Goal: Task Accomplishment & Management: Manage account settings

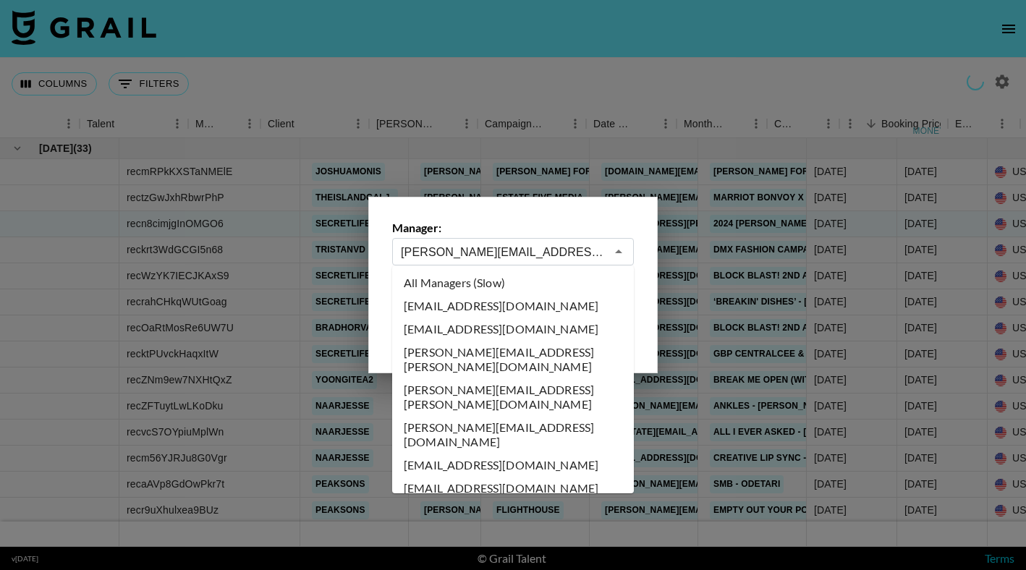
select select "[DATE]"
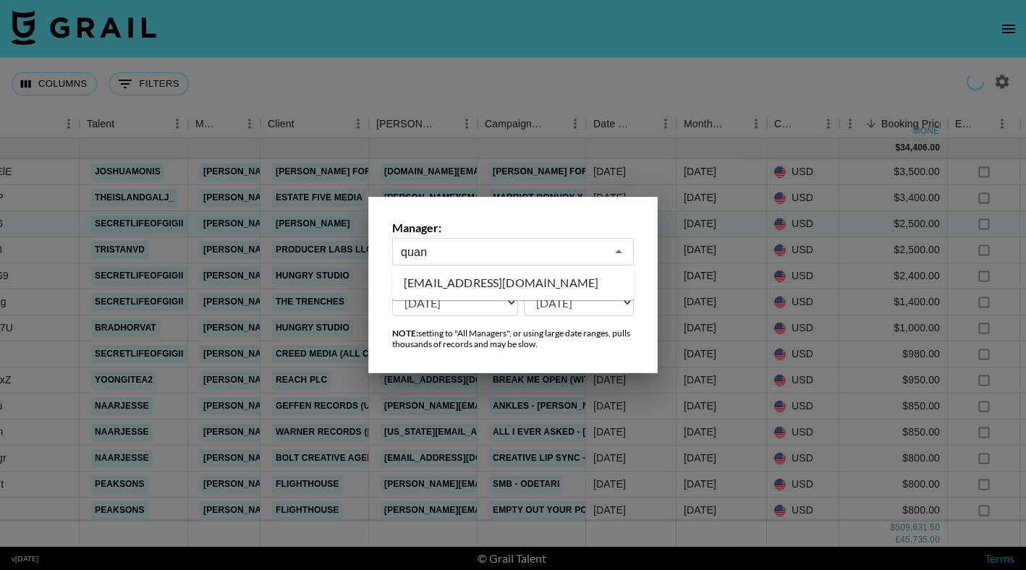
click at [464, 281] on li "[EMAIL_ADDRESS][DOMAIN_NAME]" at bounding box center [513, 282] width 242 height 23
type input "[EMAIL_ADDRESS][DOMAIN_NAME]"
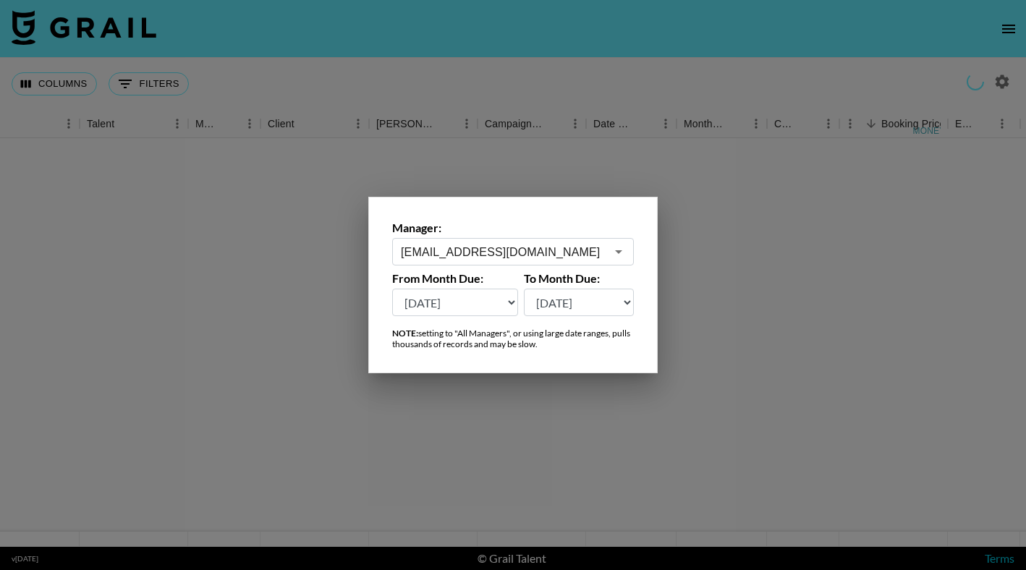
click at [520, 21] on div at bounding box center [513, 285] width 1026 height 570
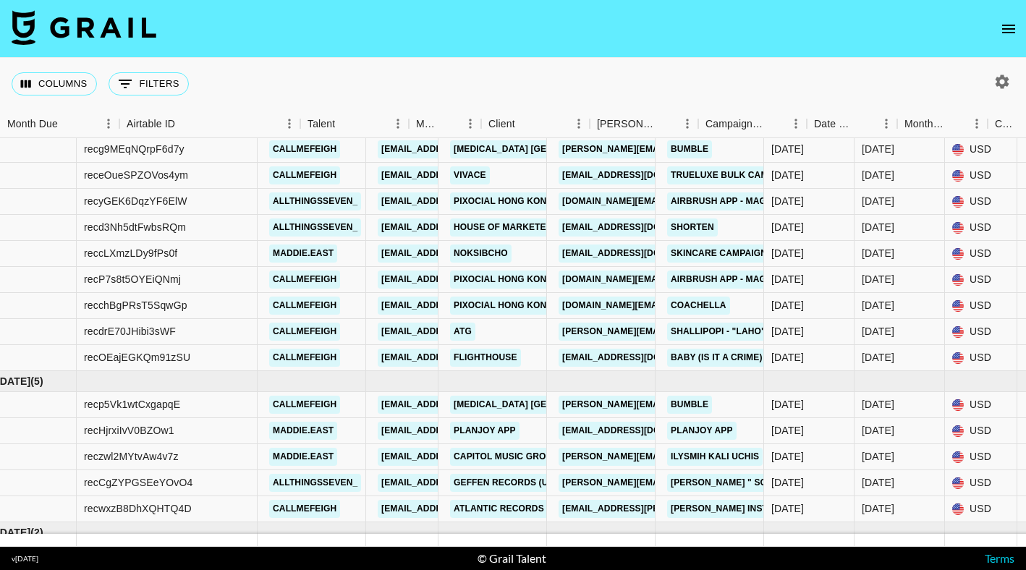
scroll to position [142, 0]
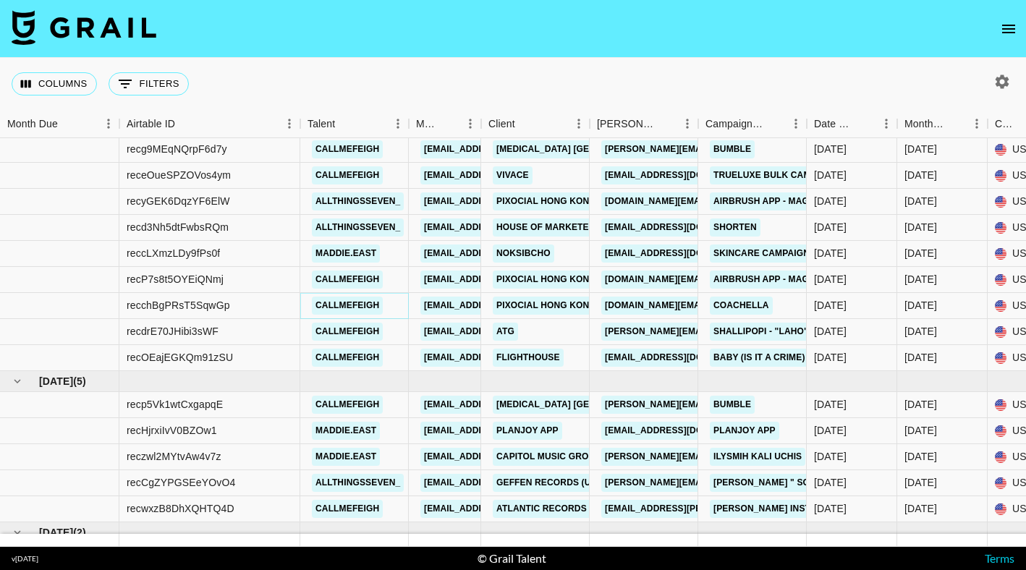
click at [355, 304] on link "callmefeigh" at bounding box center [347, 306] width 71 height 18
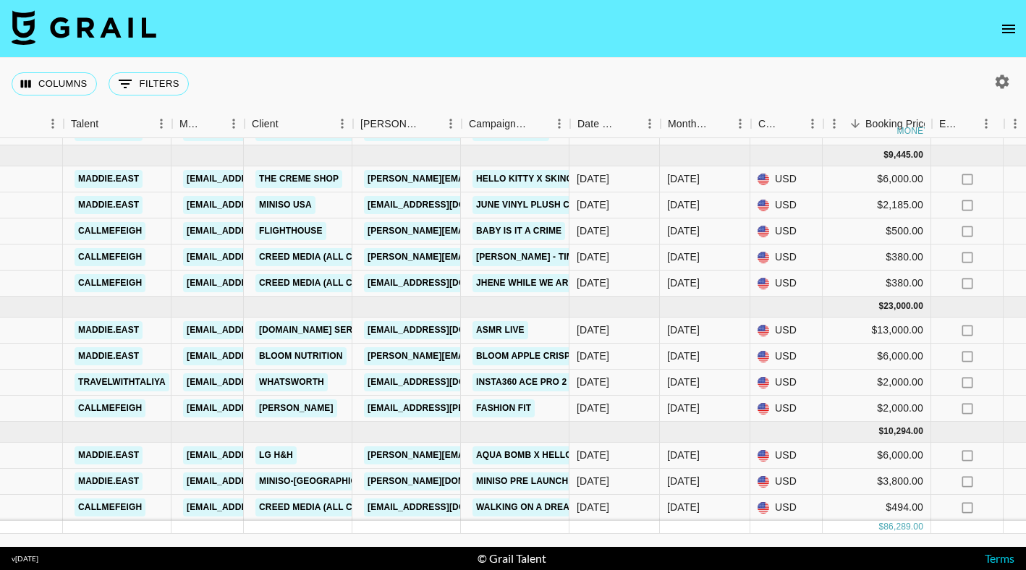
scroll to position [592, 235]
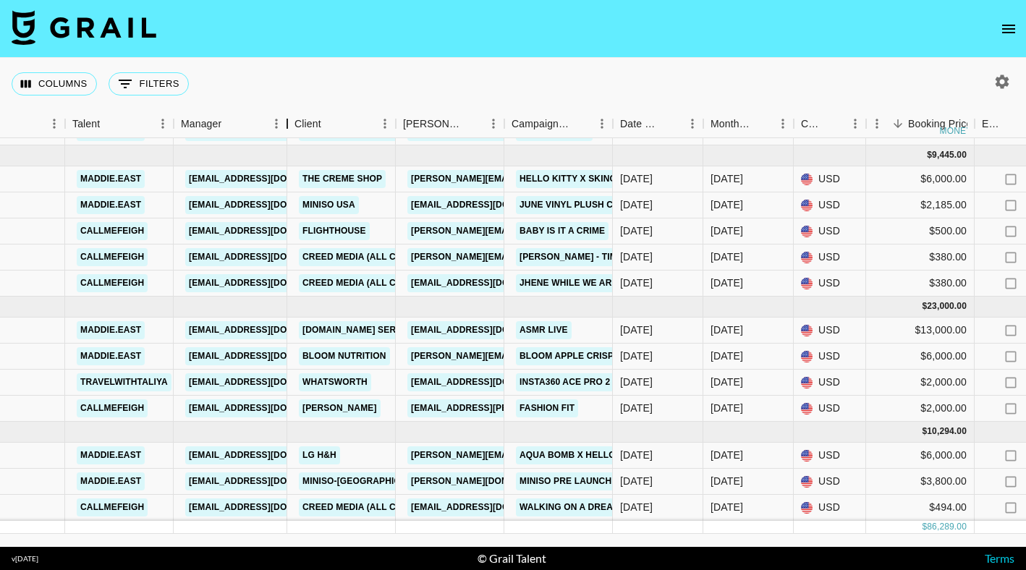
drag, startPoint x: 244, startPoint y: 127, endPoint x: 286, endPoint y: 129, distance: 41.3
click at [286, 129] on div "Manager" at bounding box center [286, 124] width 17 height 28
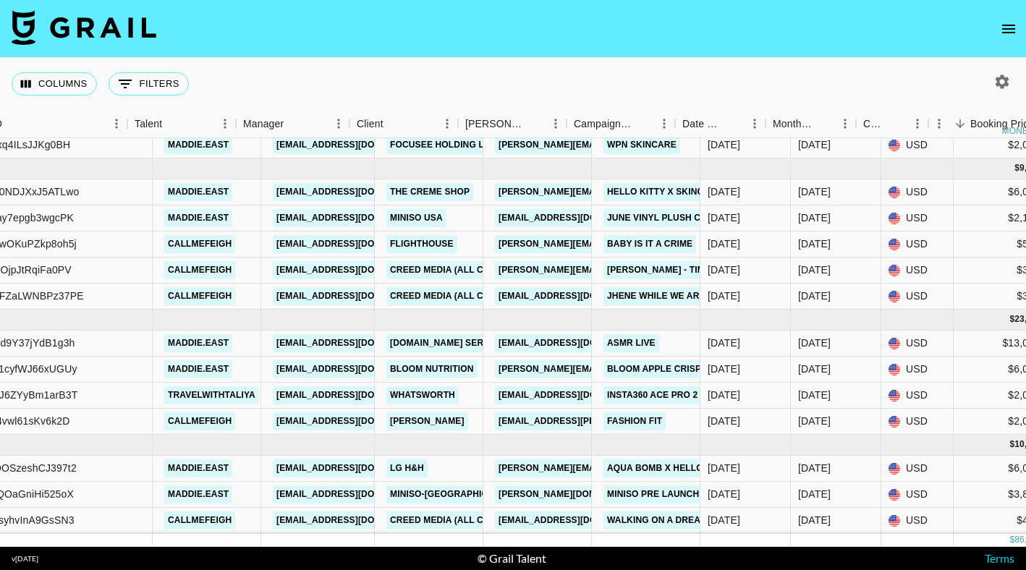
scroll to position [579, 195]
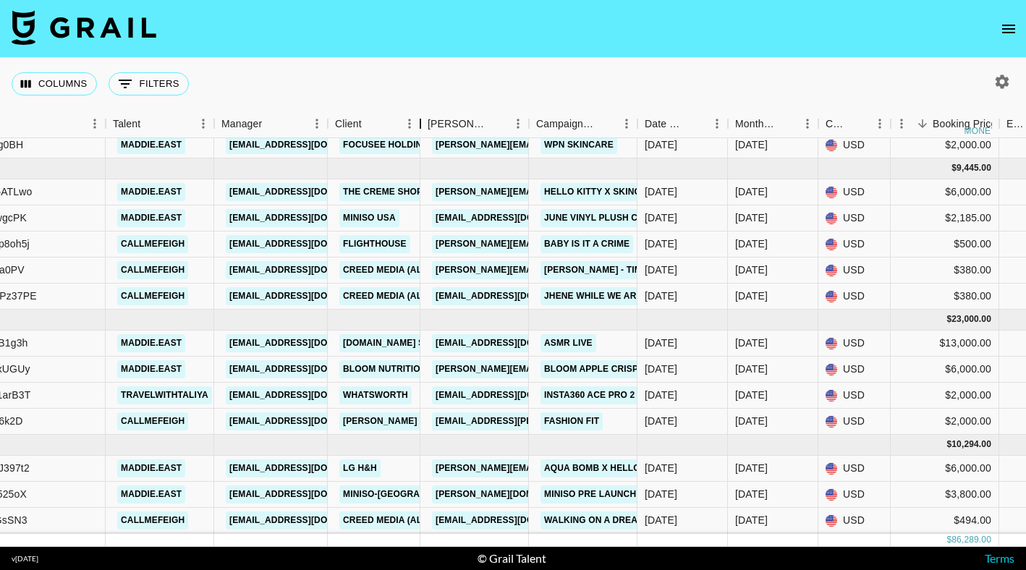
drag, startPoint x: 436, startPoint y: 133, endPoint x: 419, endPoint y: 150, distance: 24.0
click at [420, 151] on div "Month Due Airtable ID Talent Manager Client [PERSON_NAME] Campaign (Type) Date …" at bounding box center [513, 328] width 1026 height 437
drag, startPoint x: 529, startPoint y: 124, endPoint x: 646, endPoint y: 384, distance: 285.2
click at [530, 139] on div "Month Due Airtable ID Talent Manager Client [PERSON_NAME] Campaign (Type) Date …" at bounding box center [513, 328] width 1026 height 437
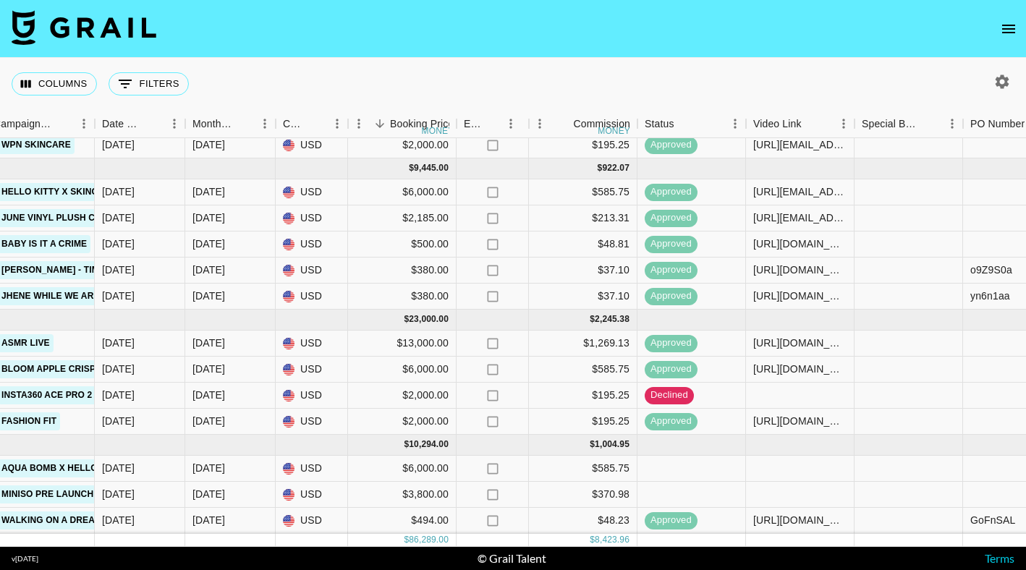
scroll to position [579, 794]
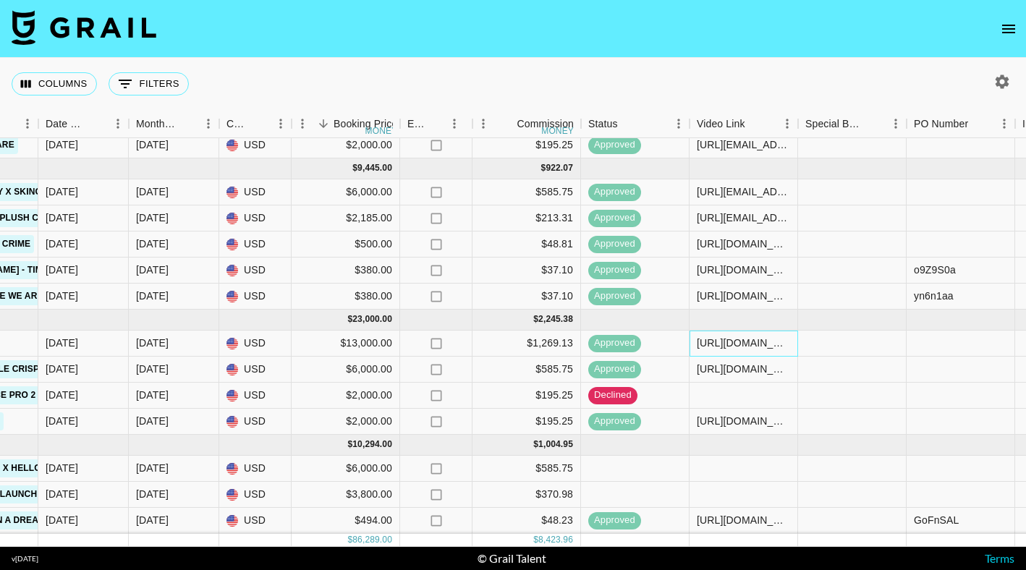
click at [741, 350] on div "[URL][DOMAIN_NAME]" at bounding box center [743, 344] width 108 height 26
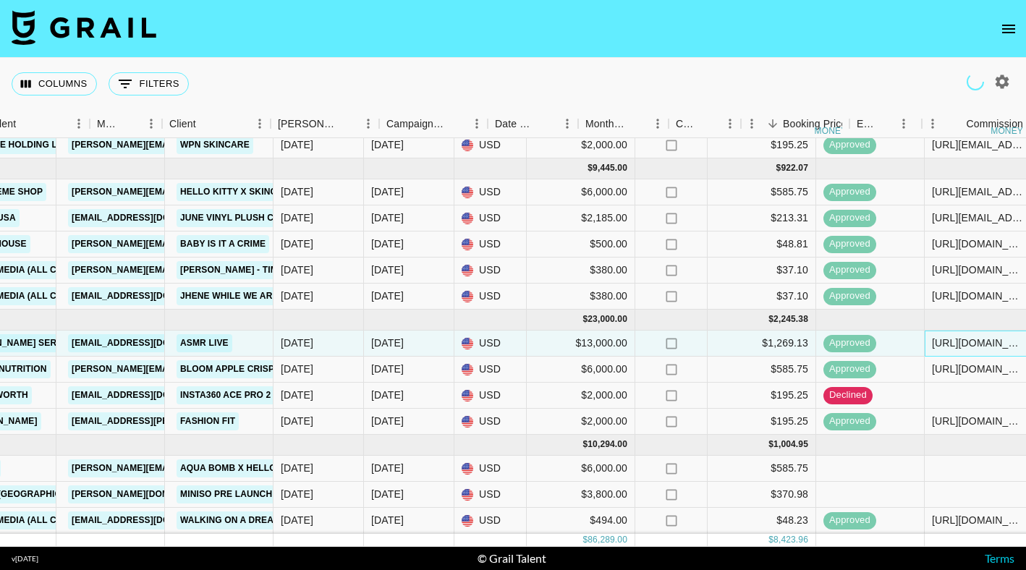
scroll to position [553, 319]
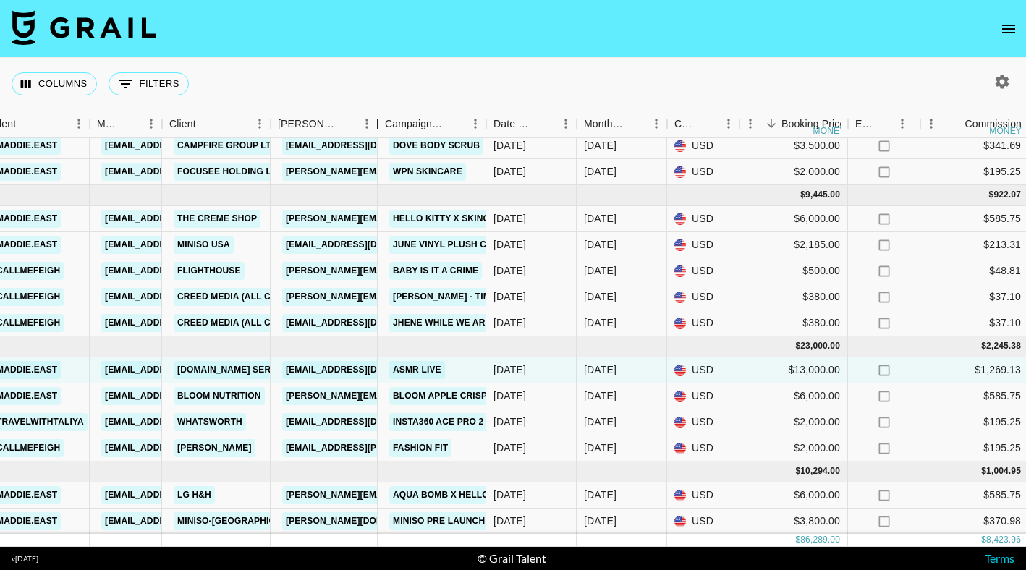
drag, startPoint x: 378, startPoint y: 127, endPoint x: 377, endPoint y: 154, distance: 27.5
click at [377, 154] on div "Month Due Airtable ID Talent Manager Client [PERSON_NAME] Campaign (Type) Date …" at bounding box center [513, 328] width 1026 height 437
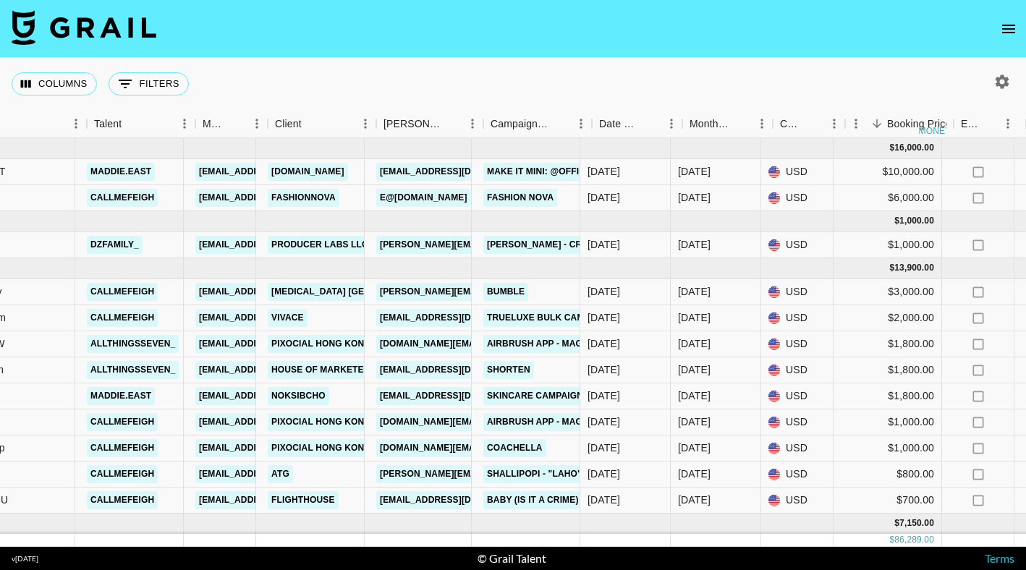
scroll to position [0, 211]
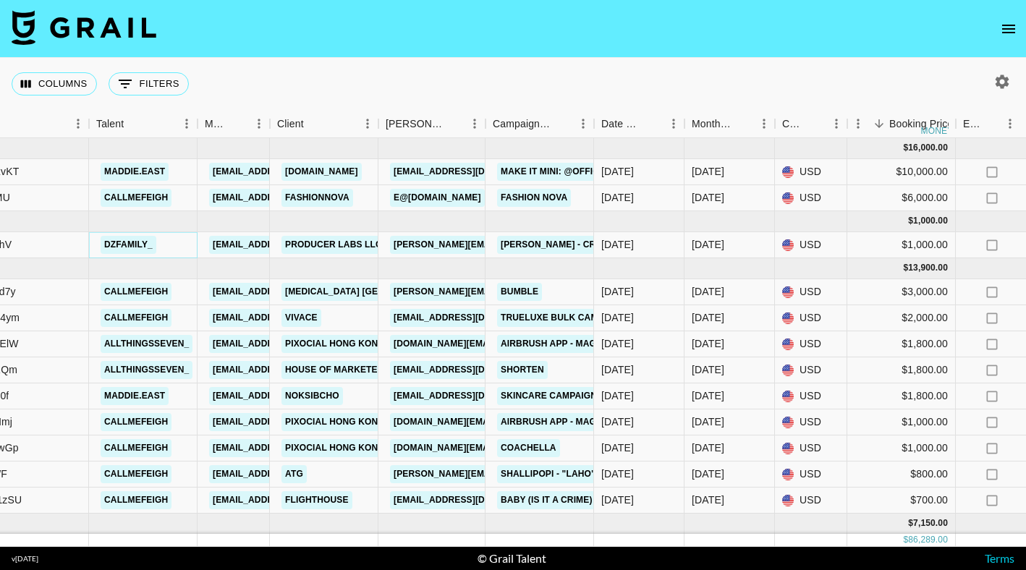
click at [138, 246] on link "dzfamily_" at bounding box center [129, 245] width 56 height 18
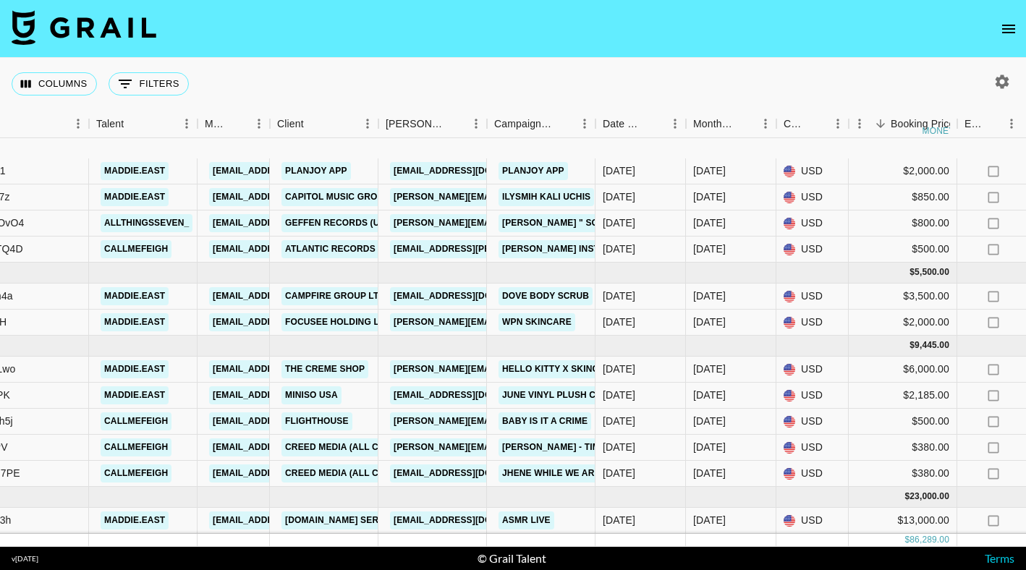
scroll to position [592, 211]
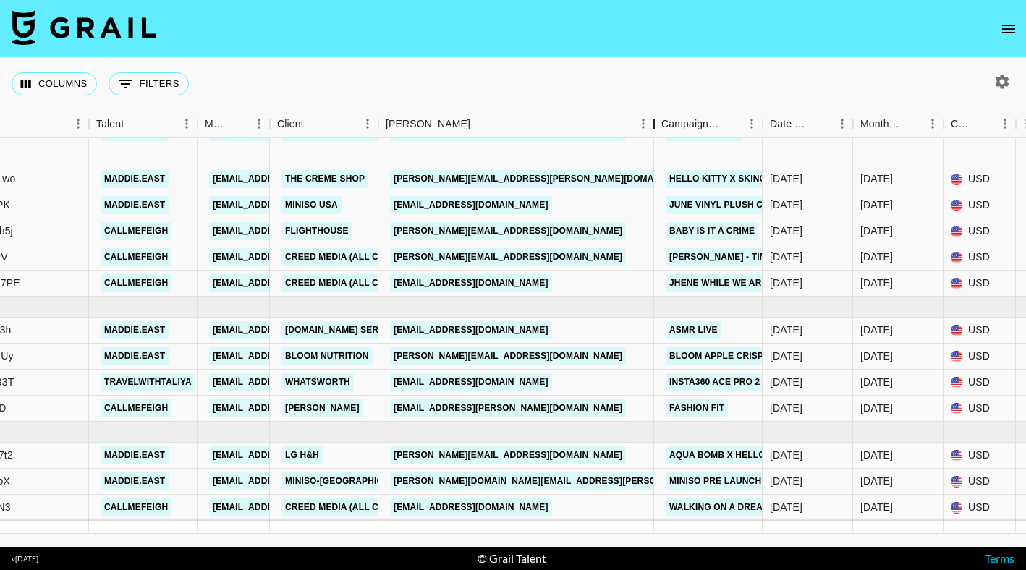
drag, startPoint x: 489, startPoint y: 127, endPoint x: 548, endPoint y: 393, distance: 272.0
click at [655, 148] on div "Month Due Airtable ID Talent Manager Client [PERSON_NAME] Campaign (Type) Date …" at bounding box center [513, 328] width 1026 height 437
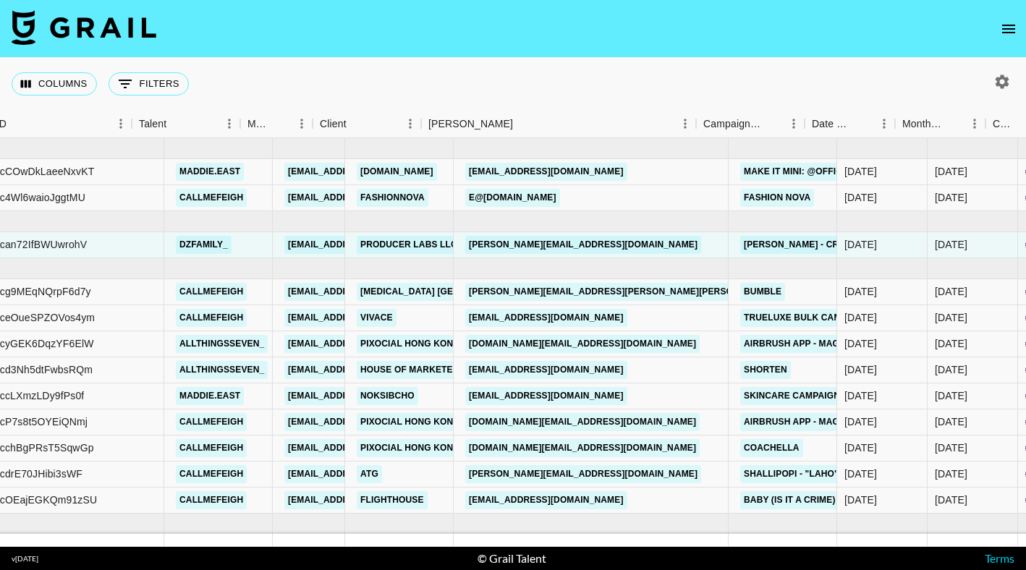
scroll to position [0, 169]
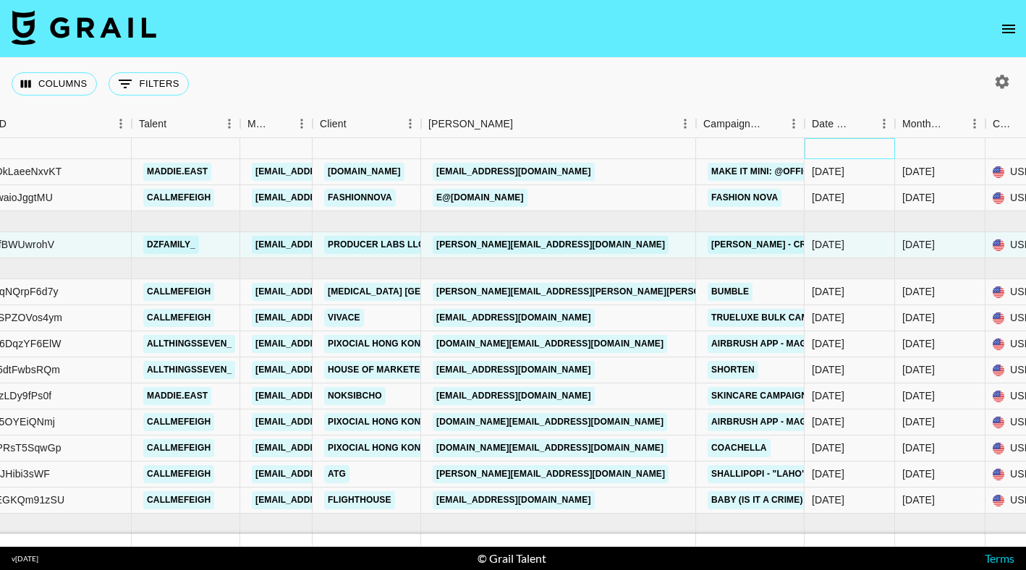
click at [806, 147] on div at bounding box center [849, 148] width 90 height 21
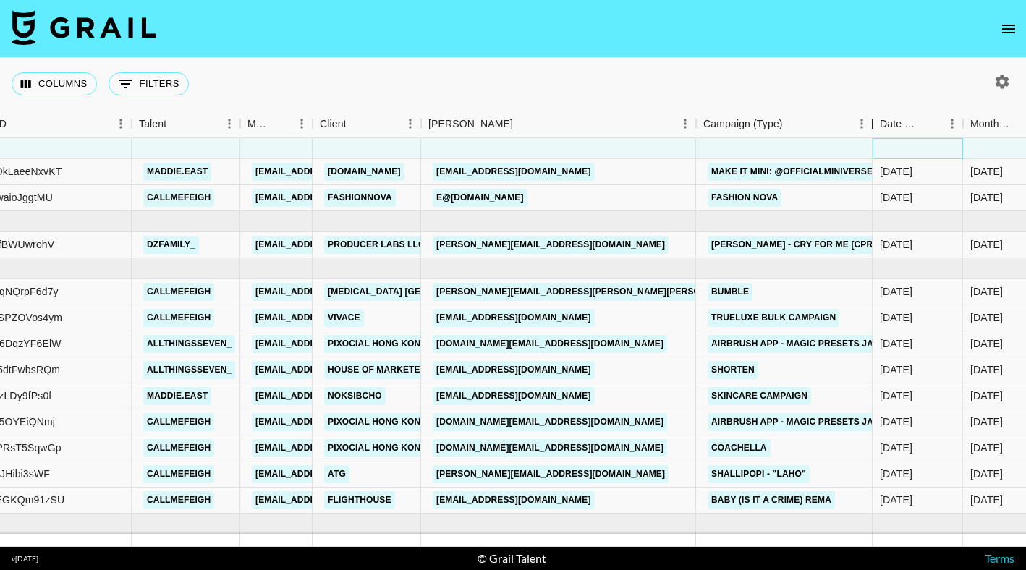
drag, startPoint x: 801, startPoint y: 122, endPoint x: 867, endPoint y: 135, distance: 67.1
click at [869, 135] on div "Campaign (Type)" at bounding box center [872, 124] width 17 height 28
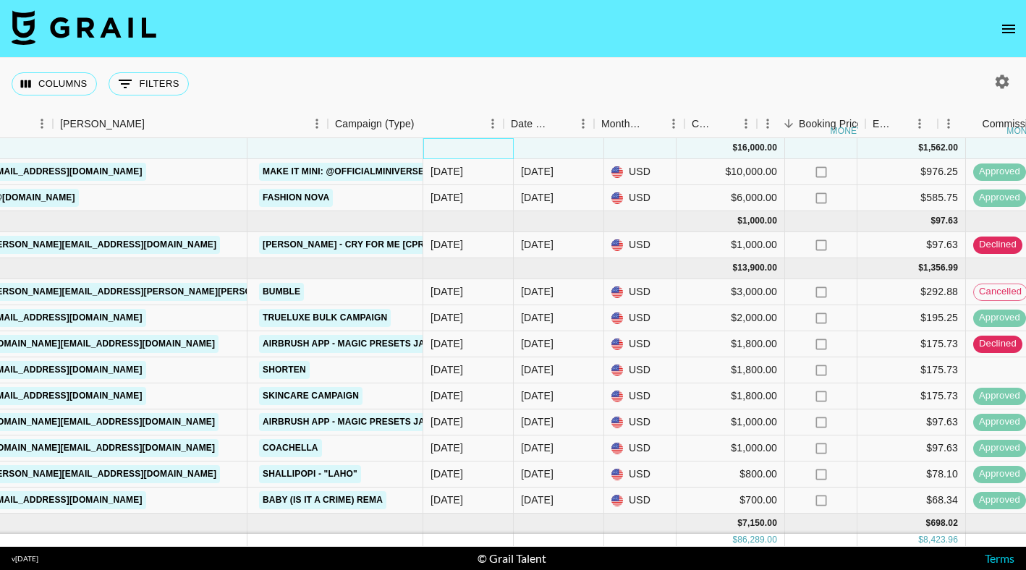
scroll to position [0, 655]
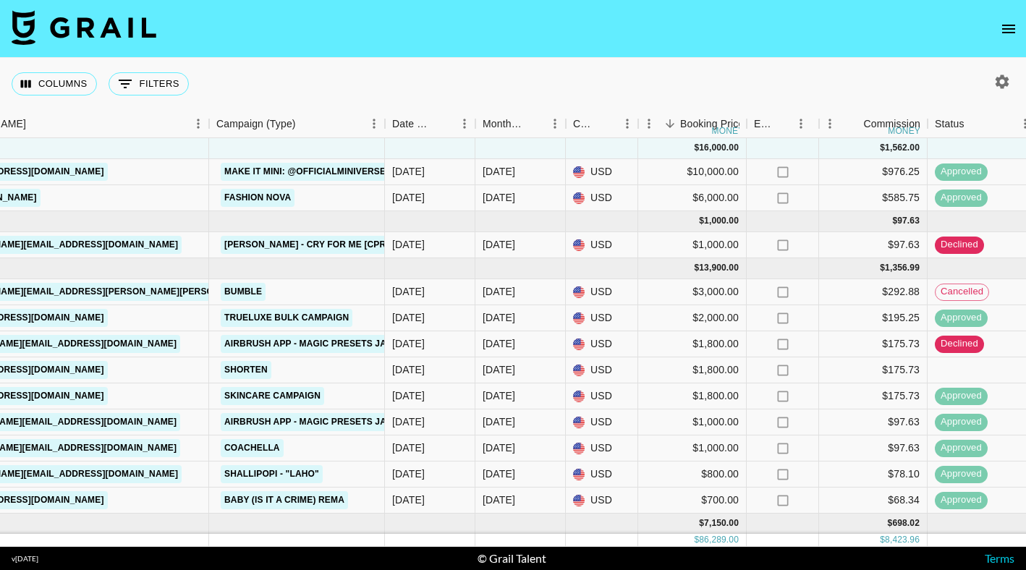
click at [1001, 81] on icon "button" at bounding box center [1001, 81] width 17 height 17
select select "[DATE]"
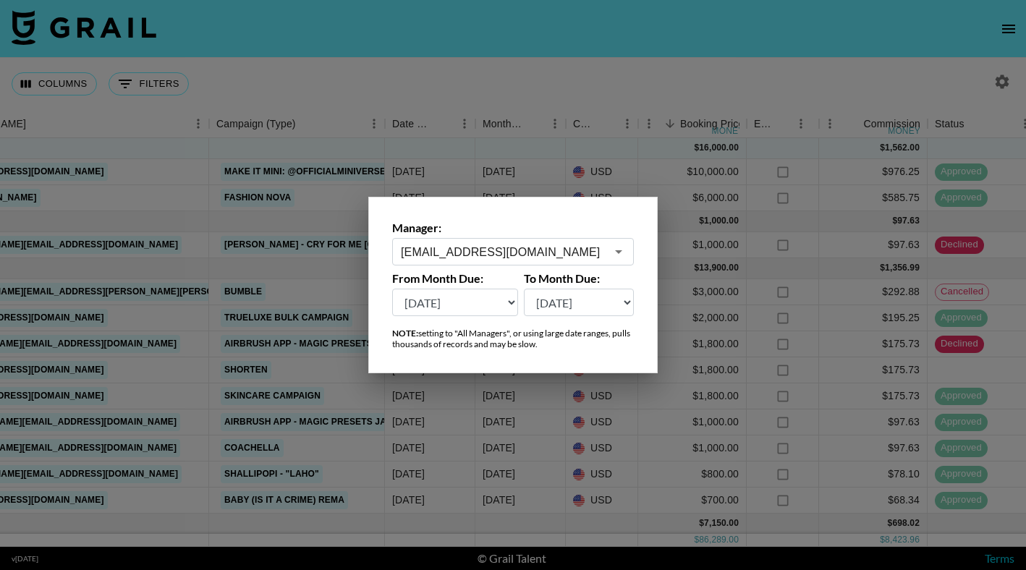
click at [590, 254] on input "[EMAIL_ADDRESS][DOMAIN_NAME]" at bounding box center [503, 252] width 205 height 17
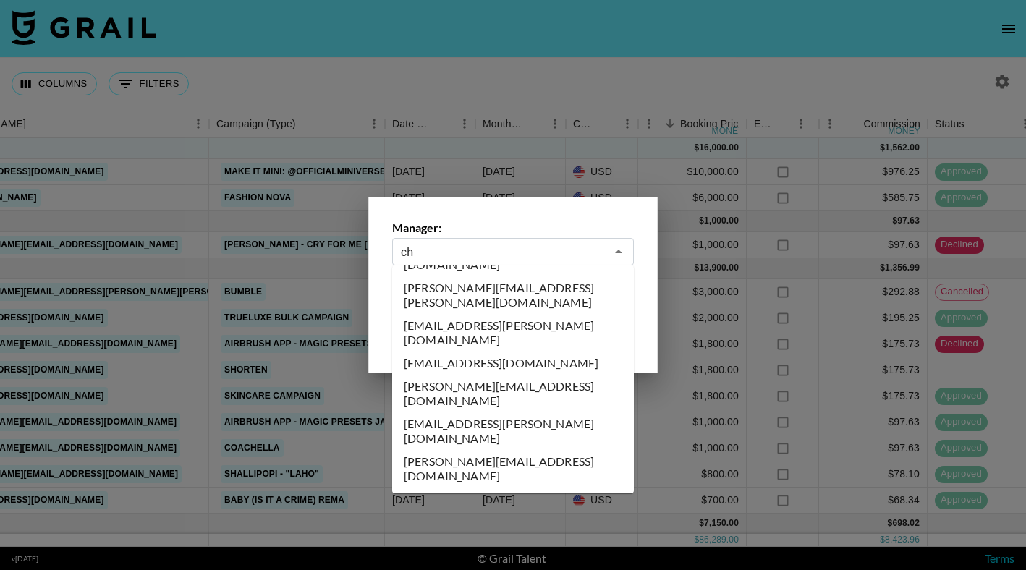
scroll to position [0, 0]
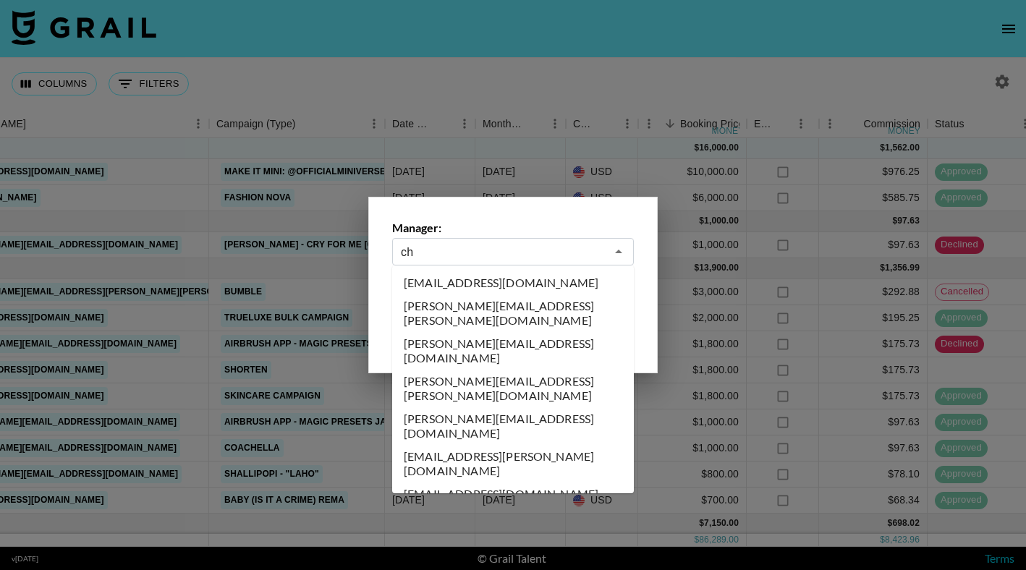
type input "c"
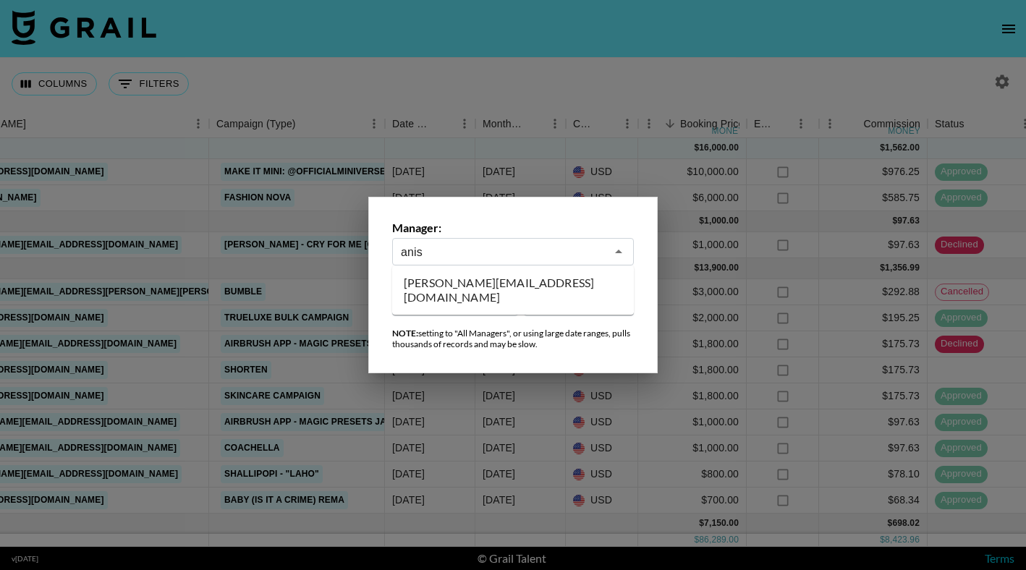
click at [520, 289] on li "[PERSON_NAME][EMAIL_ADDRESS][DOMAIN_NAME]" at bounding box center [513, 290] width 242 height 38
type input "[PERSON_NAME][EMAIL_ADDRESS][DOMAIN_NAME]"
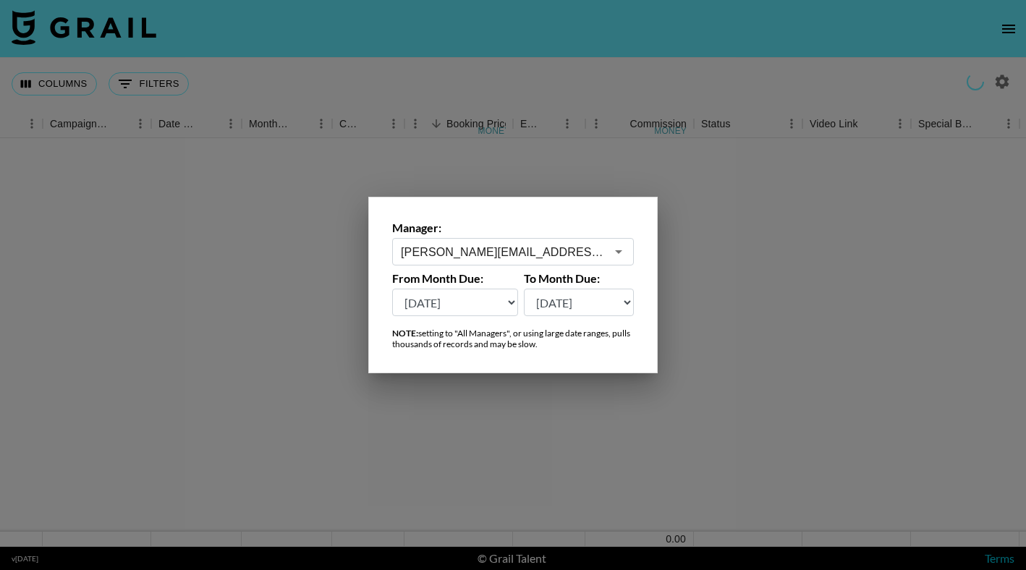
click at [500, 81] on div at bounding box center [513, 285] width 1026 height 570
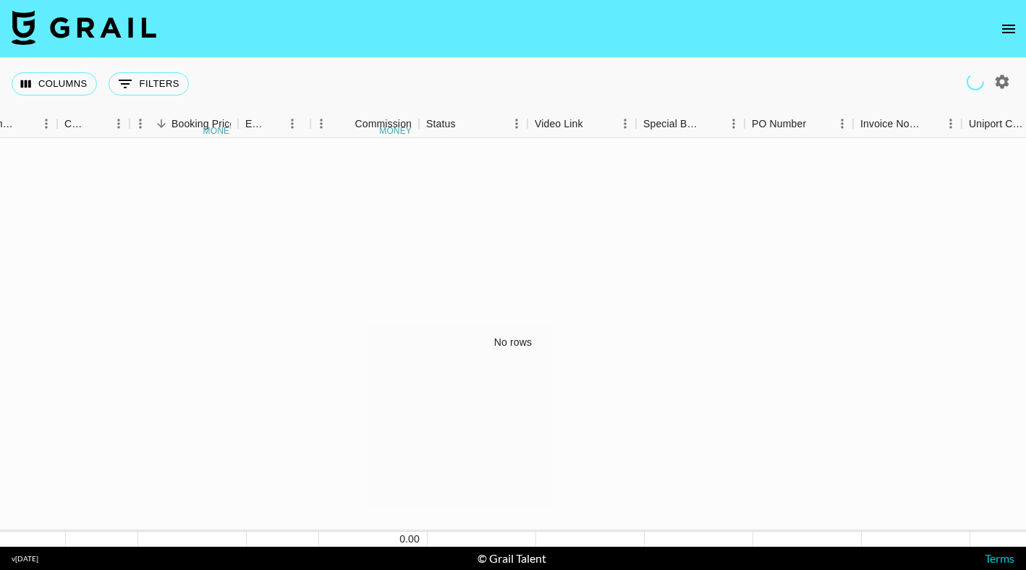
scroll to position [0, 930]
click at [1008, 85] on icon "button" at bounding box center [1001, 81] width 17 height 17
select select "[DATE]"
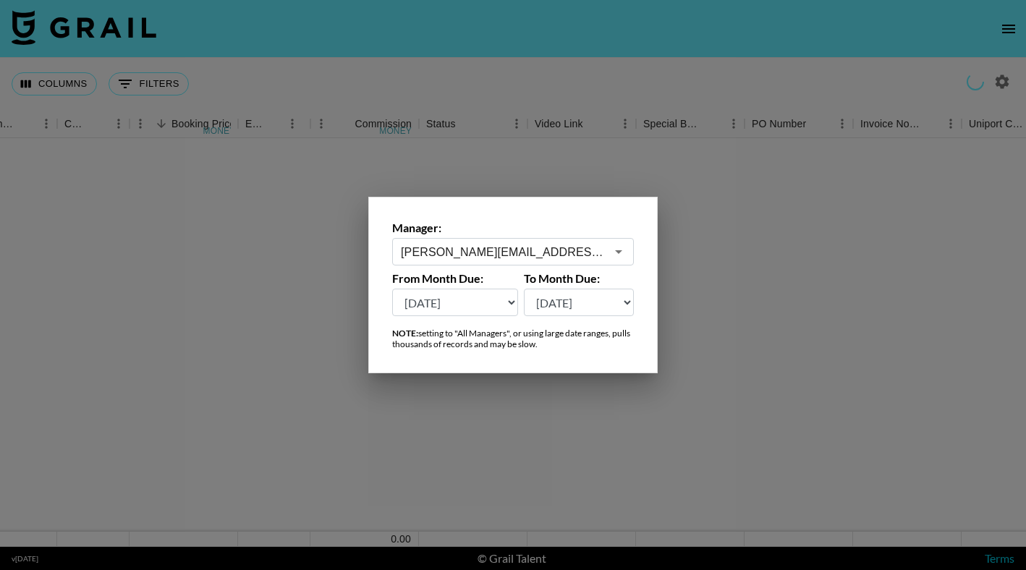
click at [567, 259] on input "[PERSON_NAME][EMAIL_ADDRESS][DOMAIN_NAME]" at bounding box center [503, 252] width 205 height 17
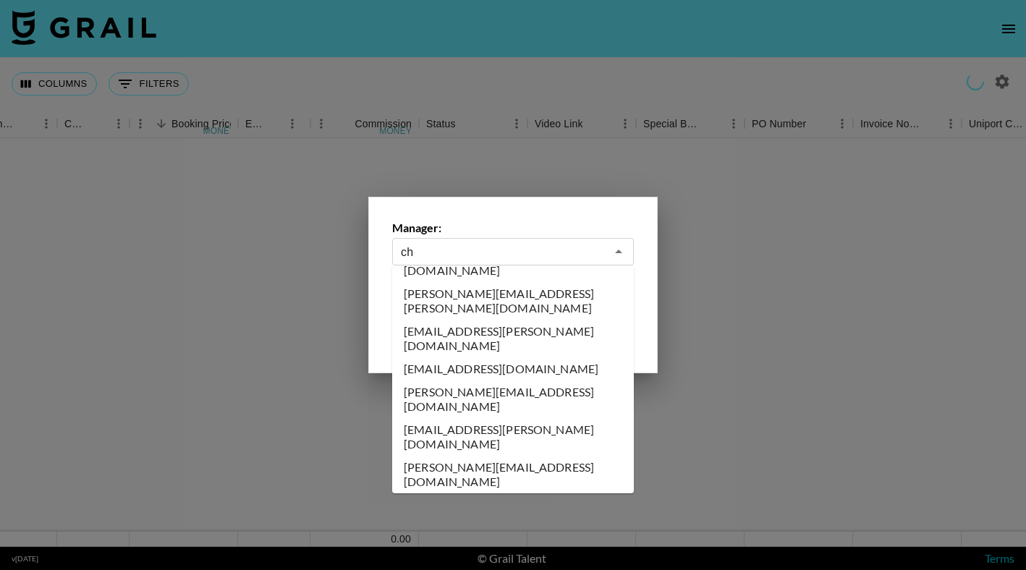
scroll to position [0, 0]
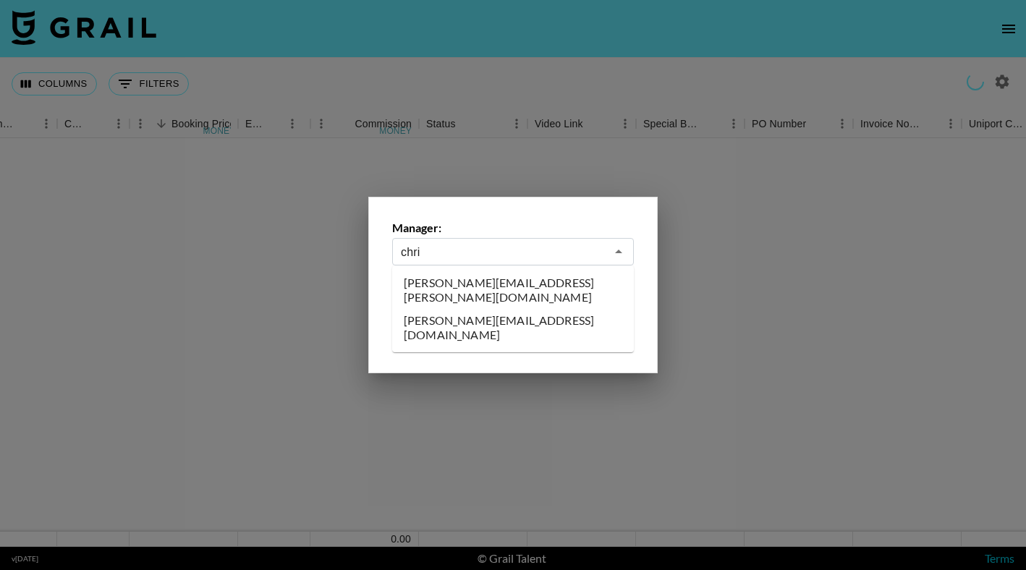
click at [507, 309] on li "[PERSON_NAME][EMAIL_ADDRESS][DOMAIN_NAME]" at bounding box center [513, 328] width 242 height 38
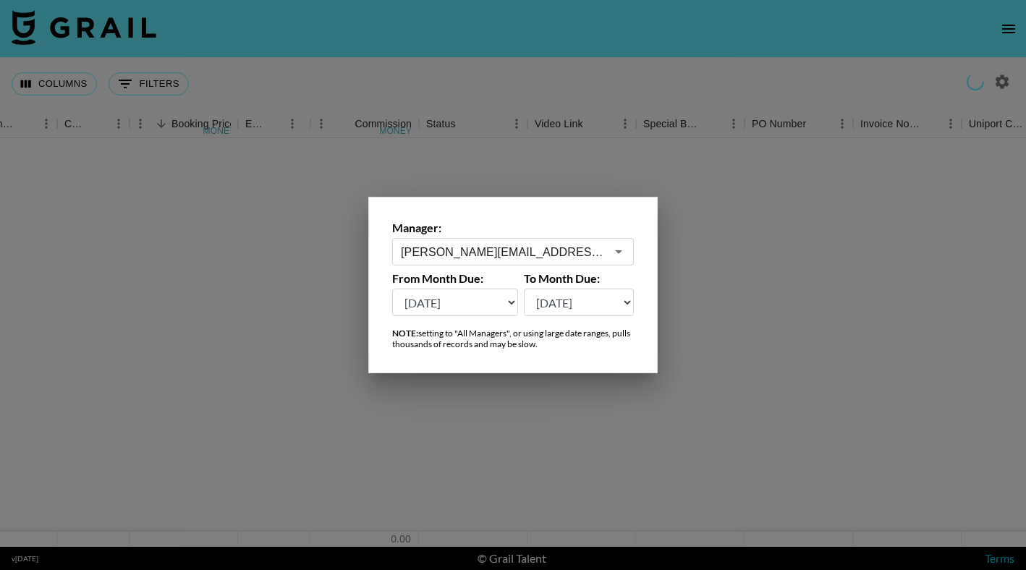
type input "[PERSON_NAME][EMAIL_ADDRESS][DOMAIN_NAME]"
click at [529, 16] on div at bounding box center [513, 285] width 1026 height 570
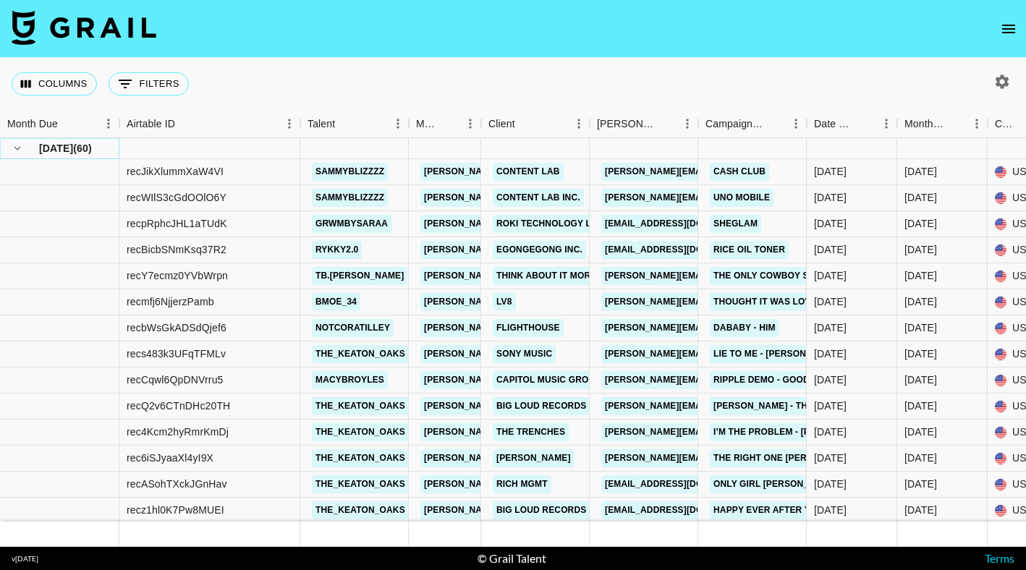
click at [18, 148] on icon "hide children" at bounding box center [17, 148] width 7 height 4
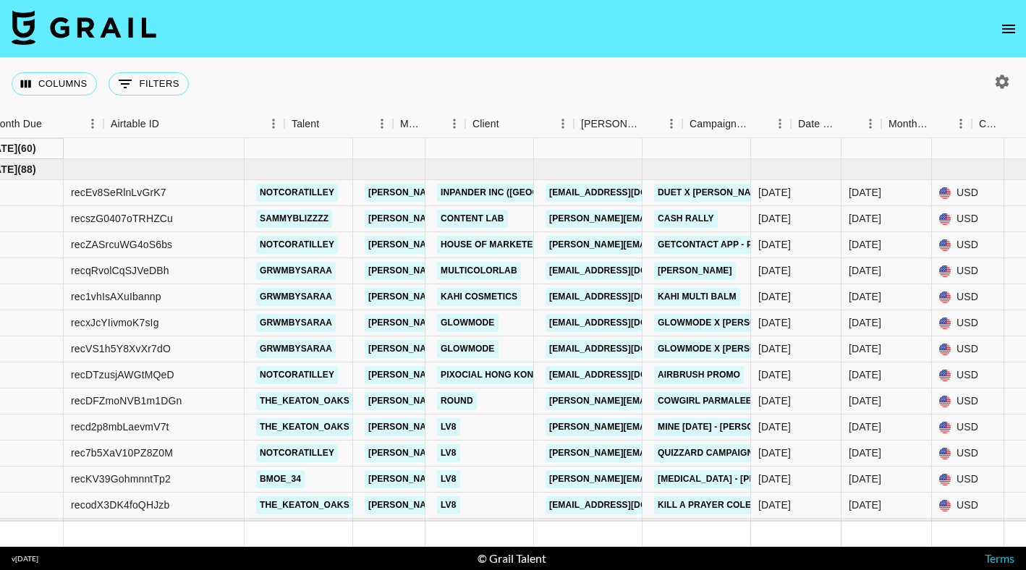
scroll to position [0, 16]
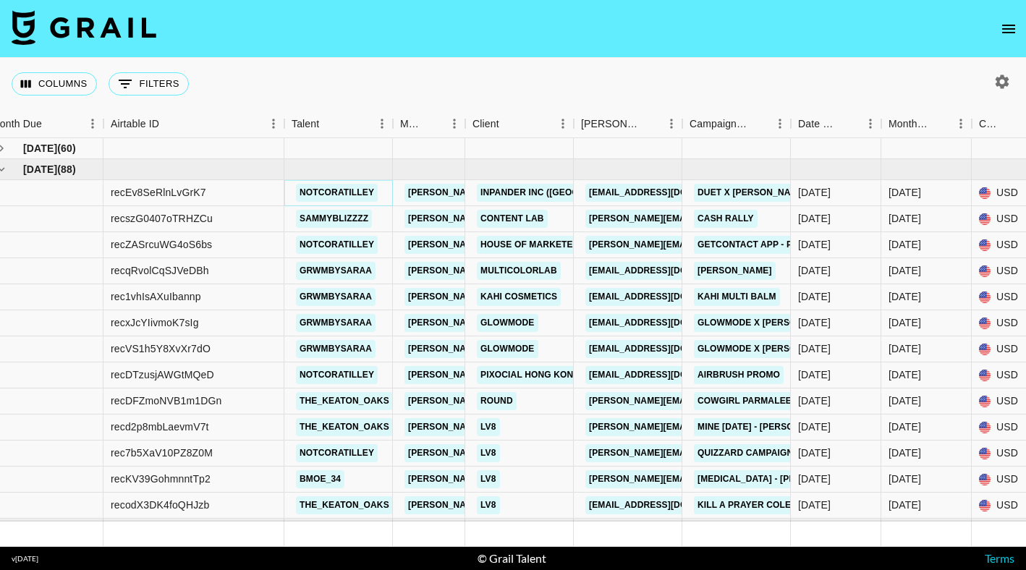
click at [325, 197] on link "notcoratilley" at bounding box center [337, 193] width 82 height 18
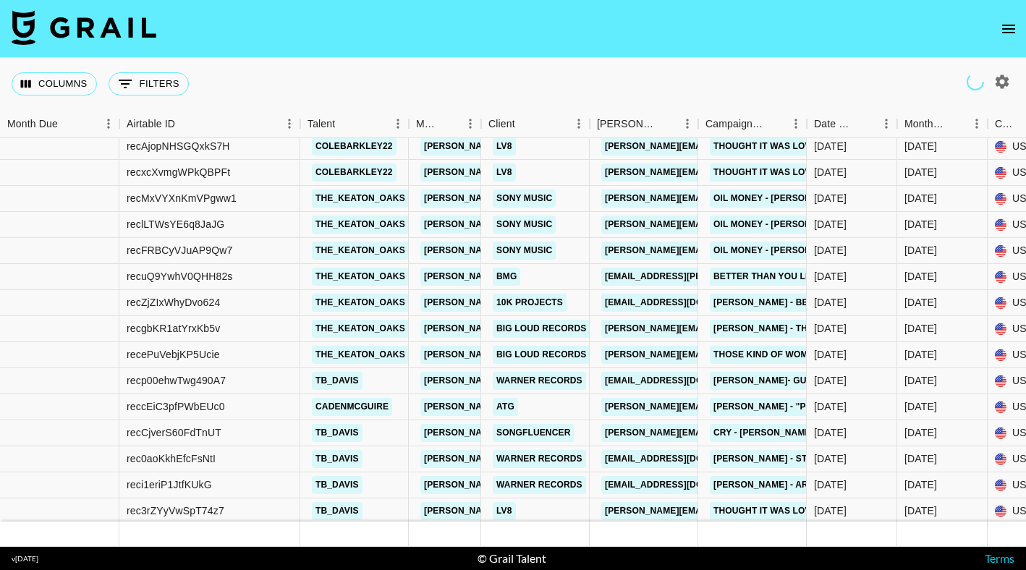
scroll to position [693, 0]
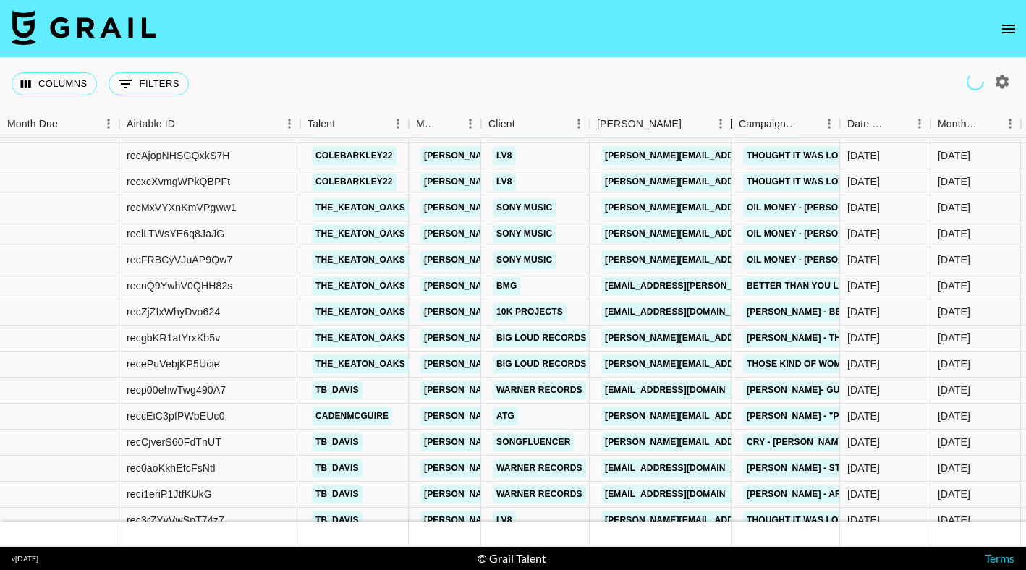
drag, startPoint x: 701, startPoint y: 123, endPoint x: 733, endPoint y: 129, distance: 33.2
click at [733, 129] on div "Booker" at bounding box center [731, 124] width 17 height 28
click at [341, 387] on link "tb_davis" at bounding box center [337, 390] width 51 height 18
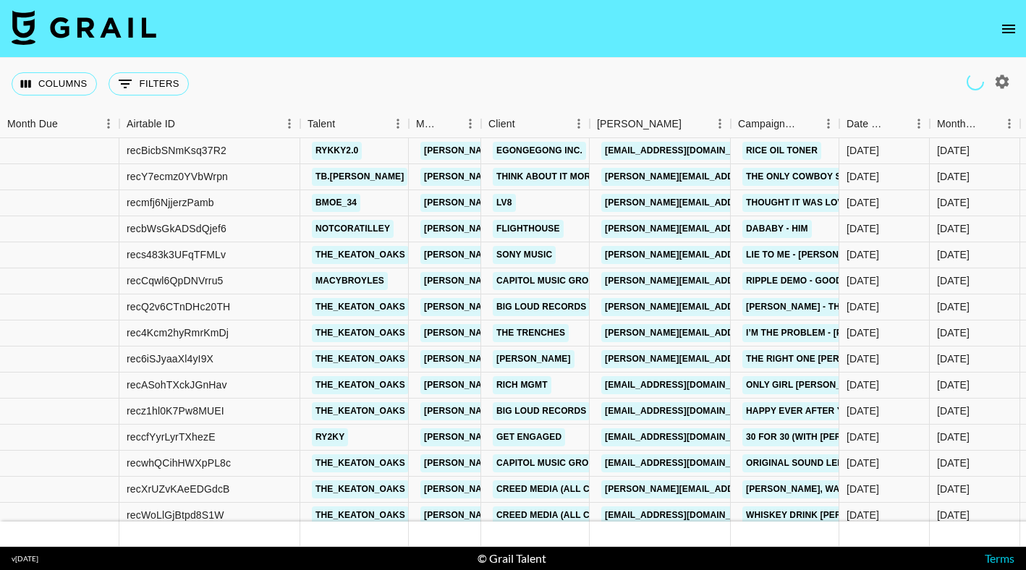
scroll to position [0, 0]
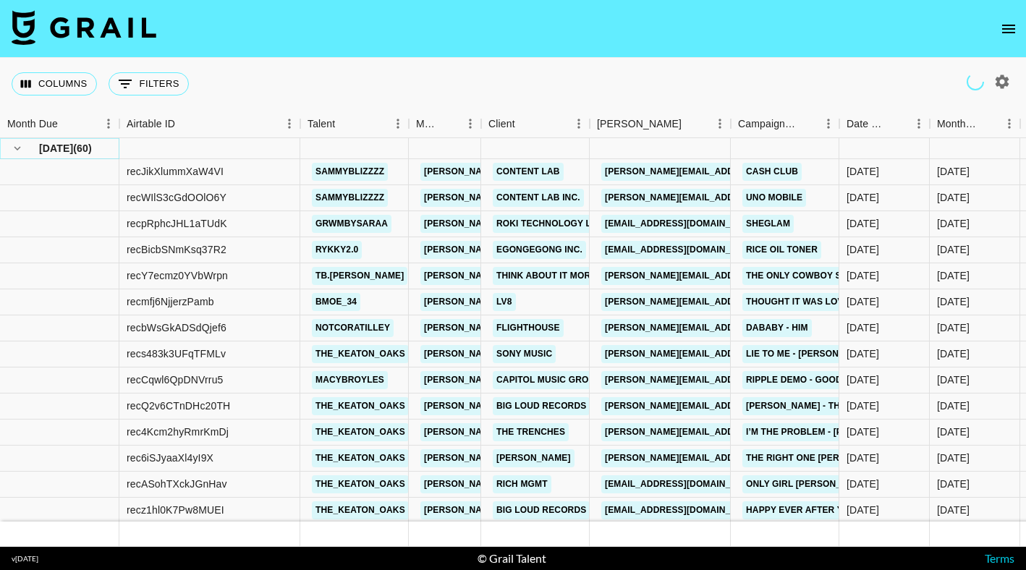
click at [13, 150] on icon "hide children" at bounding box center [17, 148] width 13 height 13
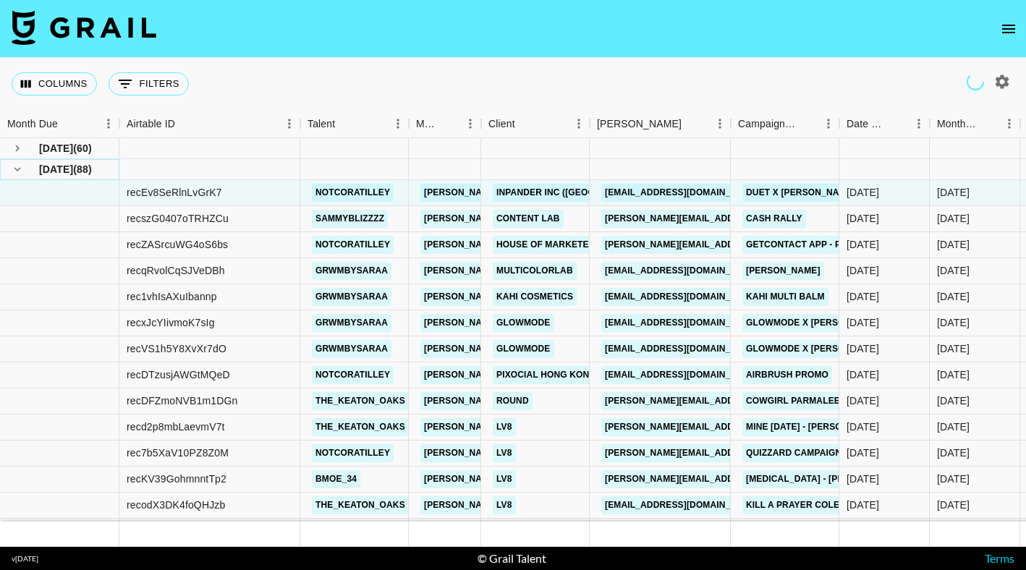
click at [14, 169] on icon "hide children" at bounding box center [17, 169] width 7 height 4
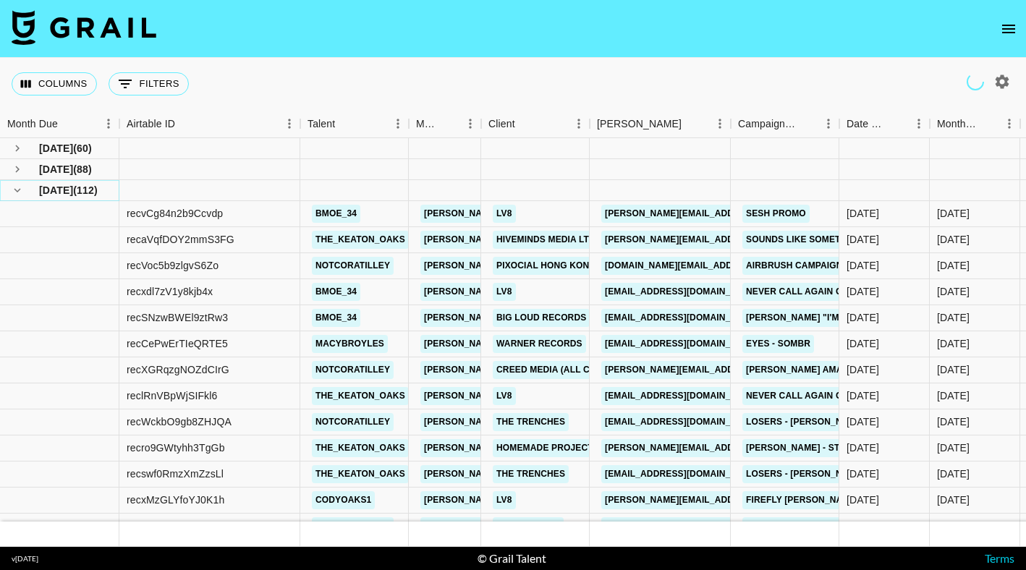
click at [17, 187] on icon "hide children" at bounding box center [17, 190] width 13 height 13
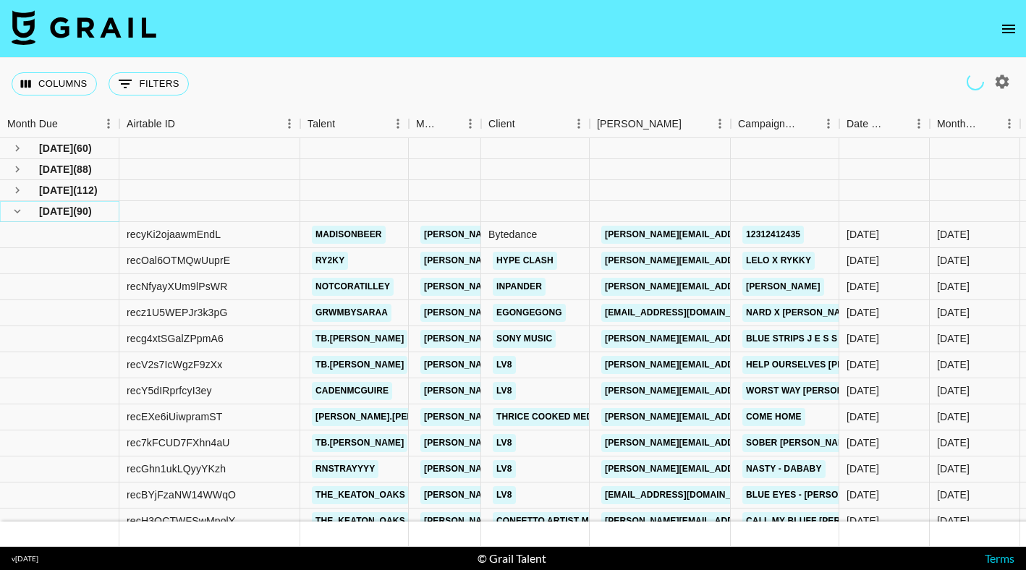
click at [20, 210] on icon "hide children" at bounding box center [17, 211] width 13 height 13
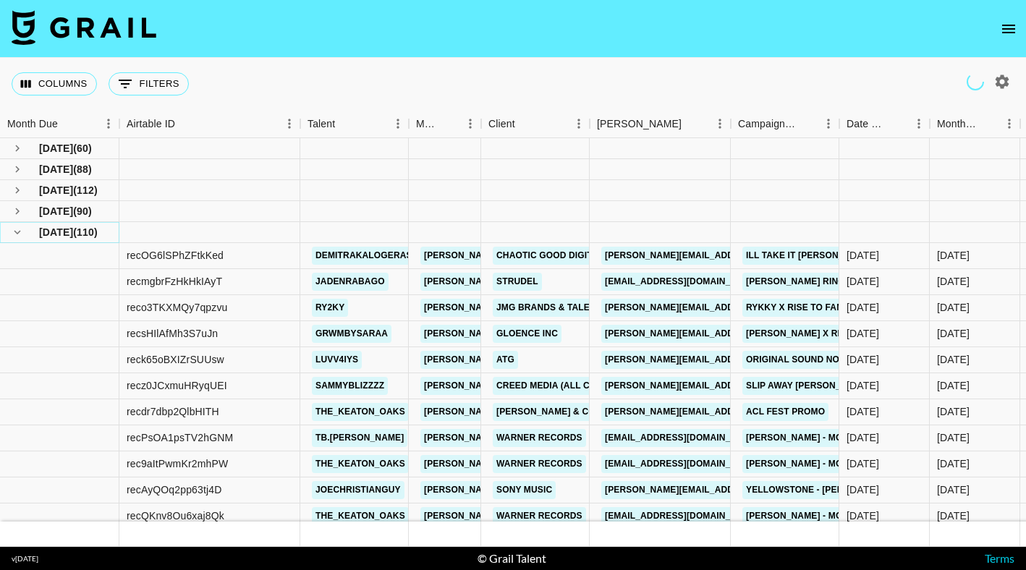
click at [16, 231] on icon "hide children" at bounding box center [17, 232] width 7 height 4
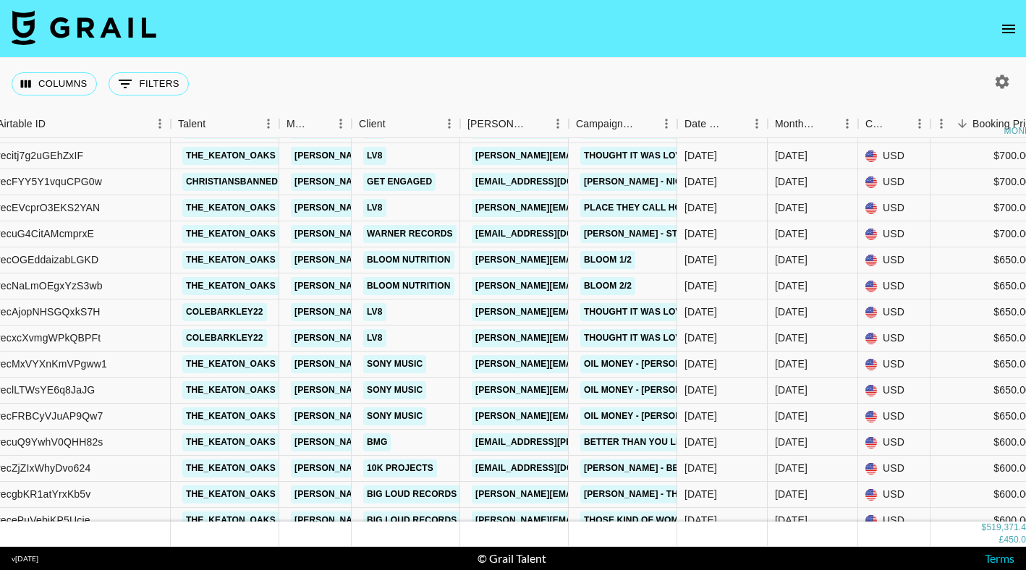
scroll to position [515, 129]
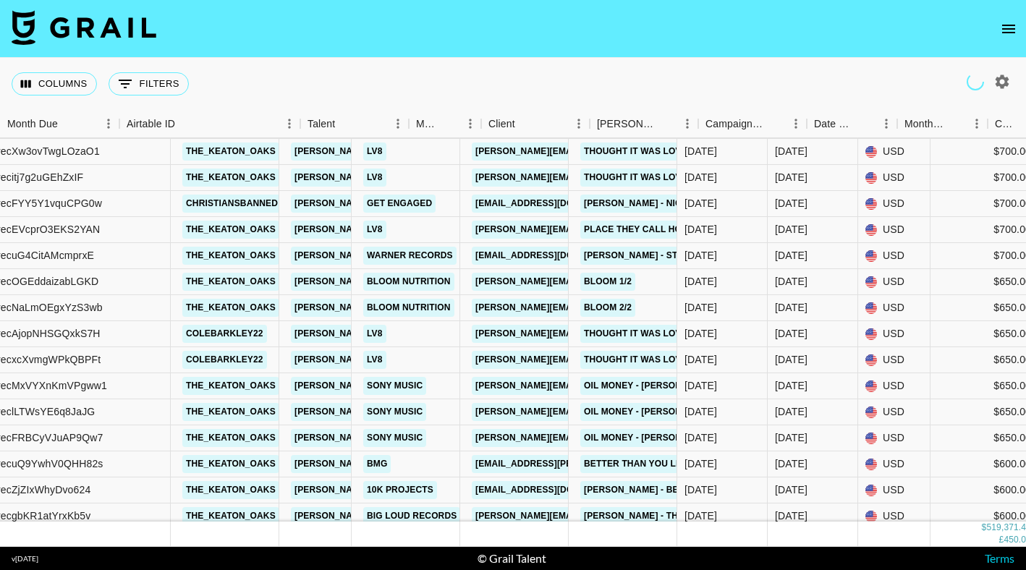
click at [1002, 72] on button "button" at bounding box center [1001, 81] width 25 height 25
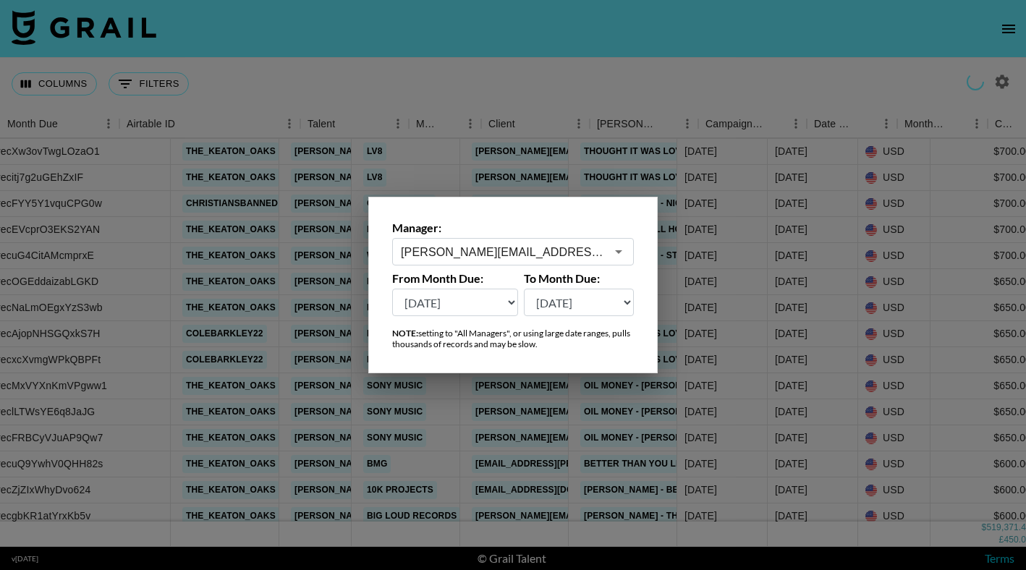
scroll to position [515, 0]
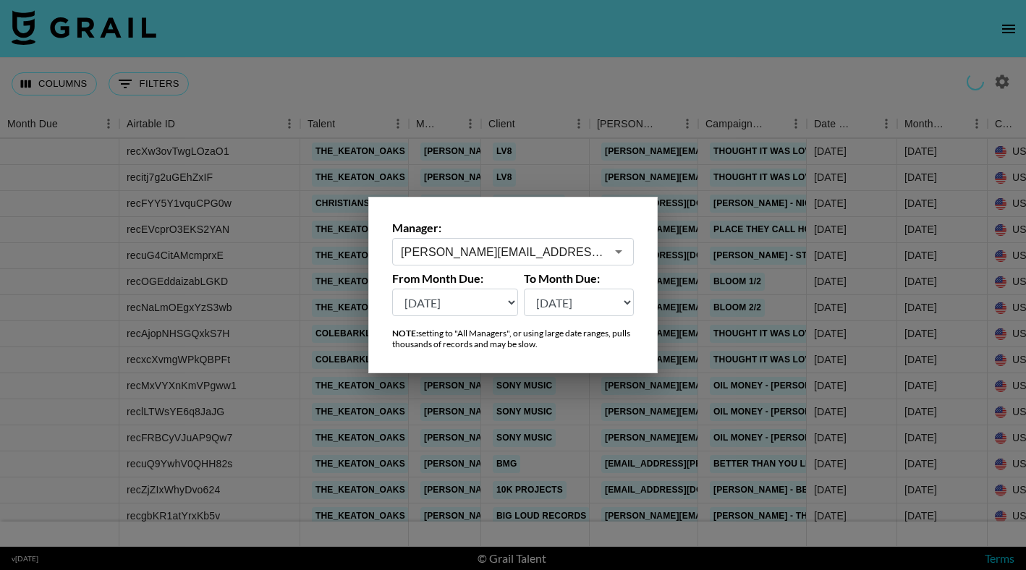
select select "[DATE]"
click at [494, 74] on div at bounding box center [513, 285] width 1026 height 570
click at [494, 74] on div "Columns 0 Filters + Booking" at bounding box center [513, 84] width 1026 height 52
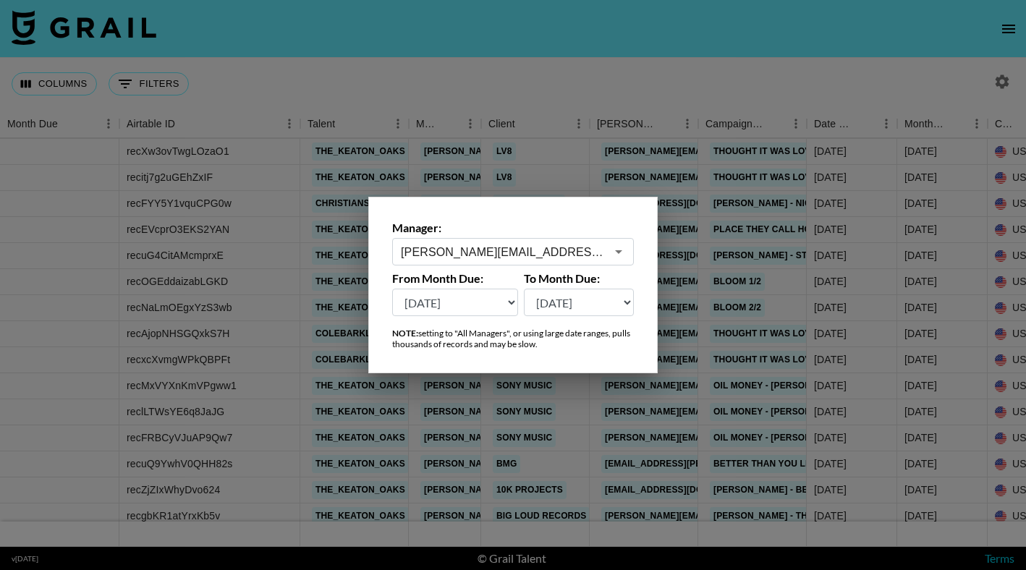
click at [608, 80] on div "Columns 0 Filters + Booking" at bounding box center [513, 84] width 1026 height 52
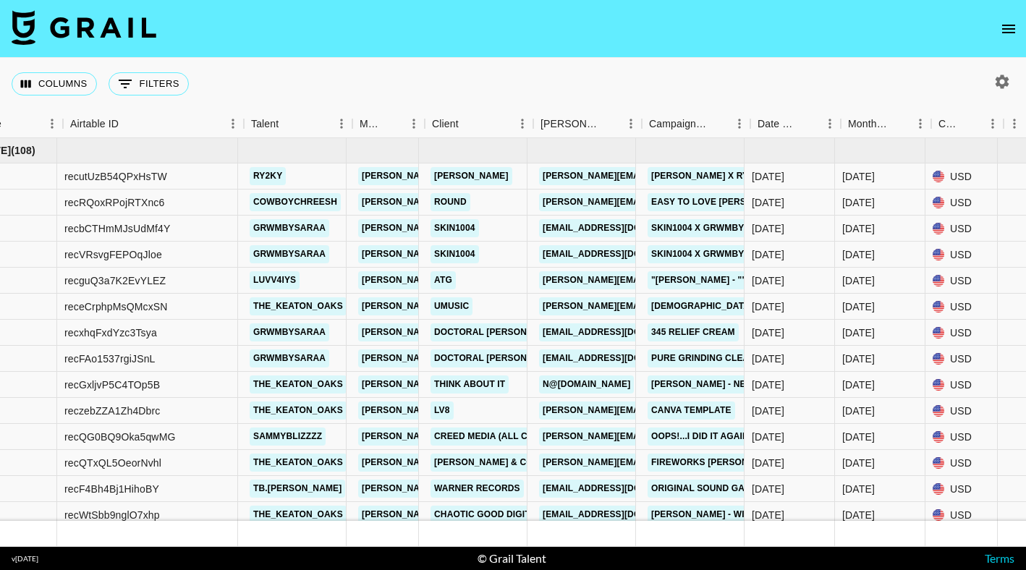
scroll to position [0, 56]
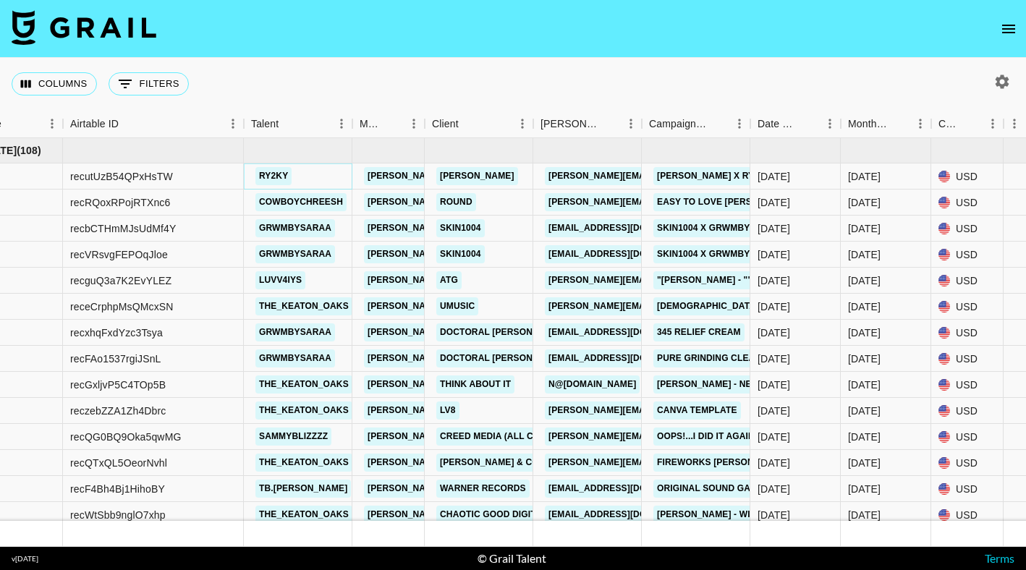
click at [280, 180] on link "ry2ky" at bounding box center [273, 176] width 36 height 18
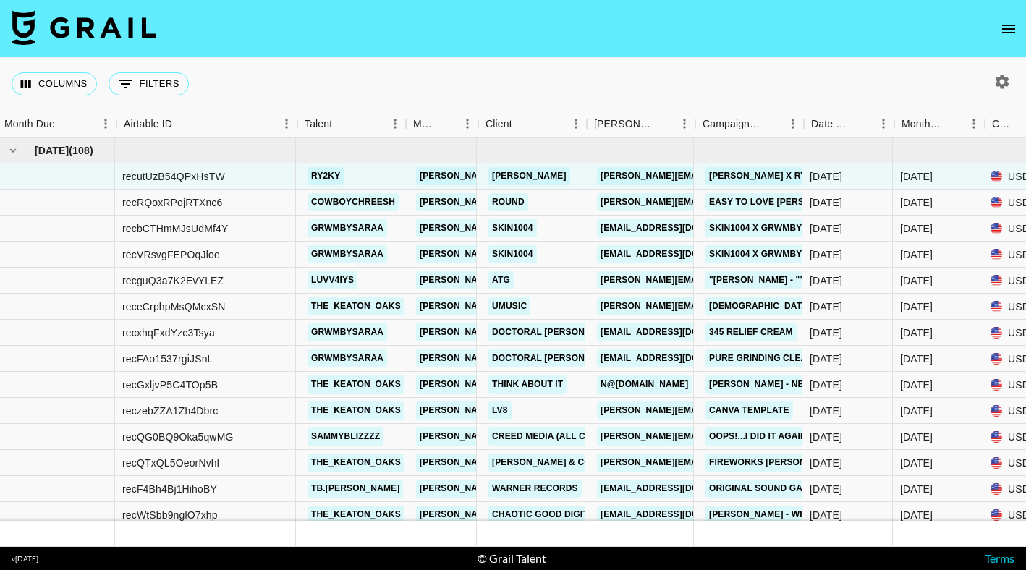
scroll to position [0, 0]
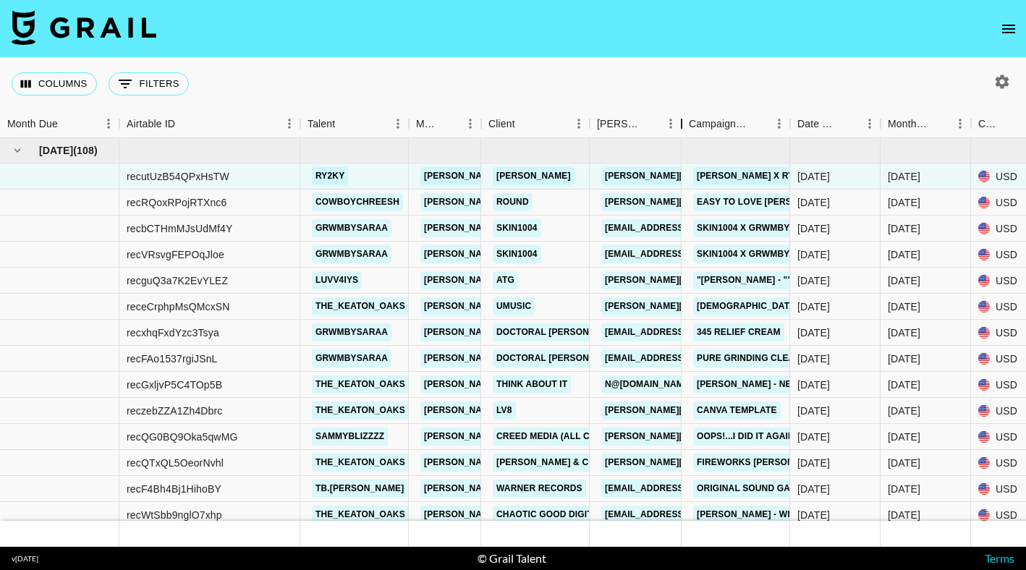
drag, startPoint x: 697, startPoint y: 127, endPoint x: 678, endPoint y: 132, distance: 20.4
click at [679, 134] on div "Booker" at bounding box center [681, 124] width 17 height 28
click at [354, 224] on link "grwmbysaraa" at bounding box center [352, 228] width 80 height 18
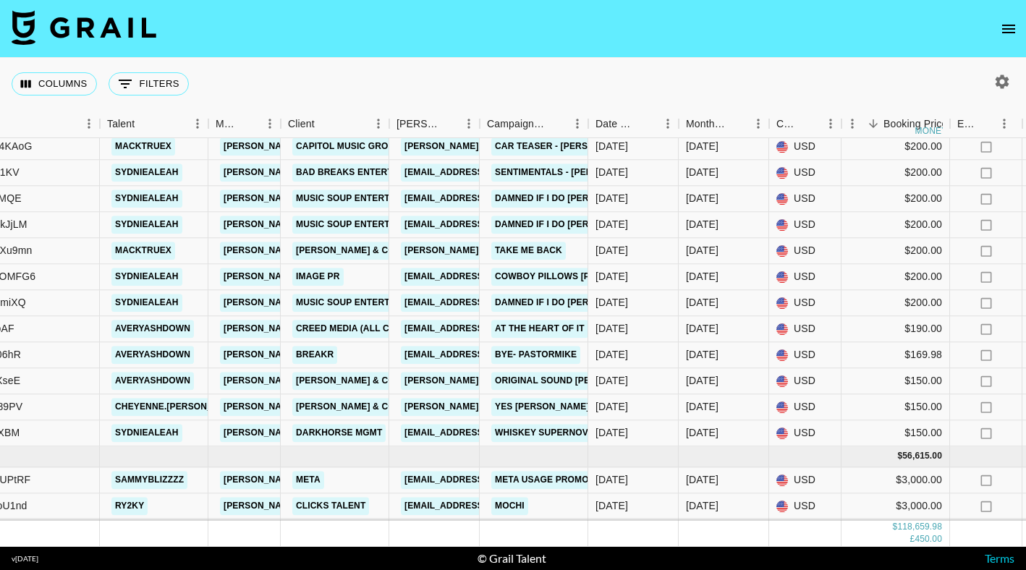
scroll to position [2605, 200]
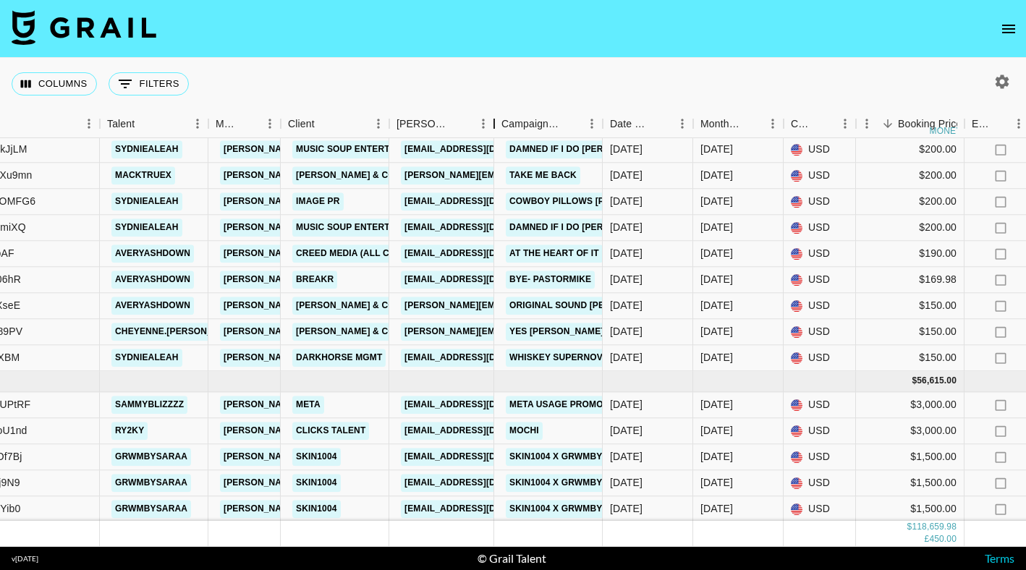
drag, startPoint x: 482, startPoint y: 118, endPoint x: 496, endPoint y: 129, distance: 18.1
click at [496, 129] on div "Booker" at bounding box center [493, 124] width 17 height 28
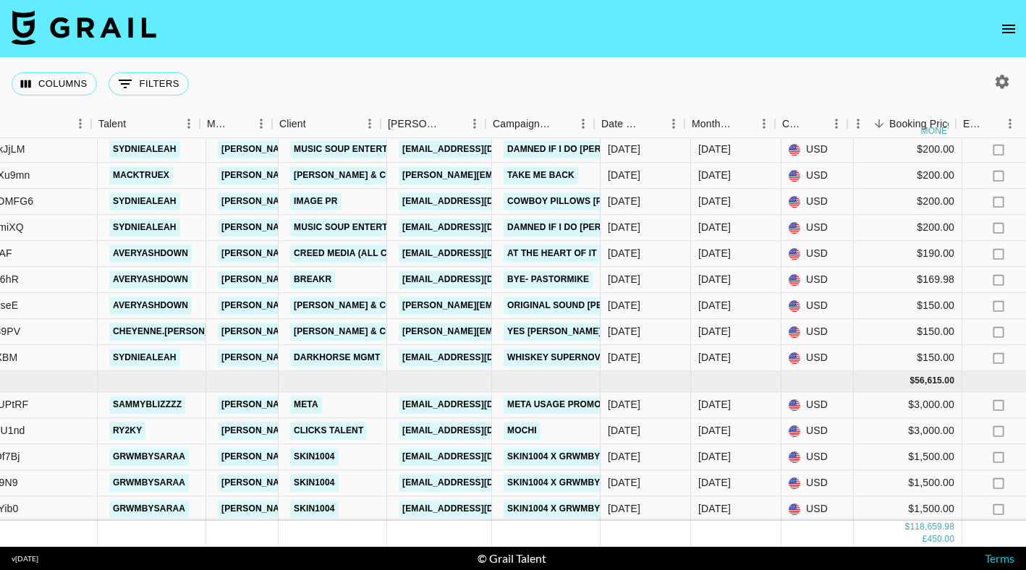
scroll to position [2605, 200]
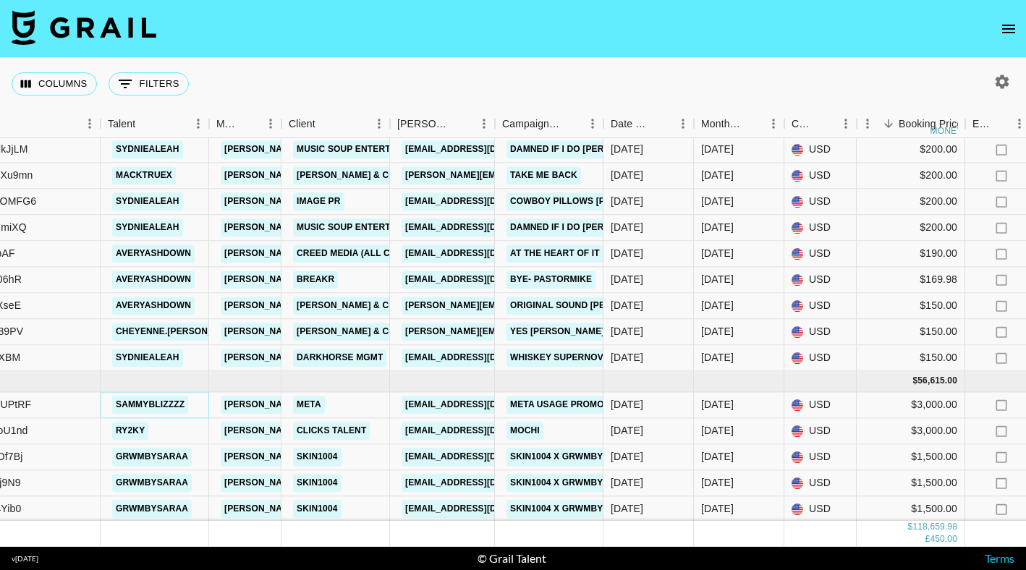
click at [176, 407] on link "sammyblizzzz" at bounding box center [150, 405] width 76 height 18
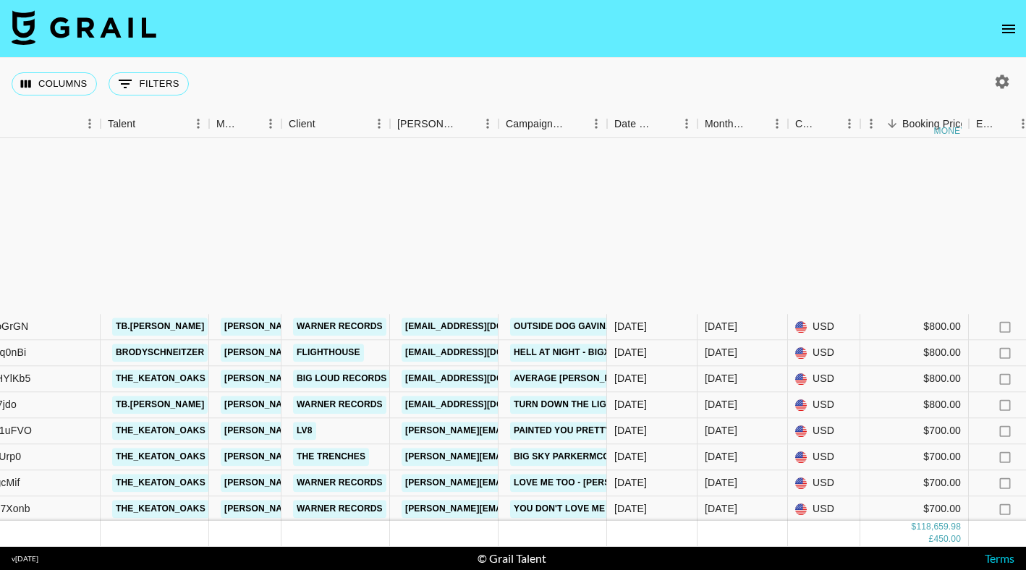
scroll to position [3327, 200]
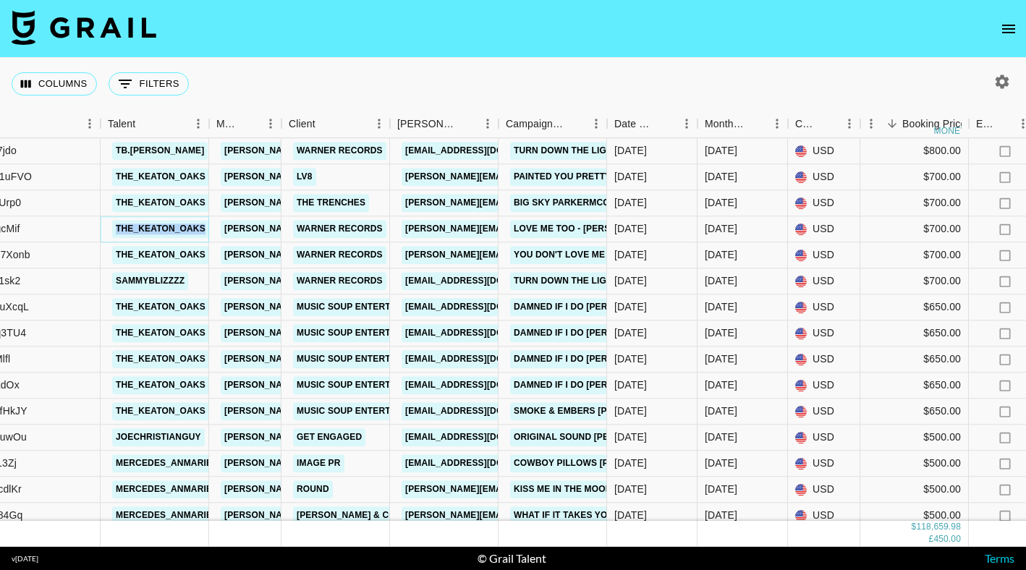
copy link "the_keaton_oaks"
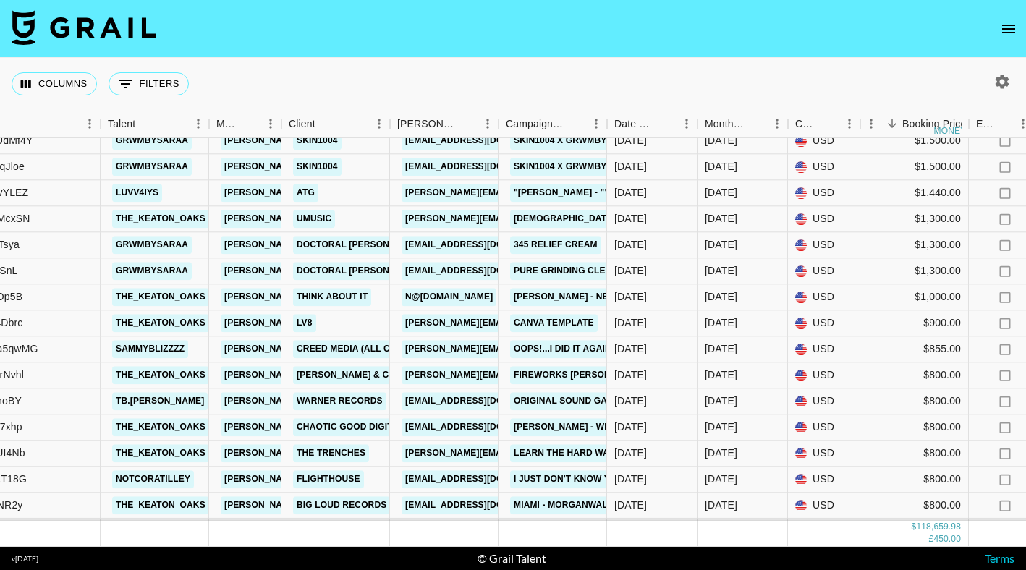
scroll to position [92, 200]
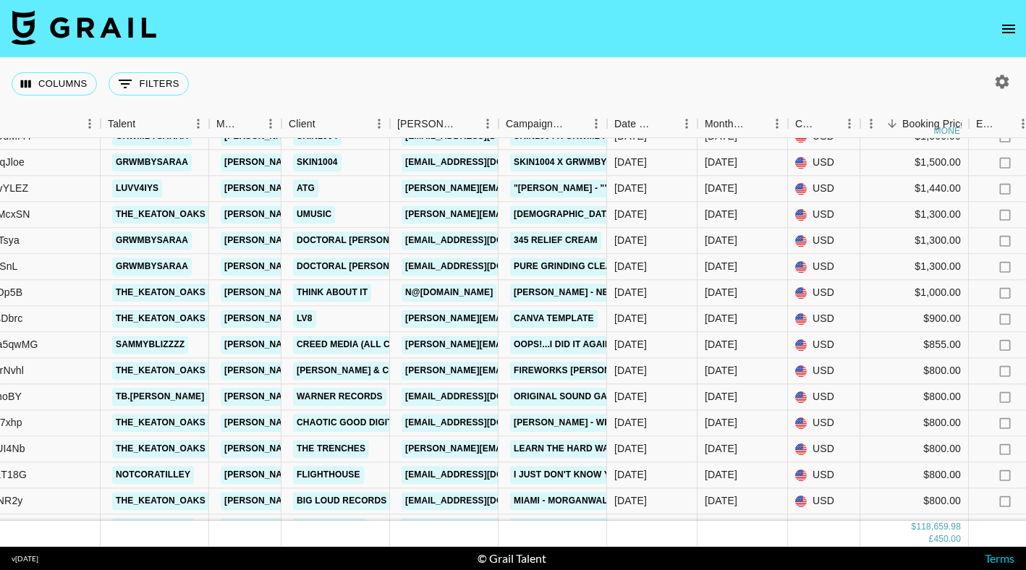
click at [1002, 84] on icon "button" at bounding box center [1001, 81] width 17 height 17
select select "[DATE]"
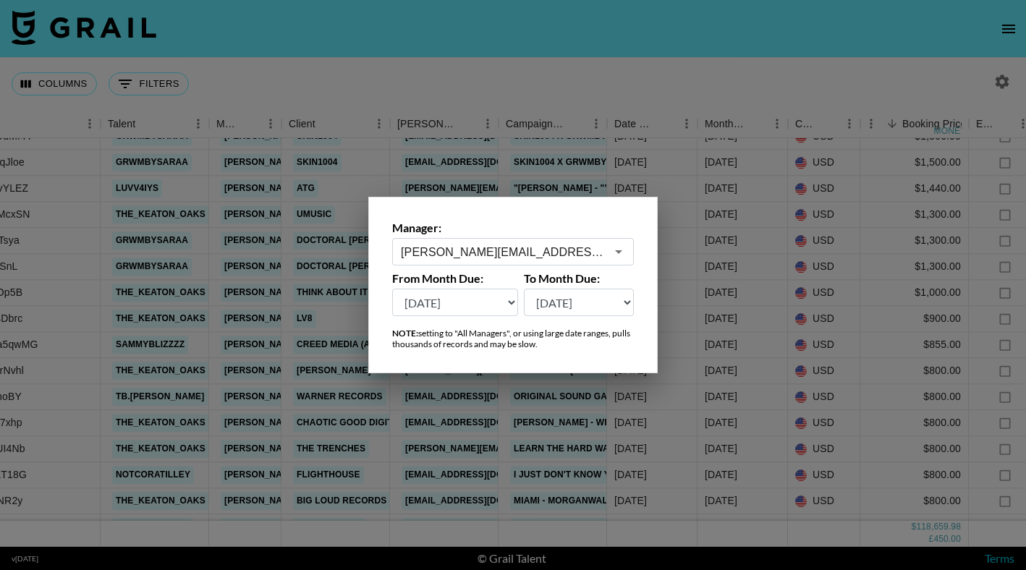
click at [513, 248] on input "[PERSON_NAME][EMAIL_ADDRESS][DOMAIN_NAME]" at bounding box center [503, 252] width 205 height 17
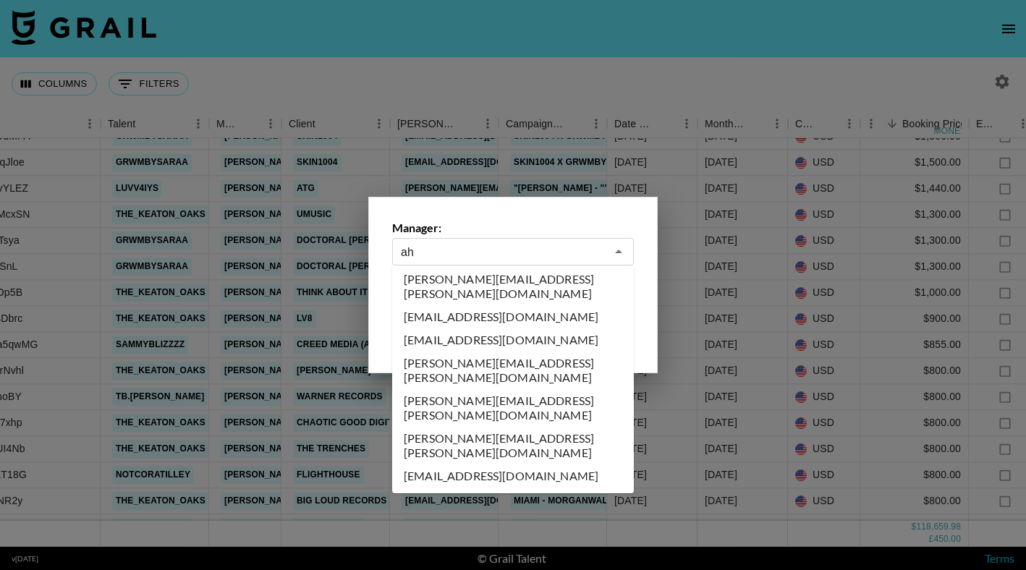
scroll to position [0, 0]
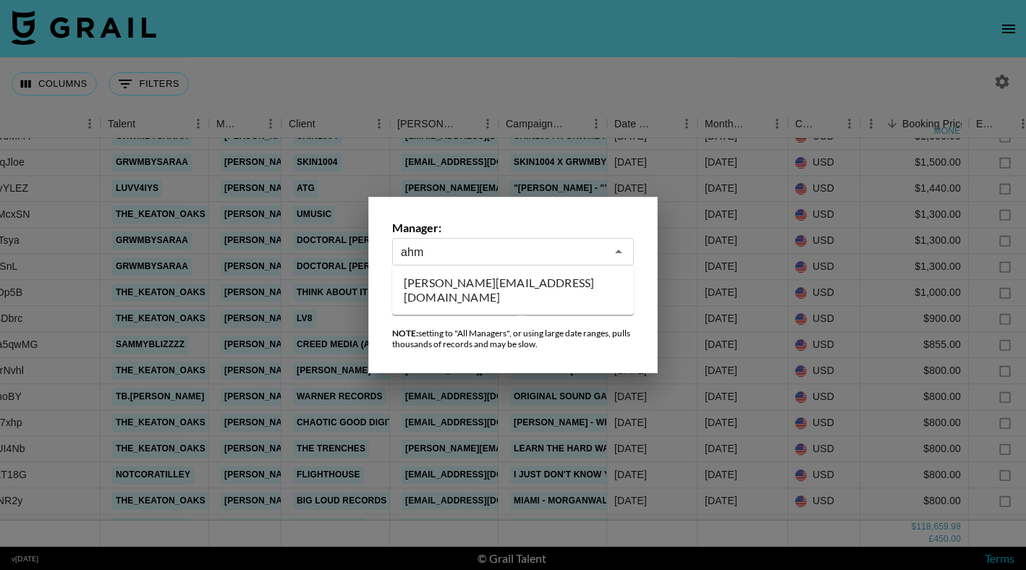
click at [497, 278] on li "[PERSON_NAME][EMAIL_ADDRESS][DOMAIN_NAME]" at bounding box center [513, 290] width 242 height 38
type input "[PERSON_NAME][EMAIL_ADDRESS][DOMAIN_NAME]"
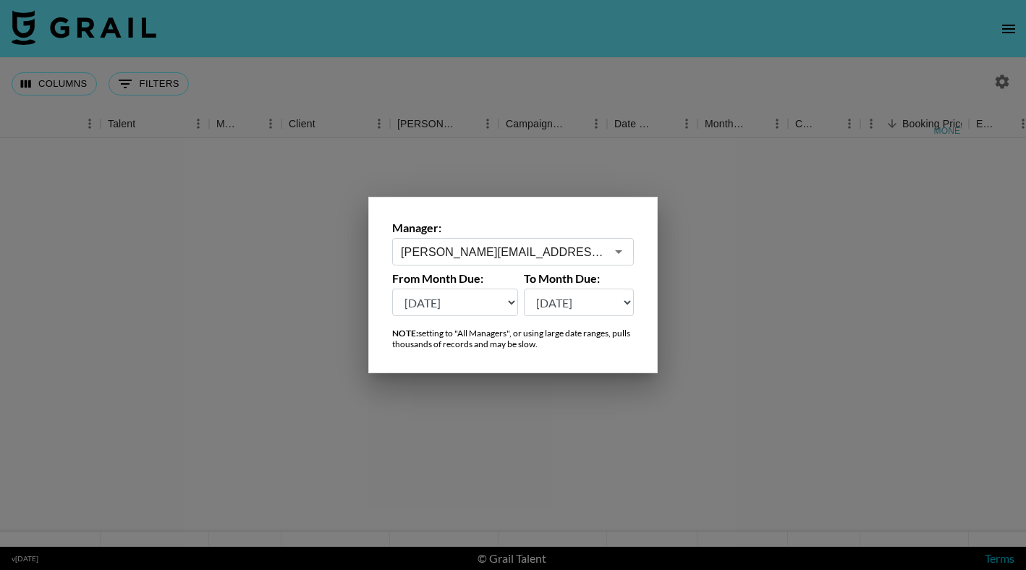
click at [465, 54] on div at bounding box center [513, 285] width 1026 height 570
click at [465, 54] on nav at bounding box center [513, 29] width 1026 height 58
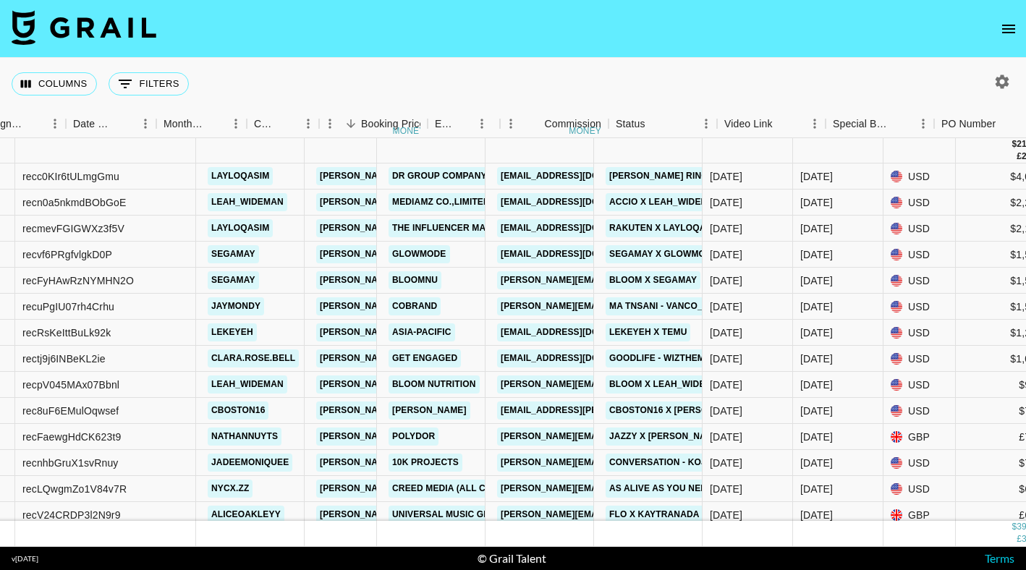
scroll to position [0, 741]
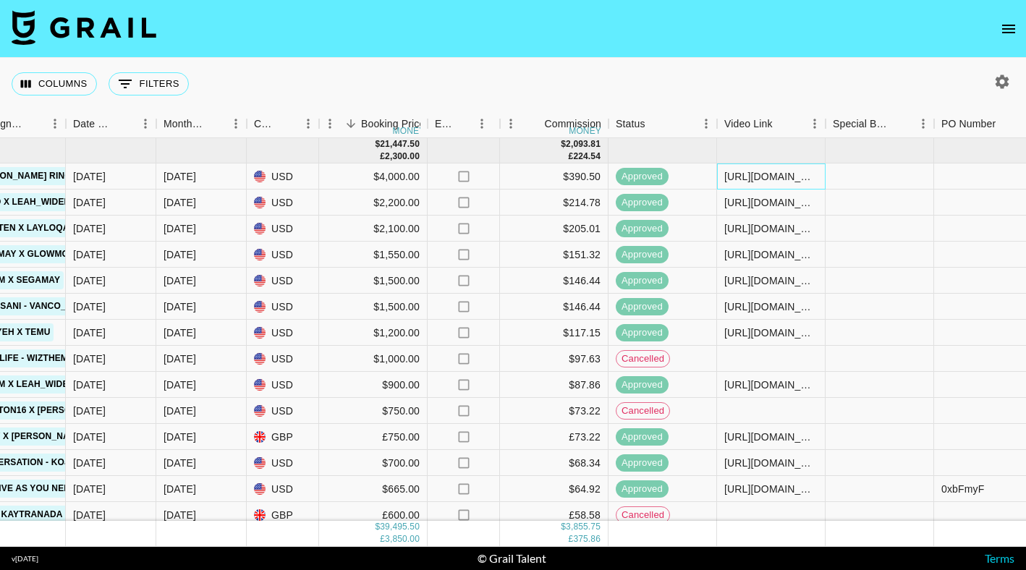
click at [758, 174] on div "[URL][DOMAIN_NAME]" at bounding box center [770, 176] width 93 height 14
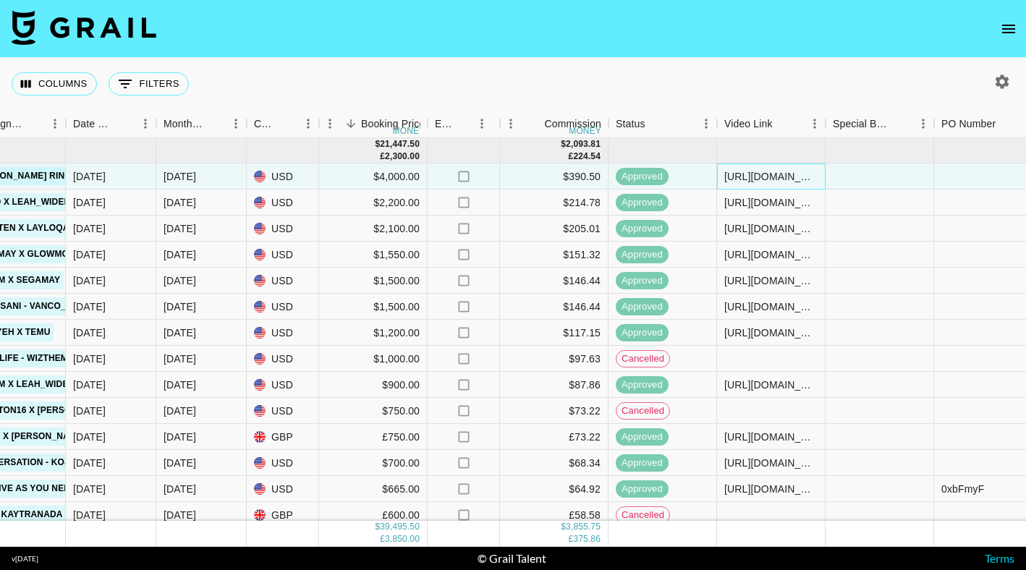
click at [758, 174] on div "[URL][DOMAIN_NAME]" at bounding box center [770, 176] width 93 height 14
copy div "[URL][DOMAIN_NAME]"
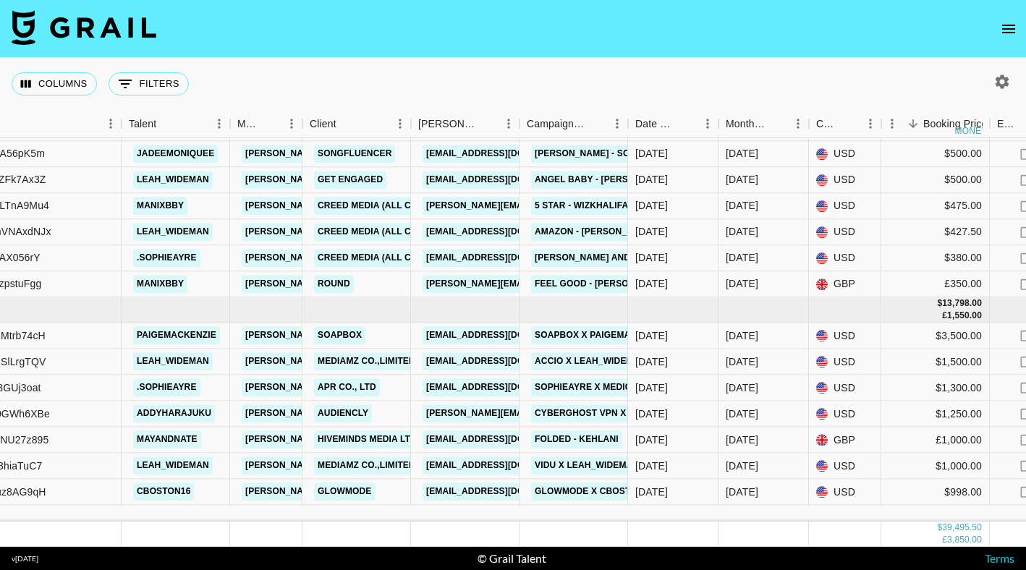
scroll to position [0, 179]
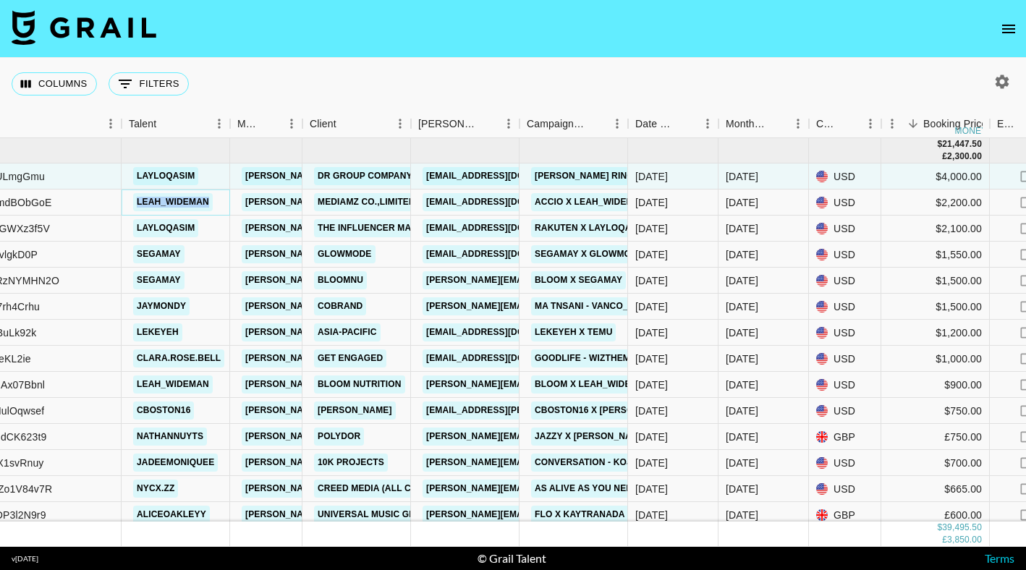
copy link "leah_wideman"
copy link "segamay"
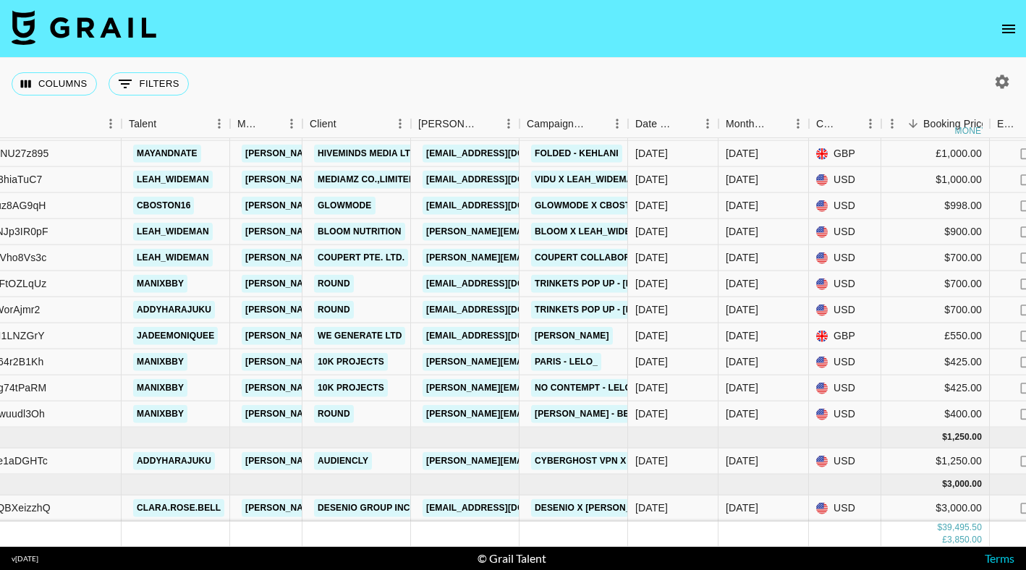
scroll to position [751, 179]
copy link "clara.rose.bell"
click at [1003, 87] on icon "button" at bounding box center [1002, 81] width 14 height 14
select select "[DATE]"
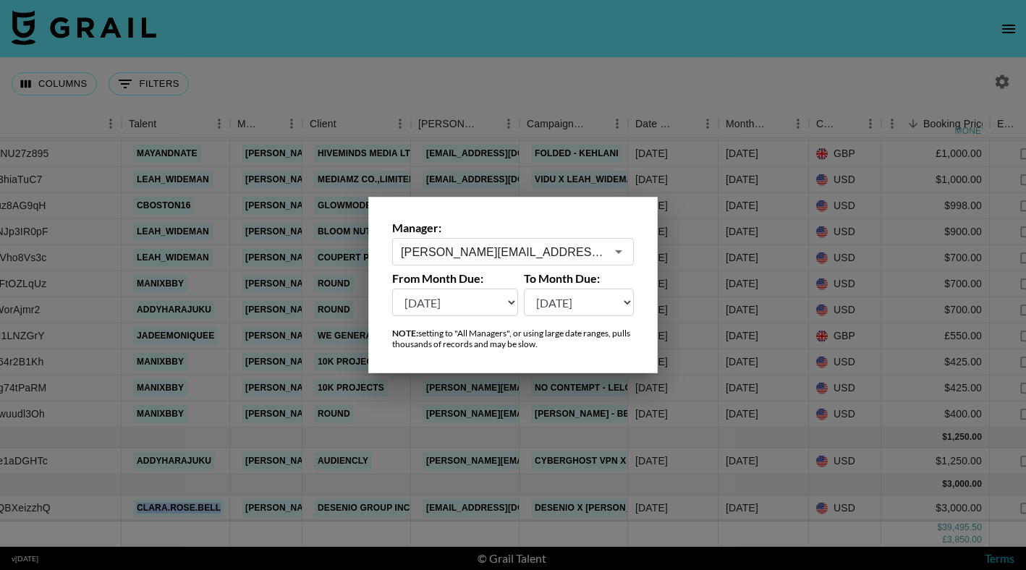
click at [578, 244] on input "[PERSON_NAME][EMAIL_ADDRESS][DOMAIN_NAME]" at bounding box center [503, 252] width 205 height 17
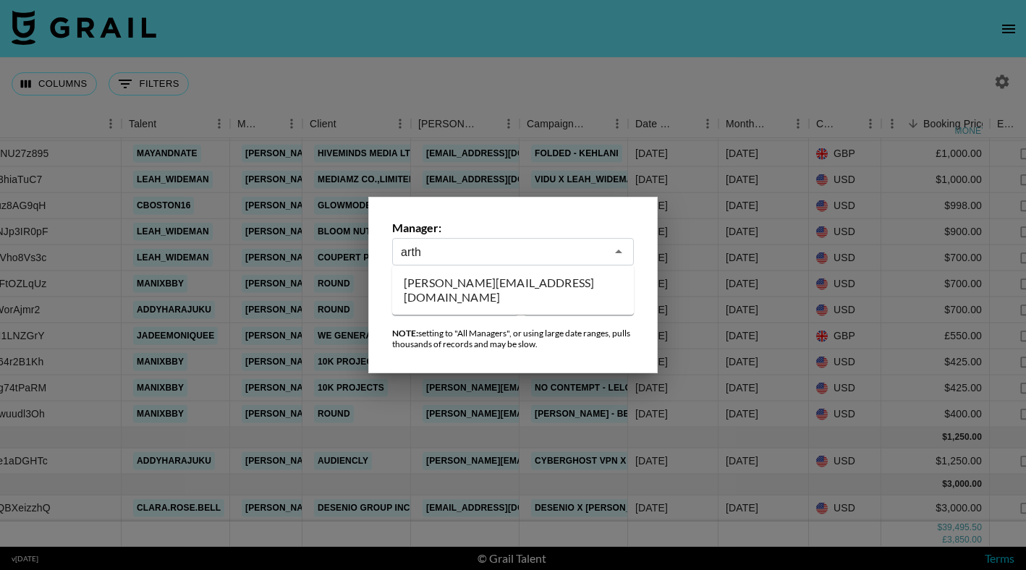
click at [517, 284] on li "[PERSON_NAME][EMAIL_ADDRESS][DOMAIN_NAME]" at bounding box center [513, 290] width 242 height 38
type input "[PERSON_NAME][EMAIL_ADDRESS][DOMAIN_NAME]"
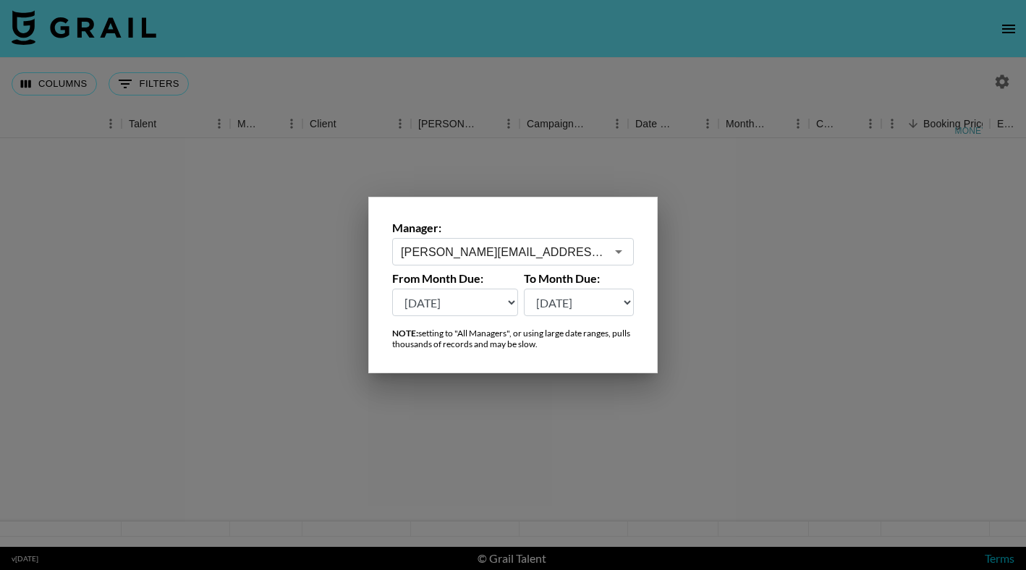
scroll to position [0, 179]
click at [506, 24] on div at bounding box center [513, 285] width 1026 height 570
click at [506, 24] on nav at bounding box center [513, 29] width 1026 height 58
click at [493, 110] on div "[PERSON_NAME]" at bounding box center [458, 124] width 80 height 28
click at [621, 56] on nav at bounding box center [513, 29] width 1026 height 58
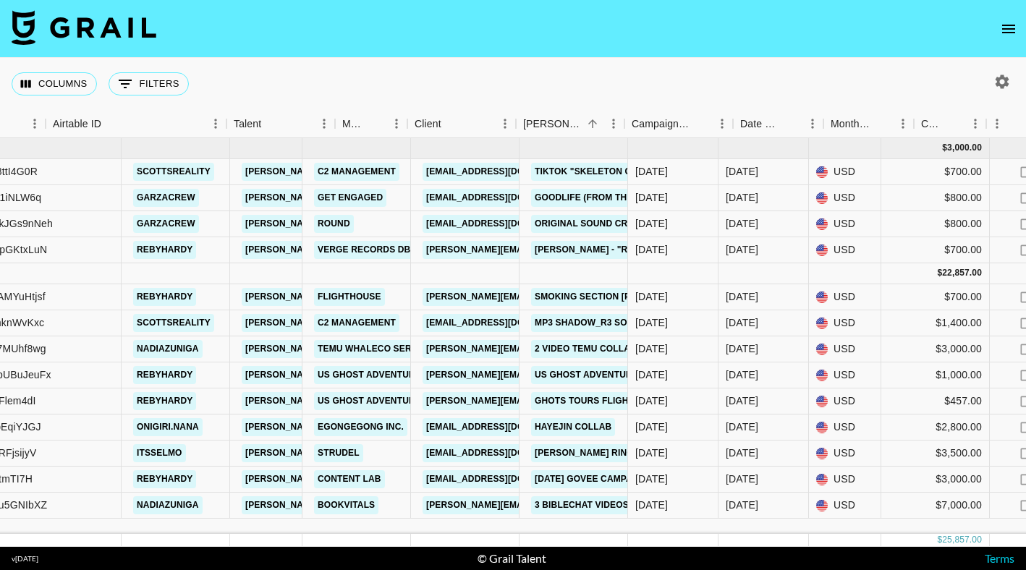
scroll to position [0, 74]
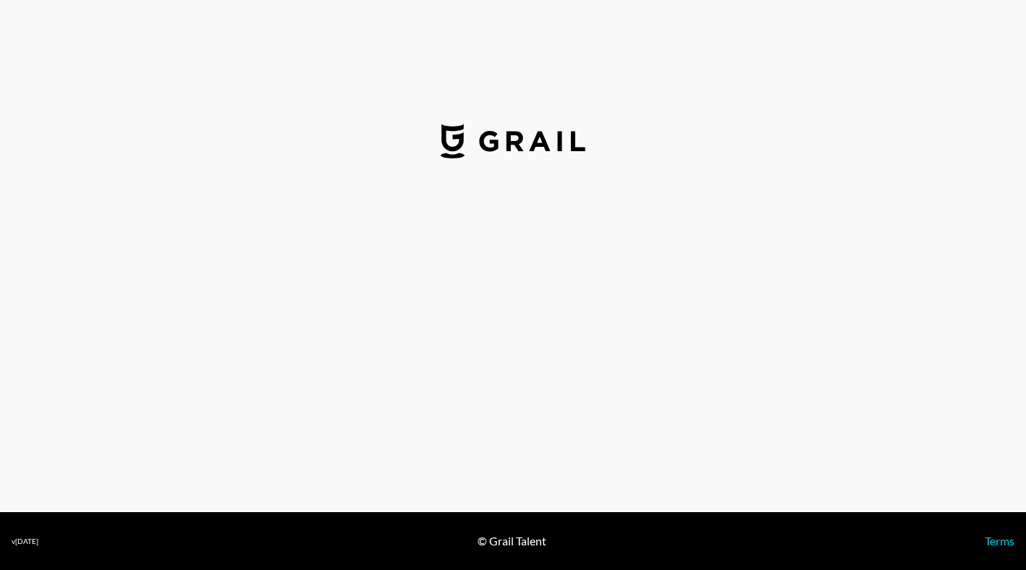
select select "USD"
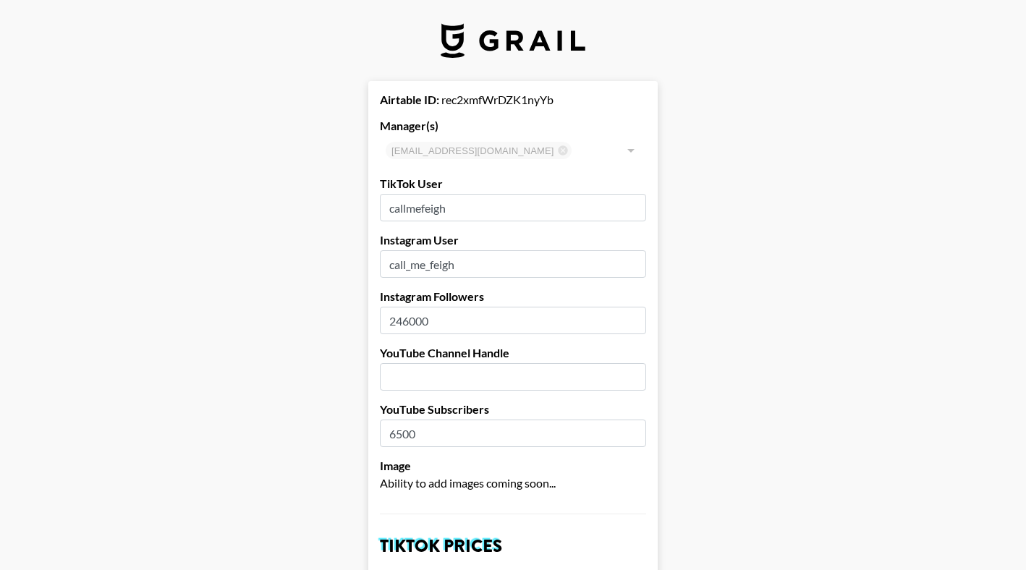
click at [426, 202] on input "callmefeigh" at bounding box center [513, 207] width 266 height 27
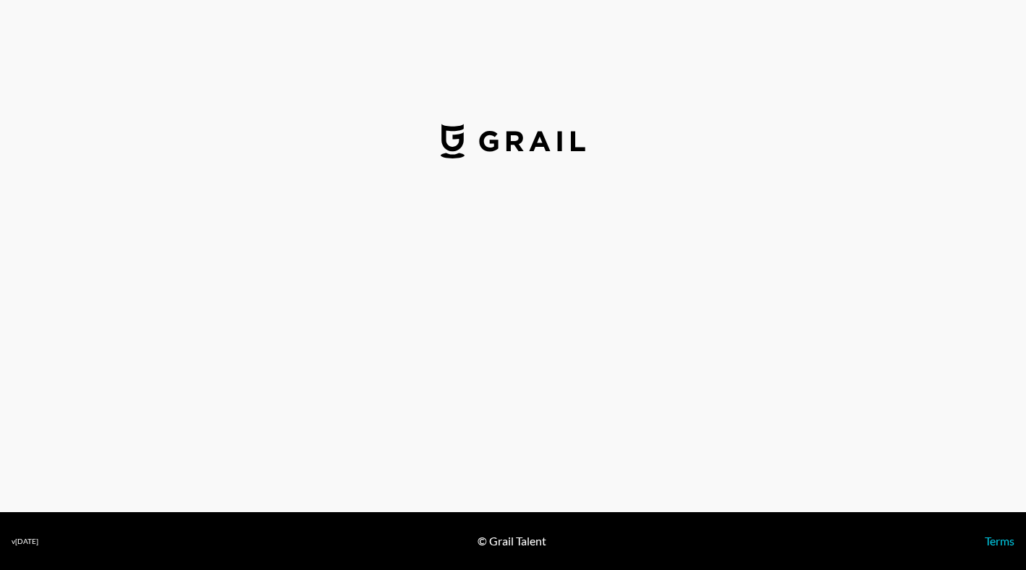
select select "USD"
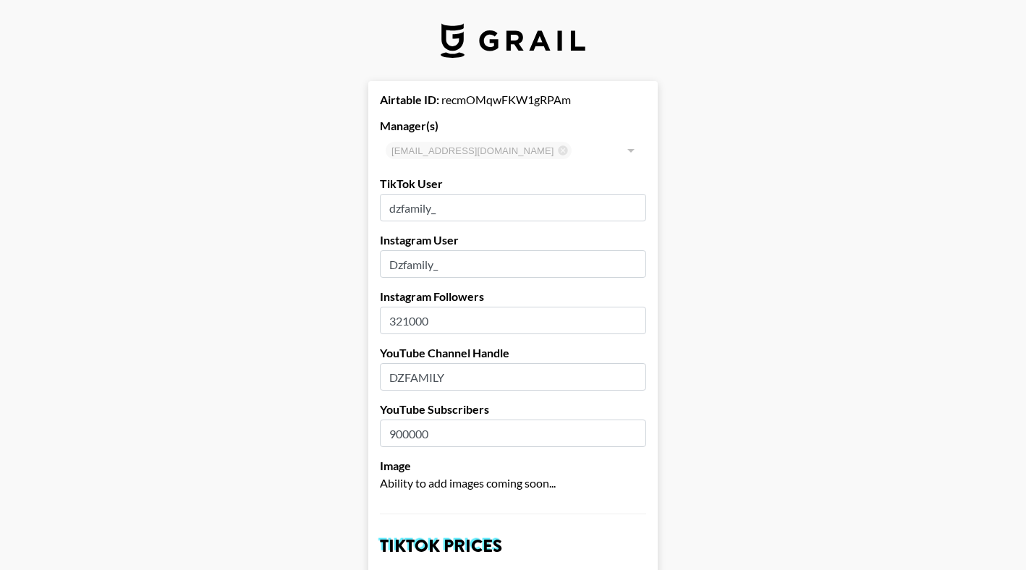
type input "[GEOGRAPHIC_DATA]"
click at [421, 210] on input "dzfamily_" at bounding box center [513, 207] width 266 height 27
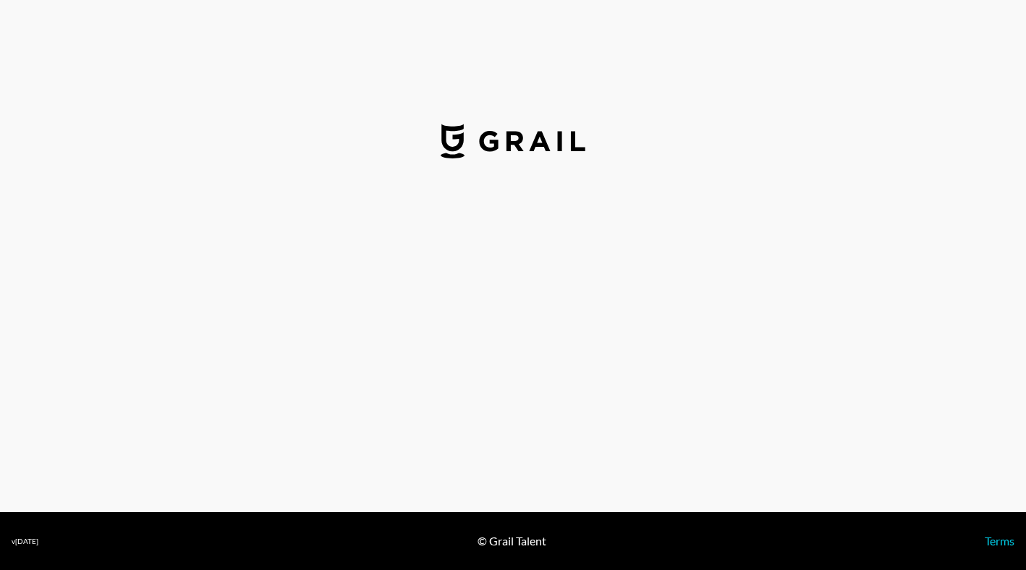
select select "USD"
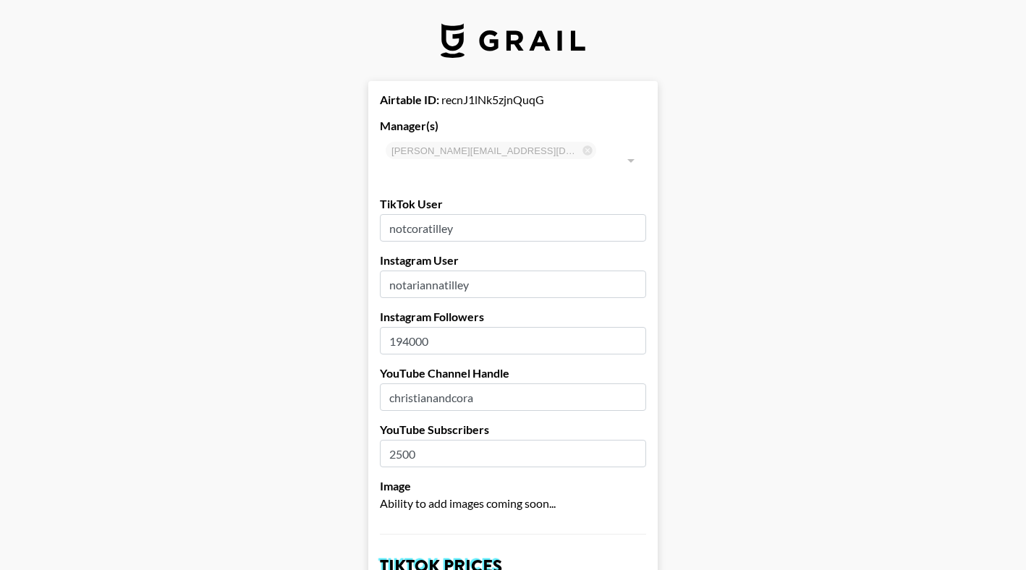
click at [424, 214] on input "notcoratilley" at bounding box center [513, 227] width 266 height 27
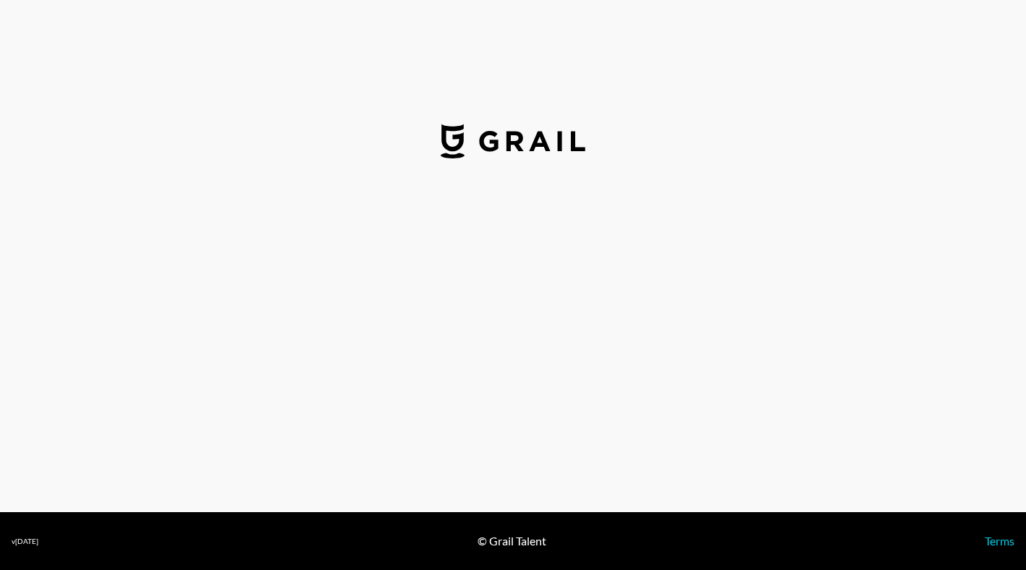
select select "USD"
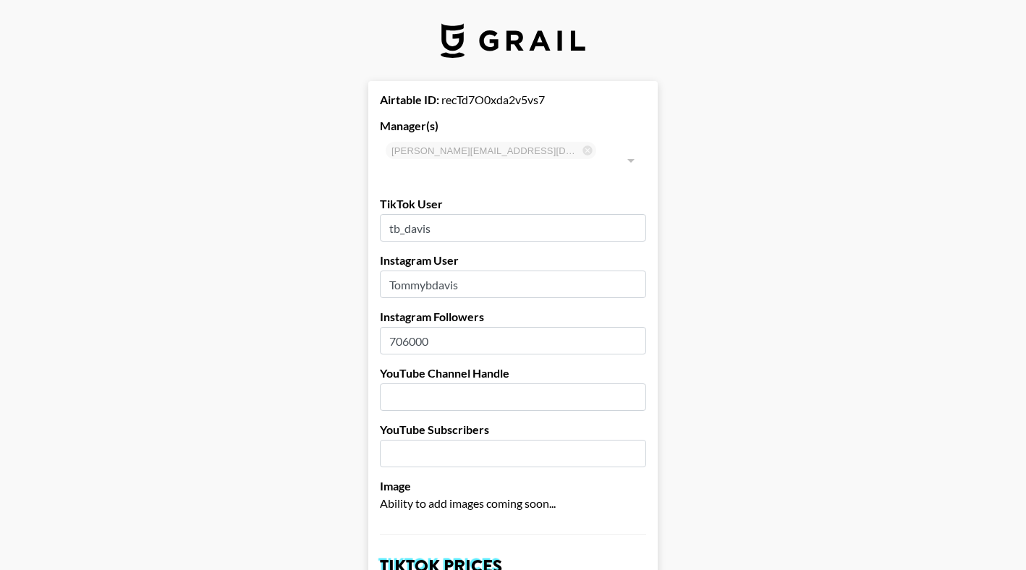
click at [422, 214] on input "tb_davis" at bounding box center [513, 227] width 266 height 27
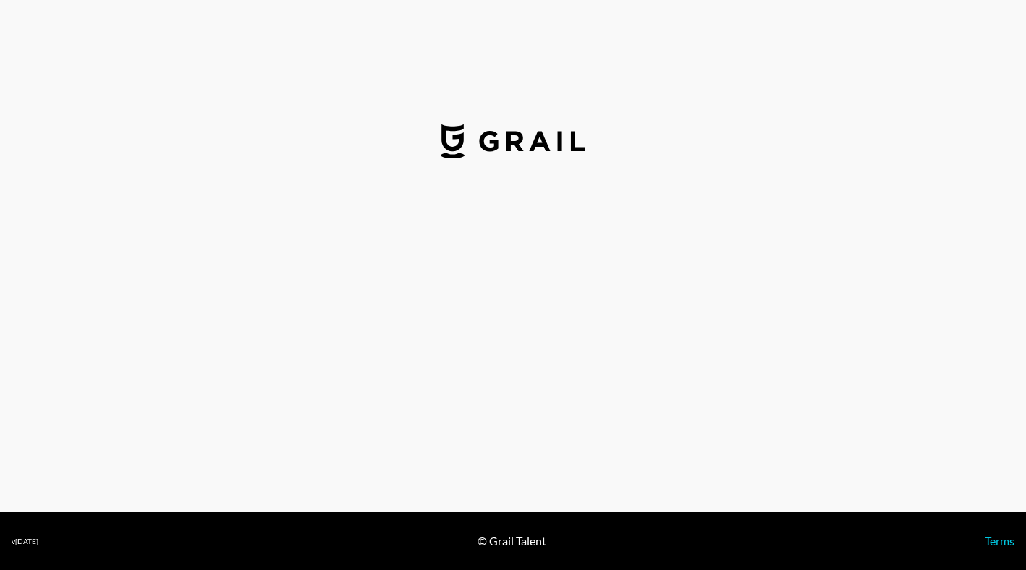
select select "USD"
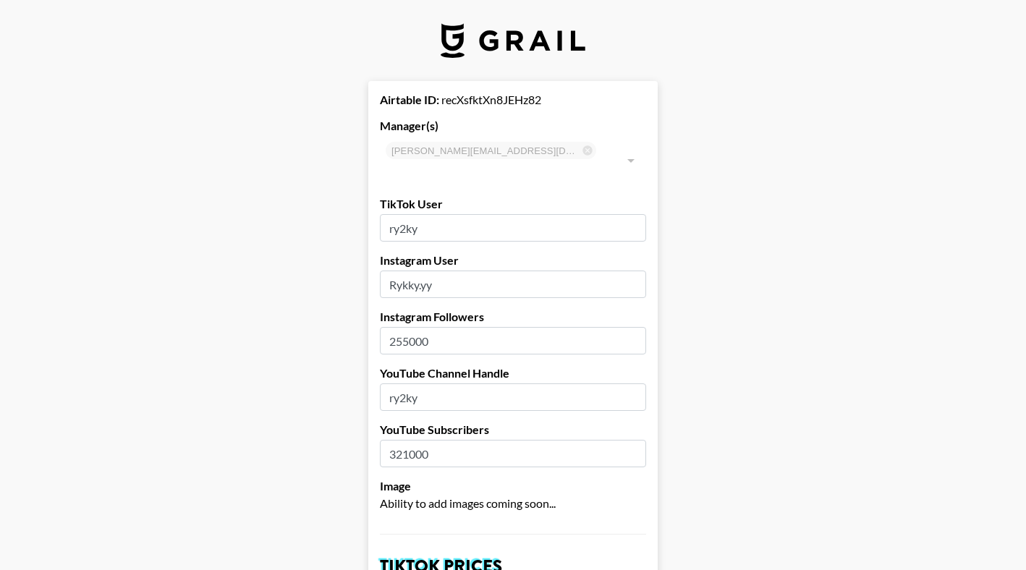
click at [414, 214] on input "ry2ky" at bounding box center [513, 227] width 266 height 27
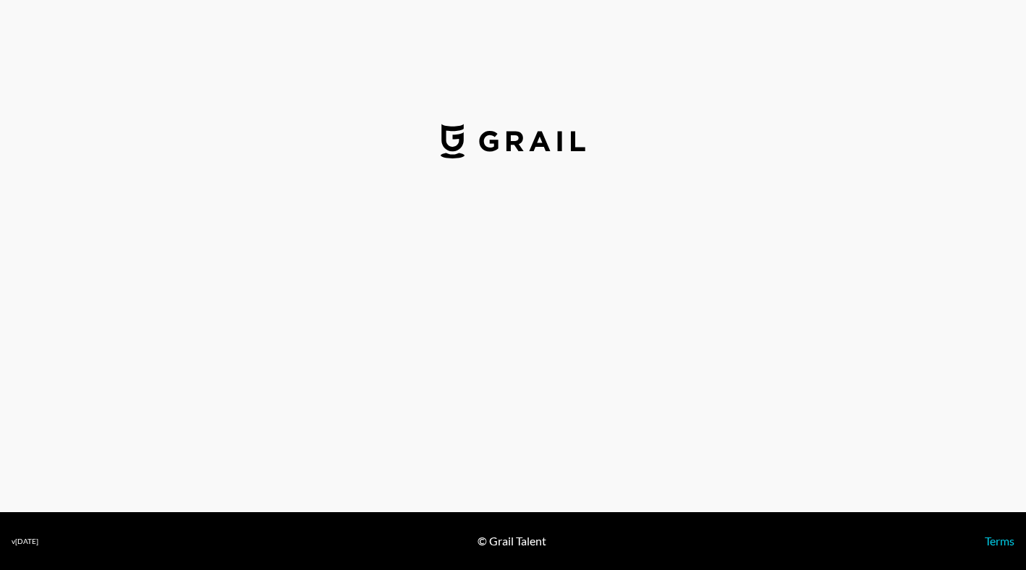
select select "USD"
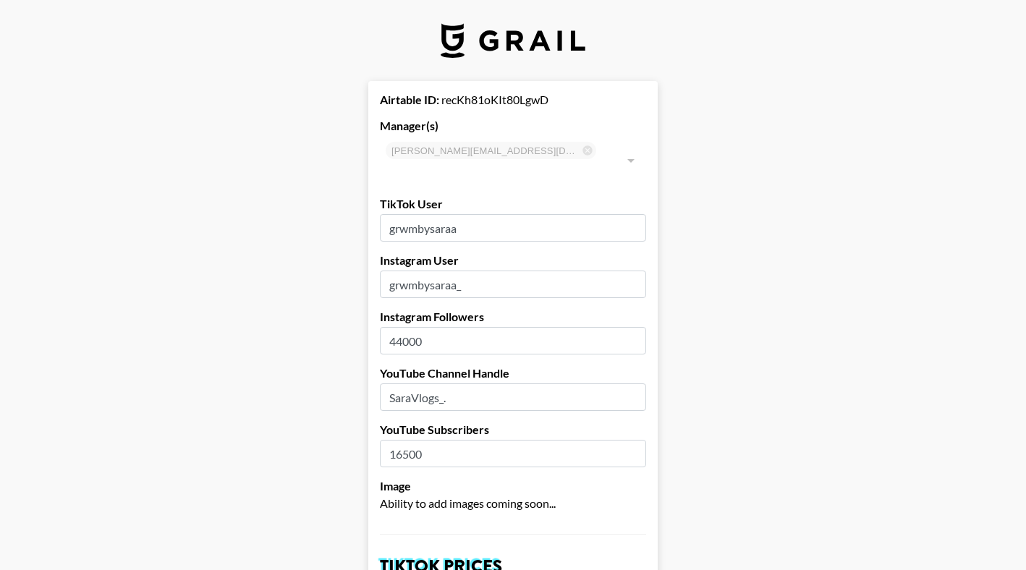
click at [429, 218] on input "grwmbysaraa" at bounding box center [513, 227] width 266 height 27
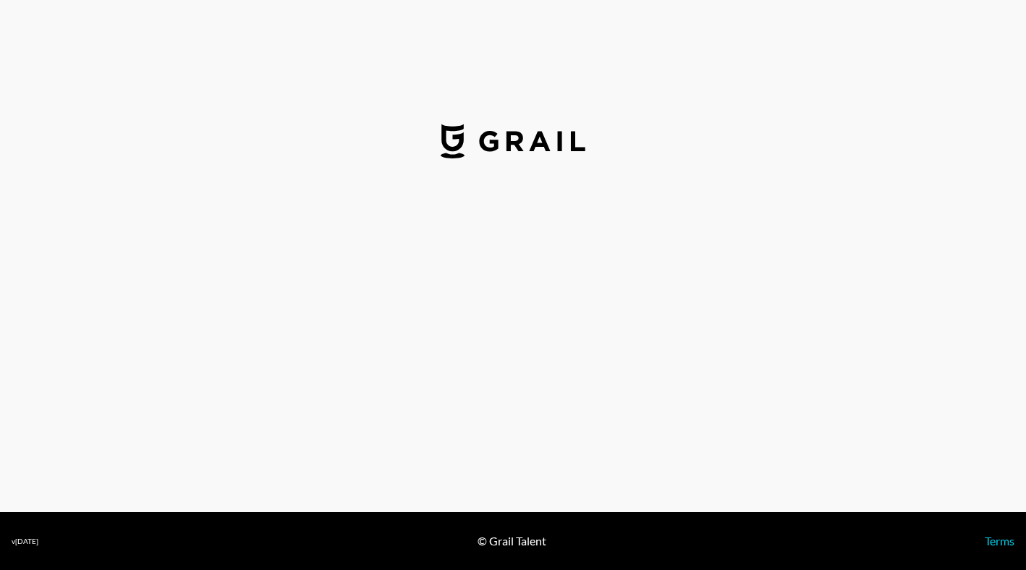
select select "USD"
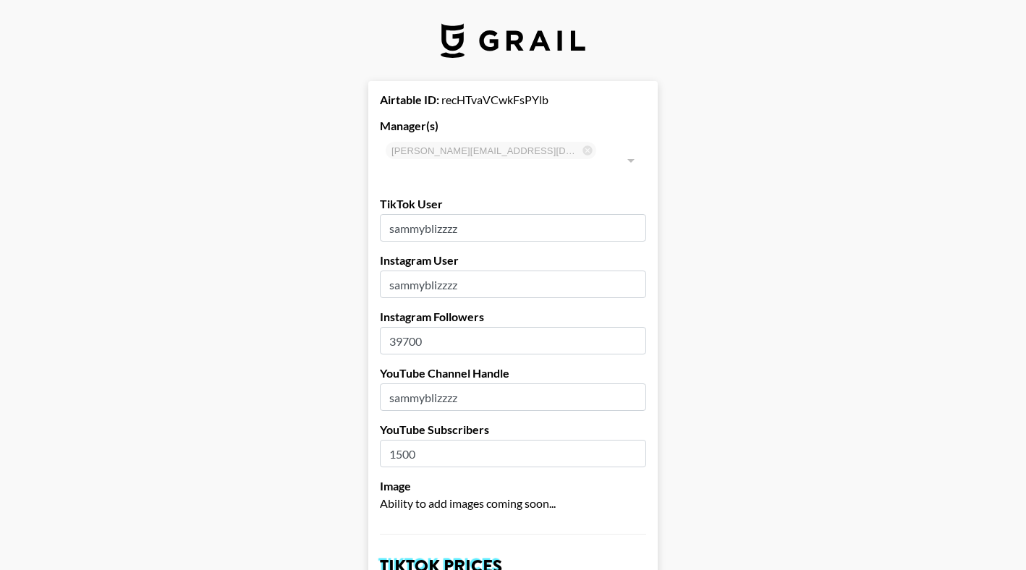
click at [426, 214] on input "sammyblizzzz" at bounding box center [513, 227] width 266 height 27
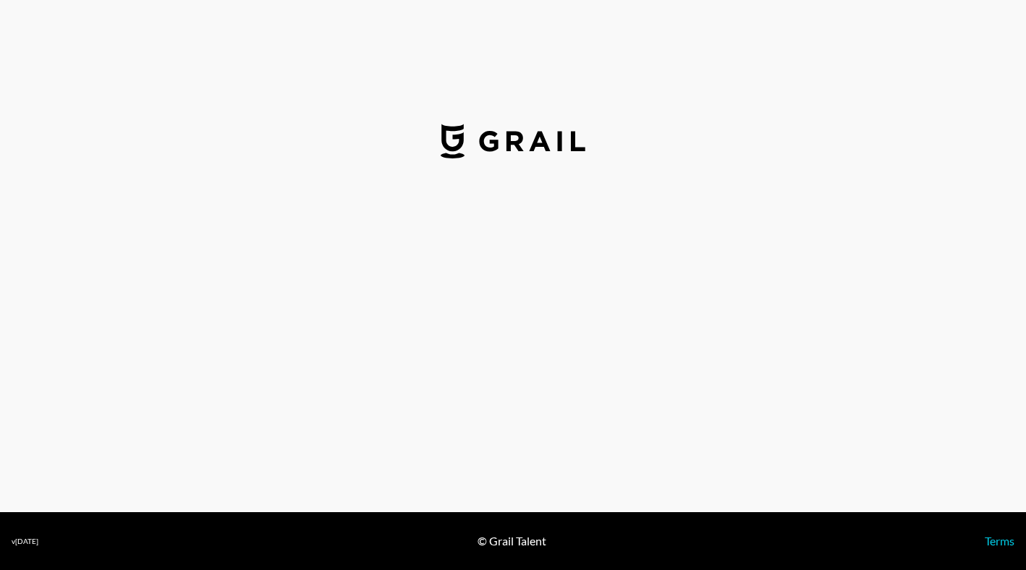
select select "GBP"
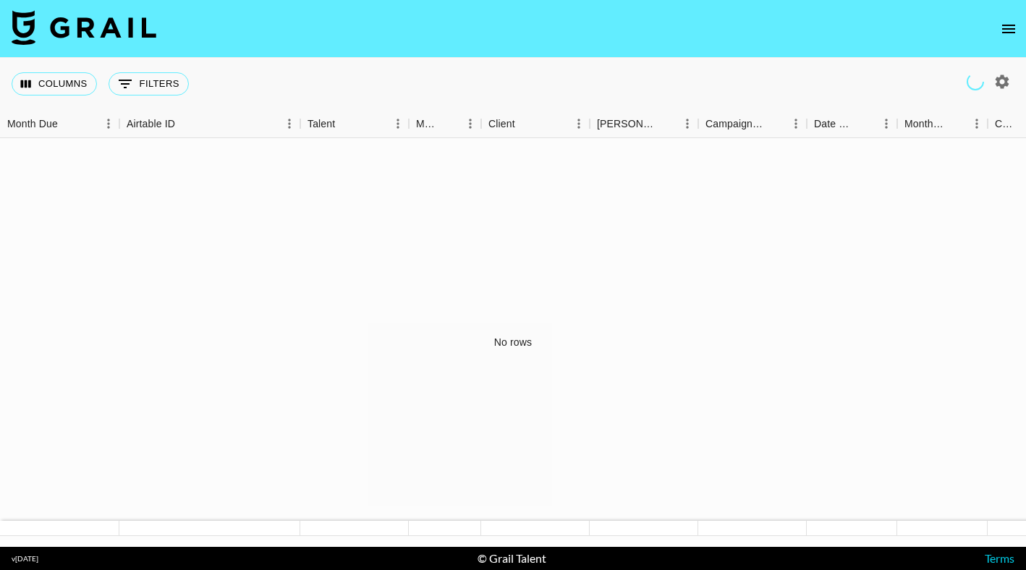
click at [1002, 88] on icon "button" at bounding box center [1001, 81] width 17 height 17
select select "[DATE]"
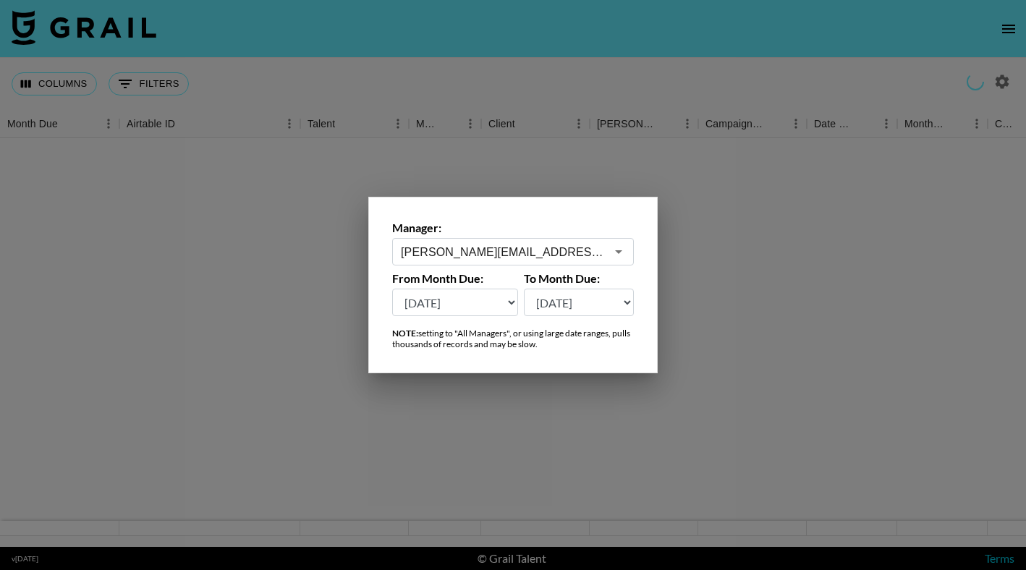
click at [600, 255] on input "[PERSON_NAME][EMAIL_ADDRESS][PERSON_NAME][DOMAIN_NAME]" at bounding box center [503, 252] width 205 height 17
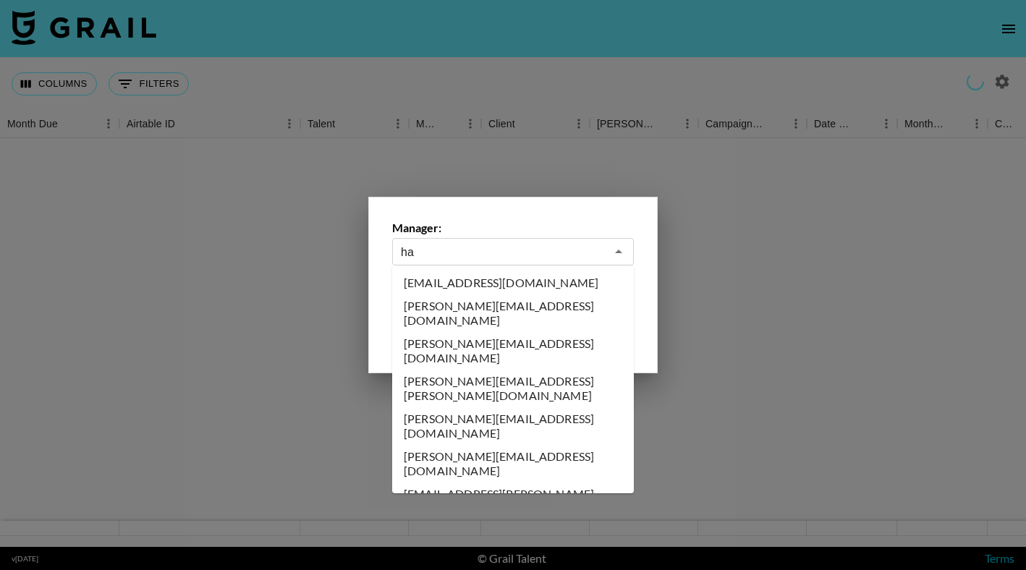
type input "h"
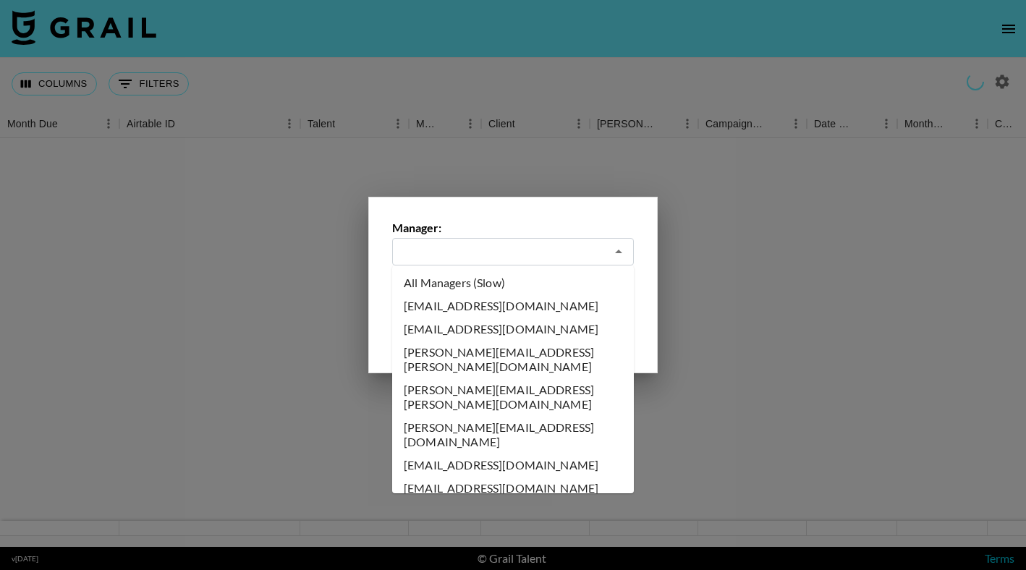
scroll to position [3111, 0]
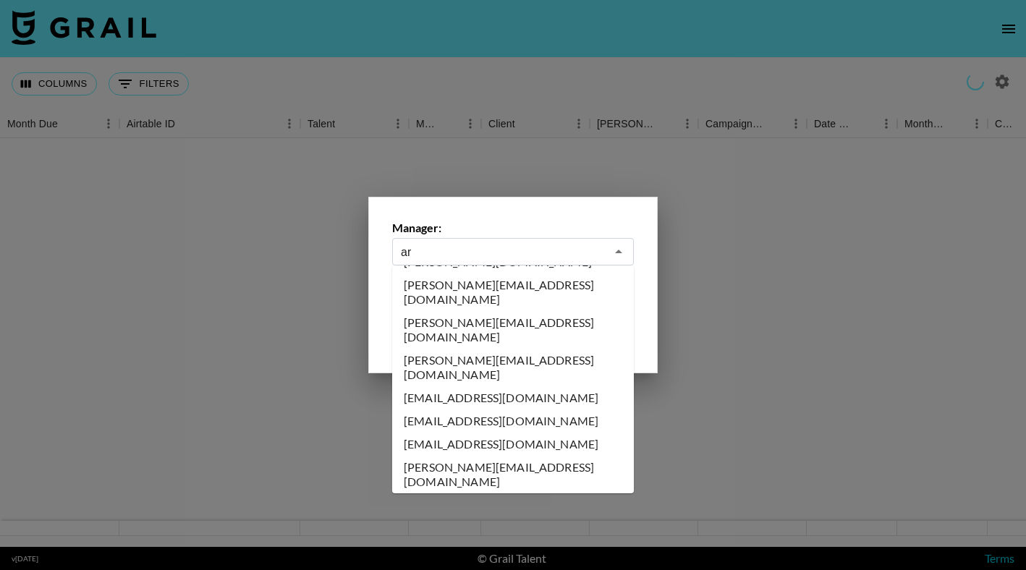
click at [600, 255] on input "ar" at bounding box center [503, 252] width 205 height 17
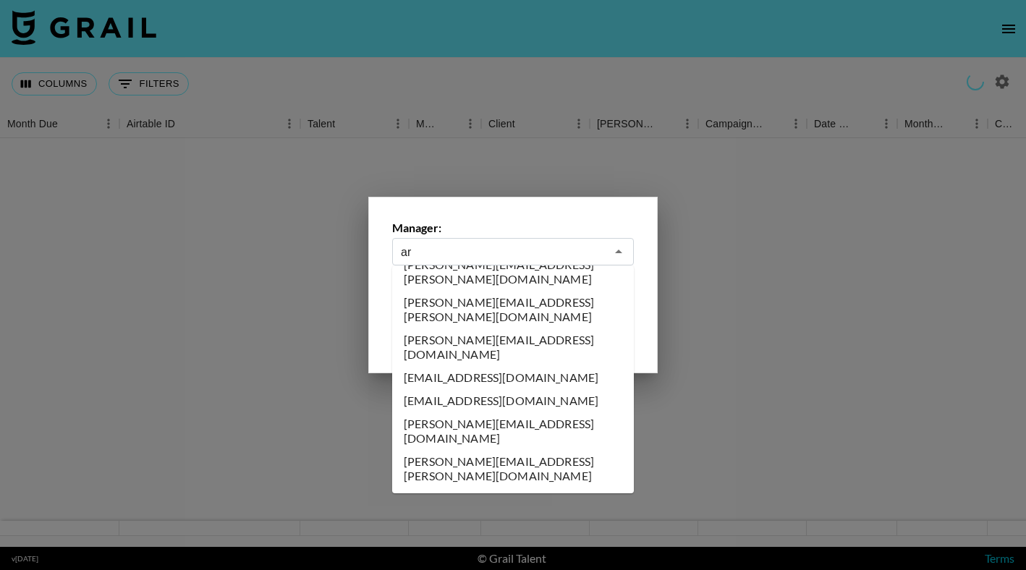
scroll to position [0, 0]
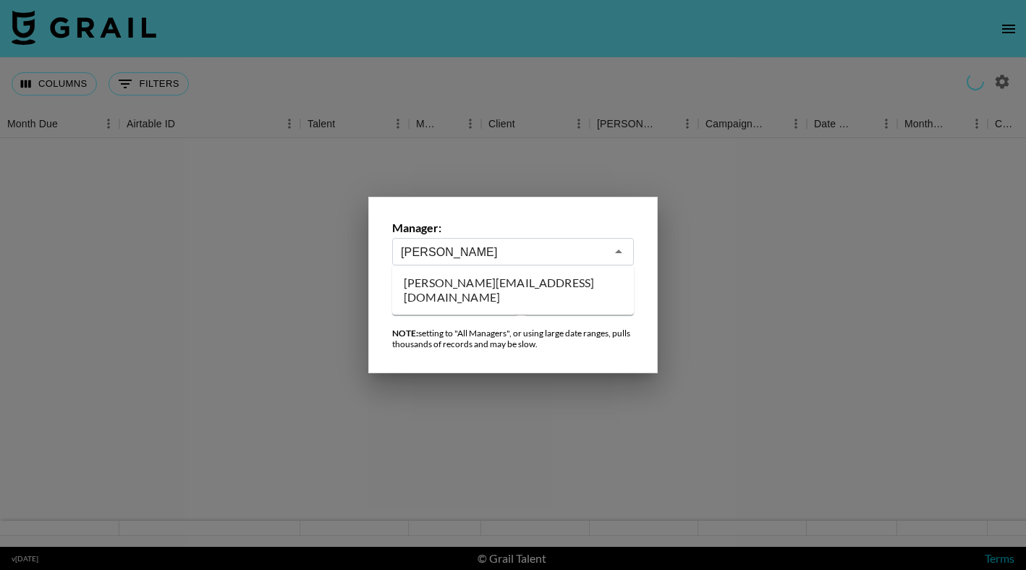
click at [457, 280] on li "[PERSON_NAME][EMAIL_ADDRESS][DOMAIN_NAME]" at bounding box center [513, 290] width 242 height 38
type input "[PERSON_NAME][EMAIL_ADDRESS][DOMAIN_NAME]"
click at [554, 169] on div at bounding box center [513, 285] width 1026 height 570
click at [554, 169] on div at bounding box center [513, 342] width 1026 height 409
click at [613, 153] on div at bounding box center [513, 342] width 1026 height 409
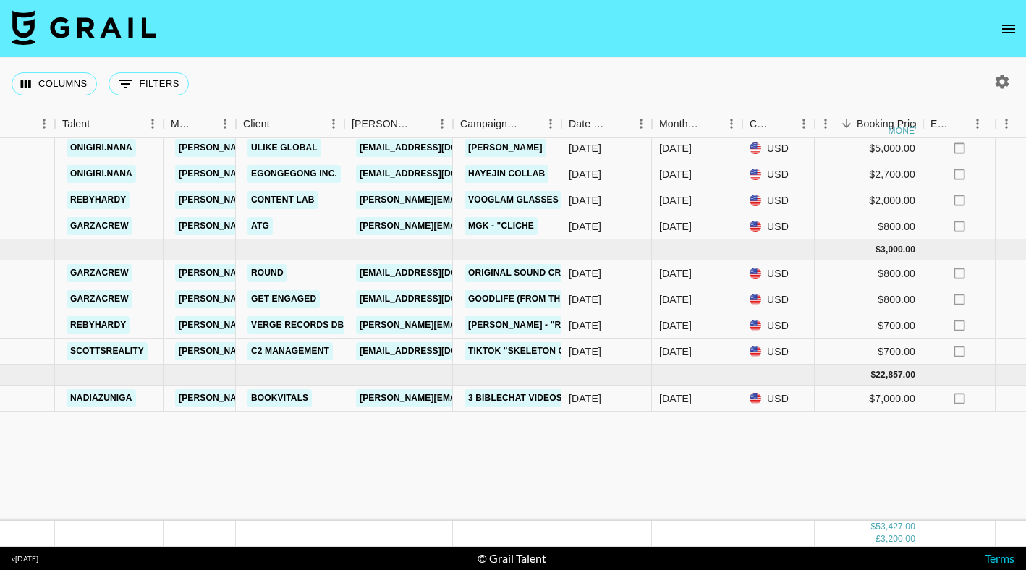
scroll to position [0, 245]
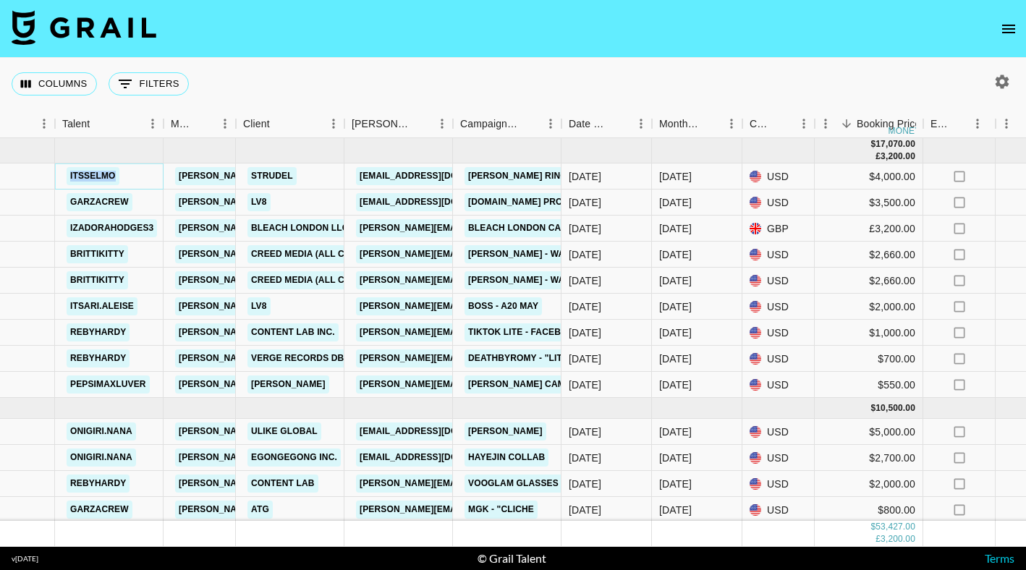
copy link "itsselmo"
click at [106, 257] on link "brittikitty" at bounding box center [97, 254] width 61 height 18
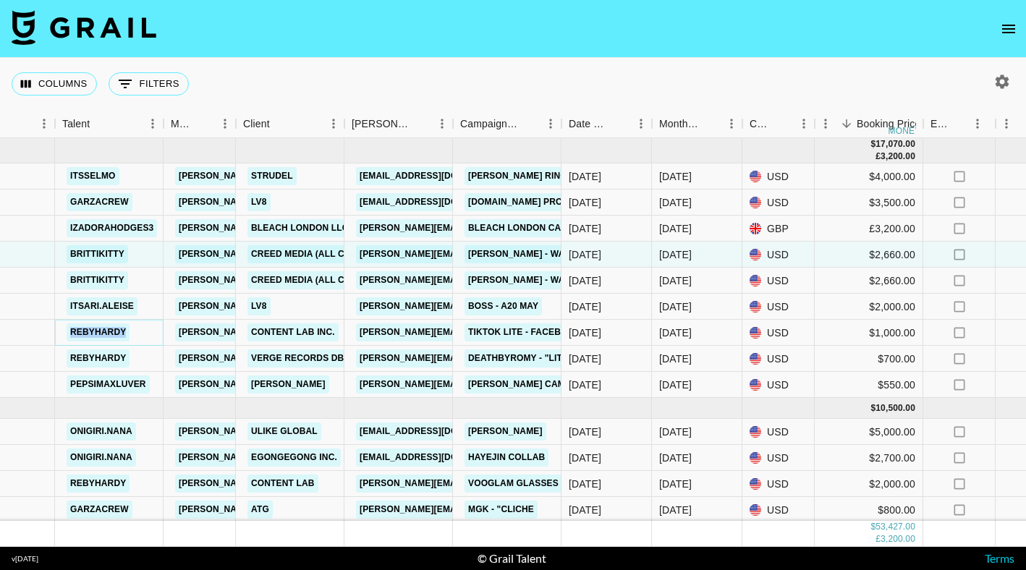
copy link "rebyhardy"
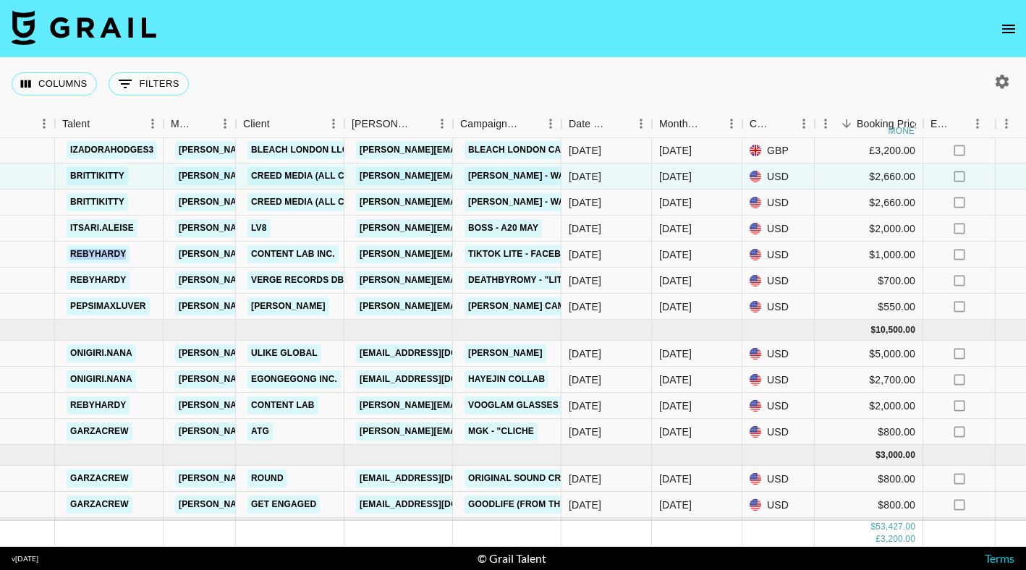
scroll to position [88, 245]
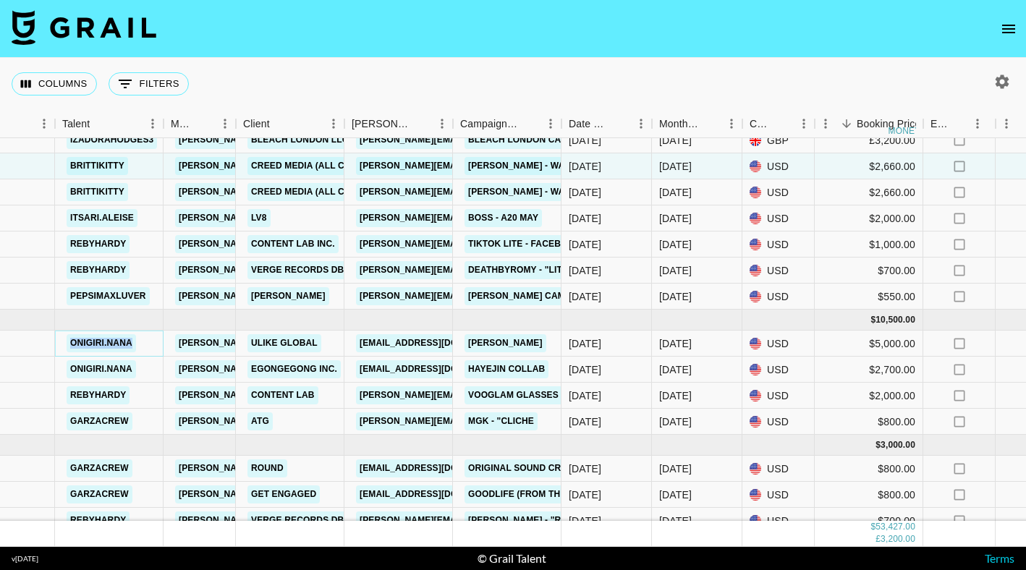
copy link "onigiri.nana"
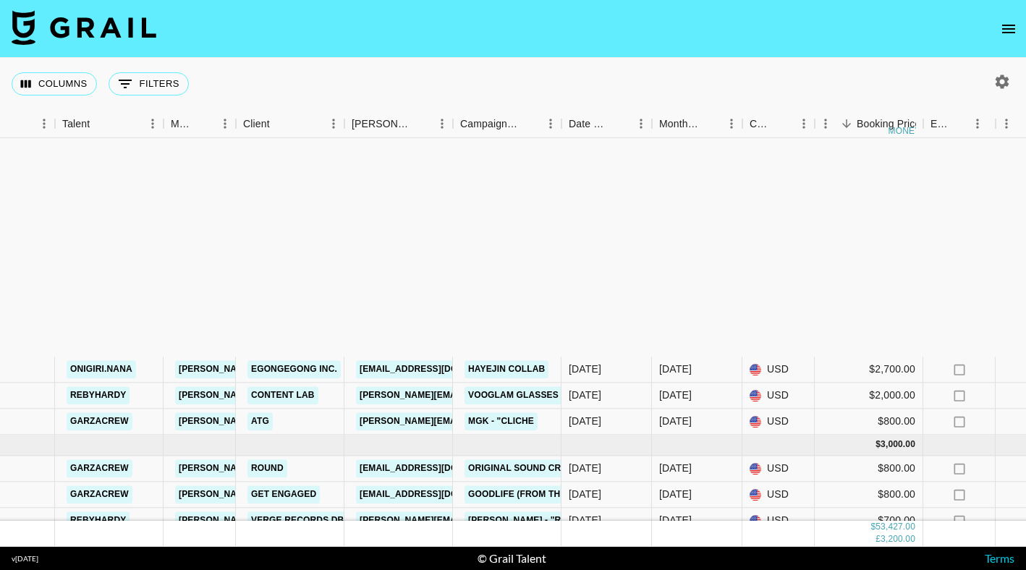
scroll to position [377, 245]
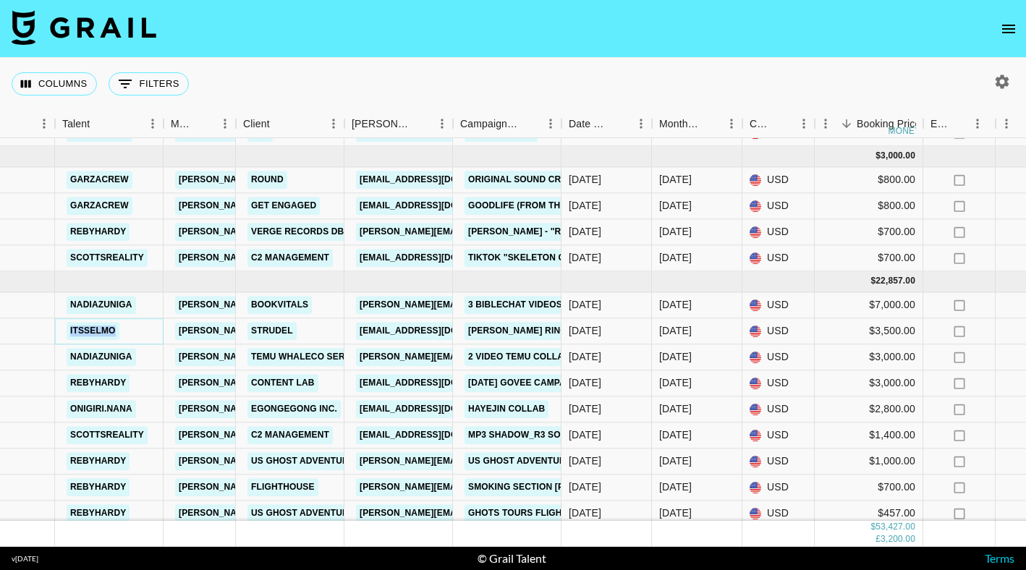
copy link "itsselmo"
click at [1012, 82] on button "button" at bounding box center [1001, 81] width 25 height 25
select select "[DATE]"
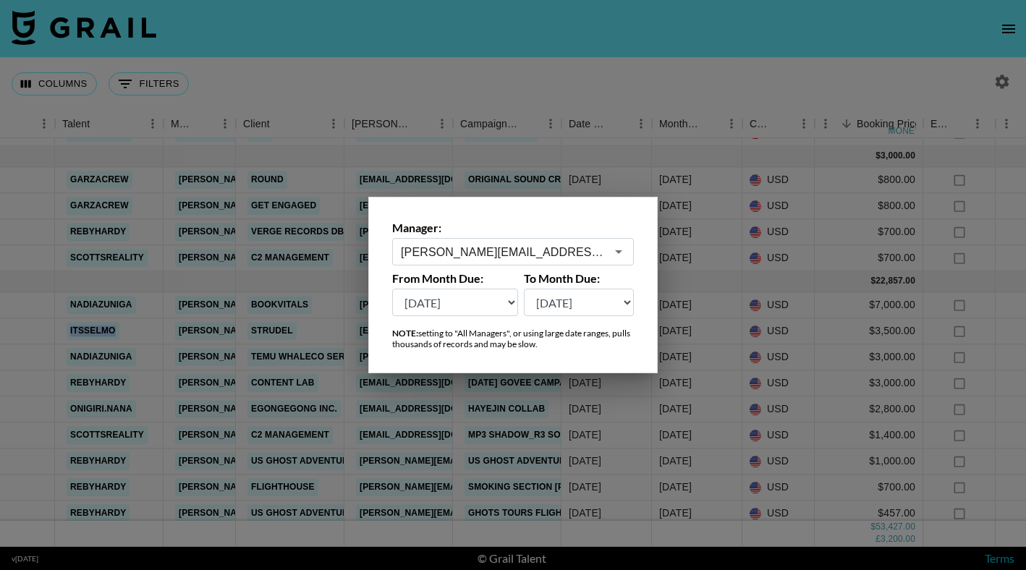
click at [539, 261] on div "arthur@grail-talent.com ​" at bounding box center [513, 251] width 242 height 27
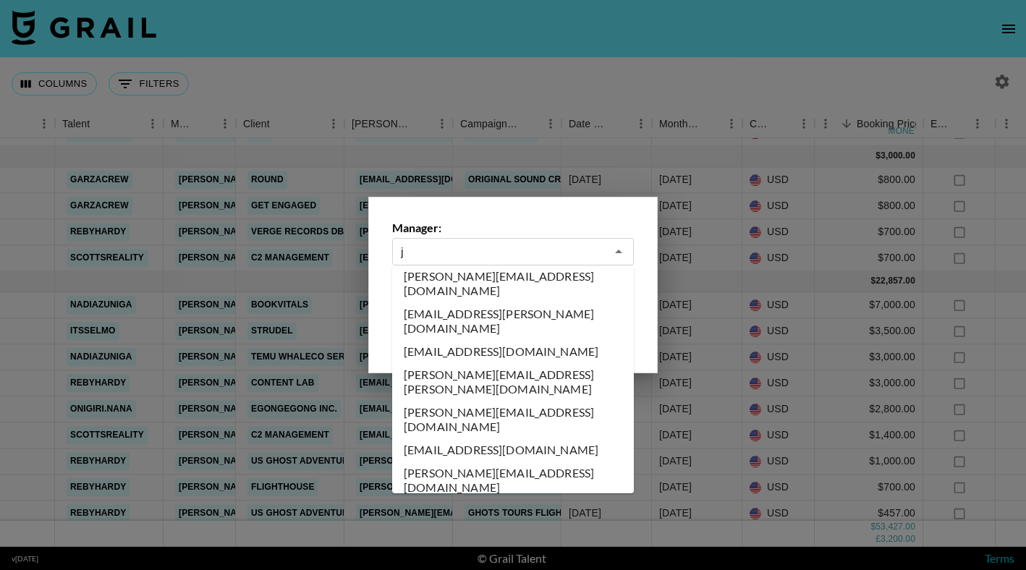
scroll to position [0, 0]
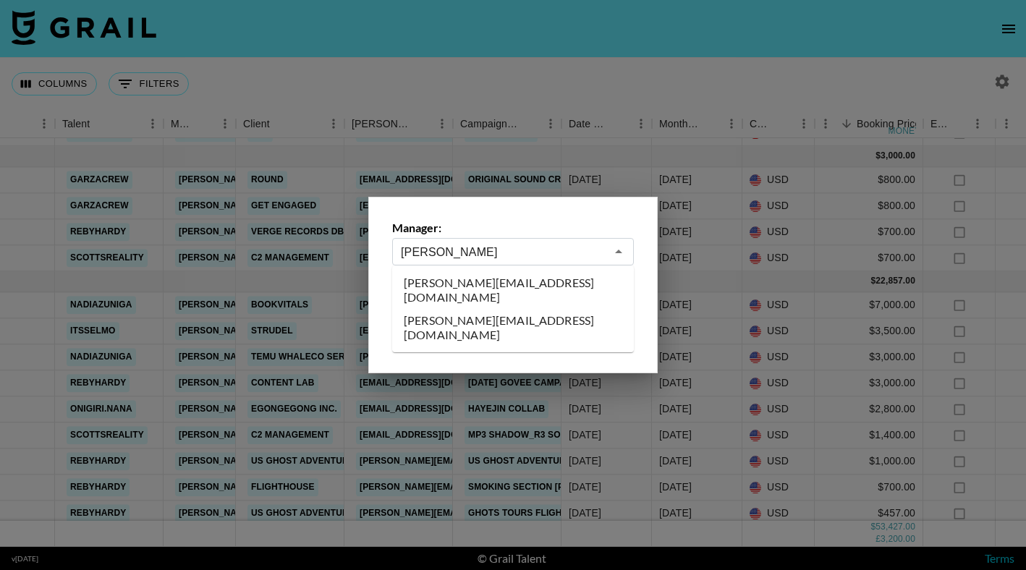
click at [502, 276] on li "[PERSON_NAME][EMAIL_ADDRESS][DOMAIN_NAME]" at bounding box center [513, 290] width 242 height 38
type input "[PERSON_NAME][EMAIL_ADDRESS][DOMAIN_NAME]"
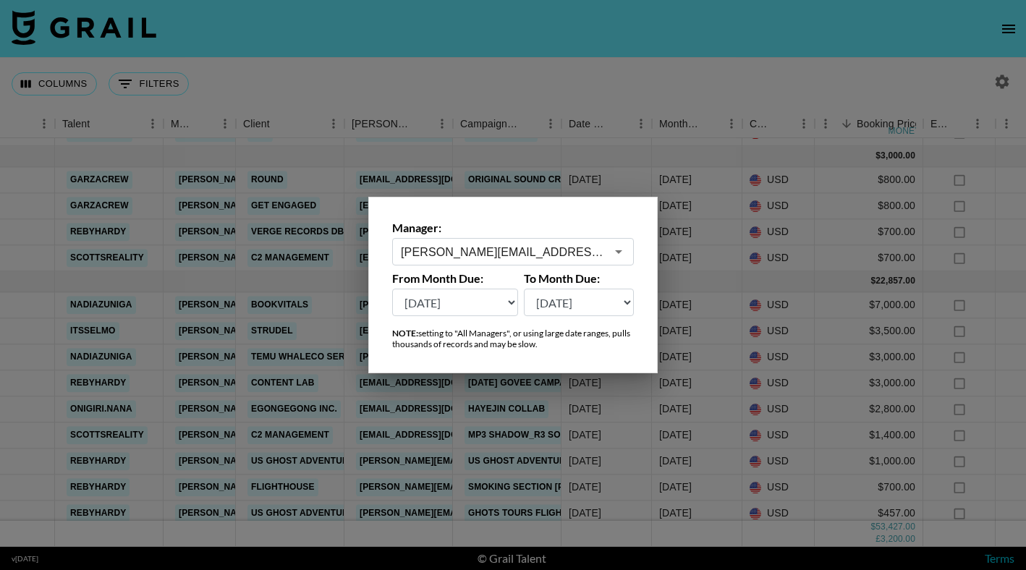
scroll to position [0, 245]
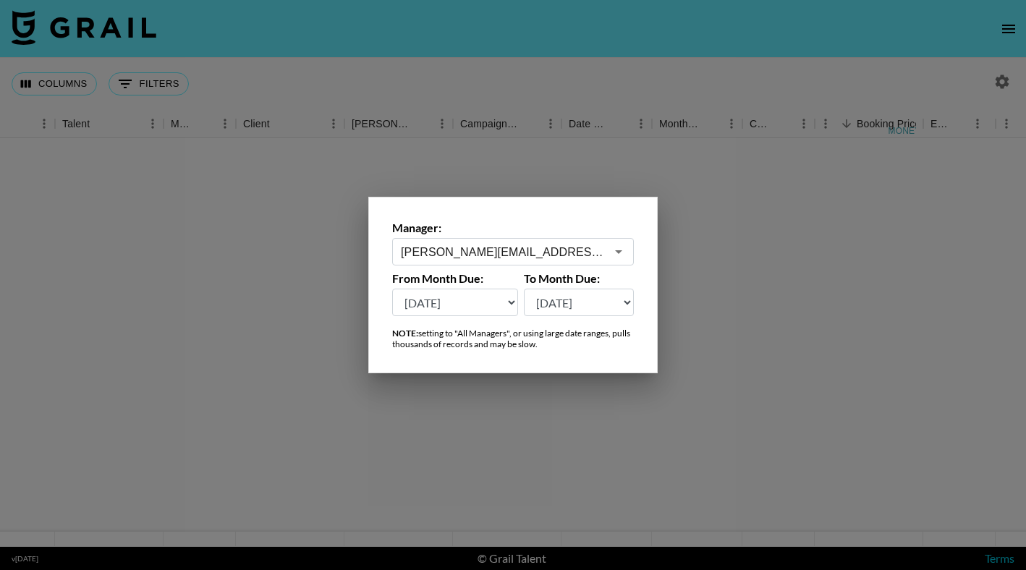
click at [548, 70] on div at bounding box center [513, 285] width 1026 height 570
click at [548, 70] on div "Columns 0 Filters + Booking" at bounding box center [513, 84] width 1026 height 52
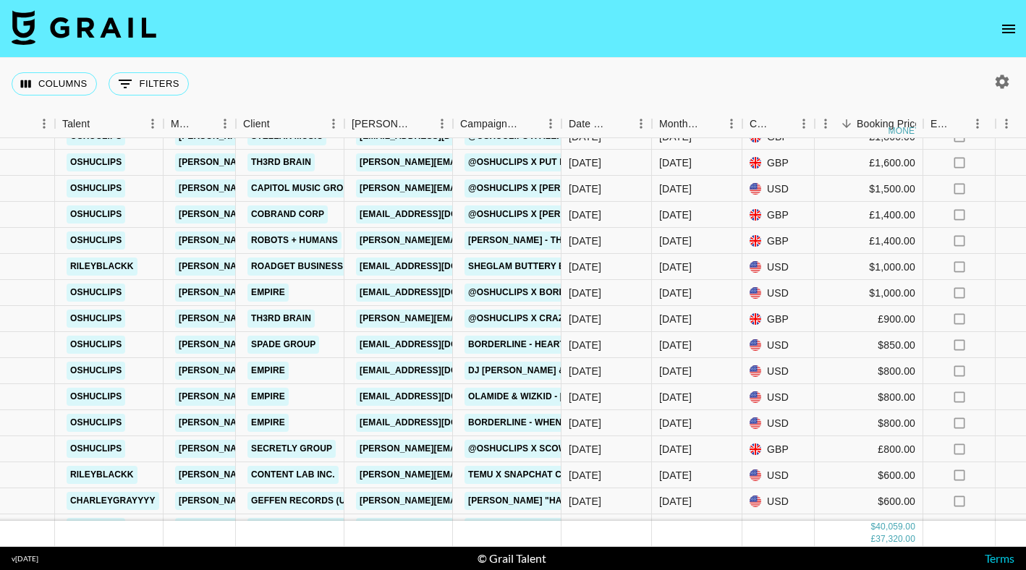
scroll to position [64, 245]
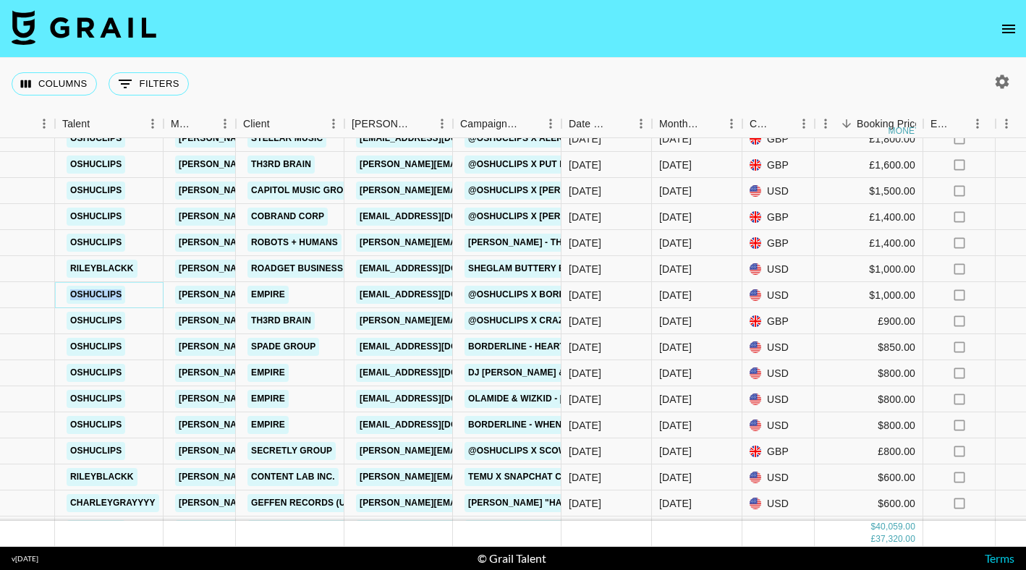
copy link "oshuclips"
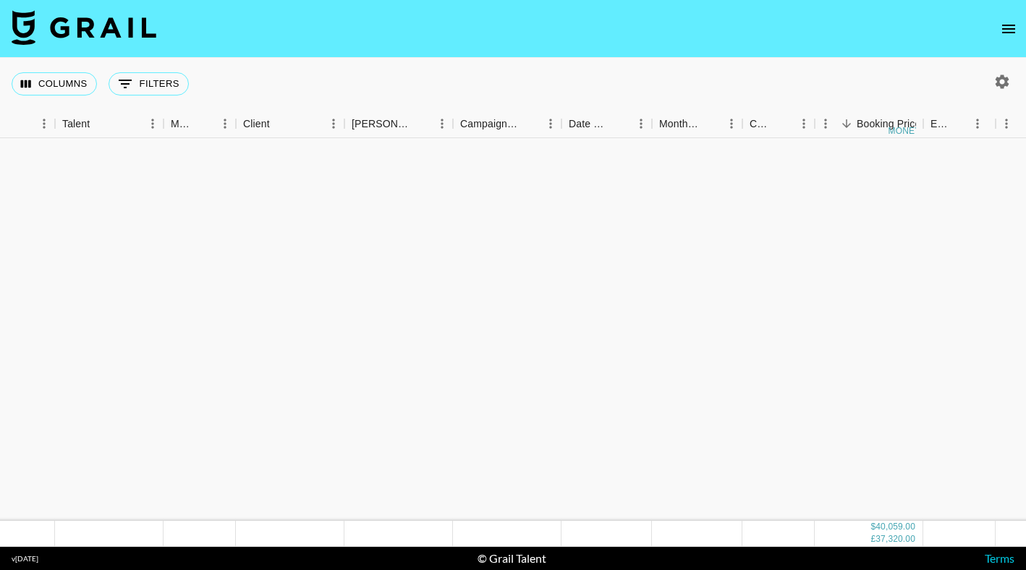
scroll to position [0, 245]
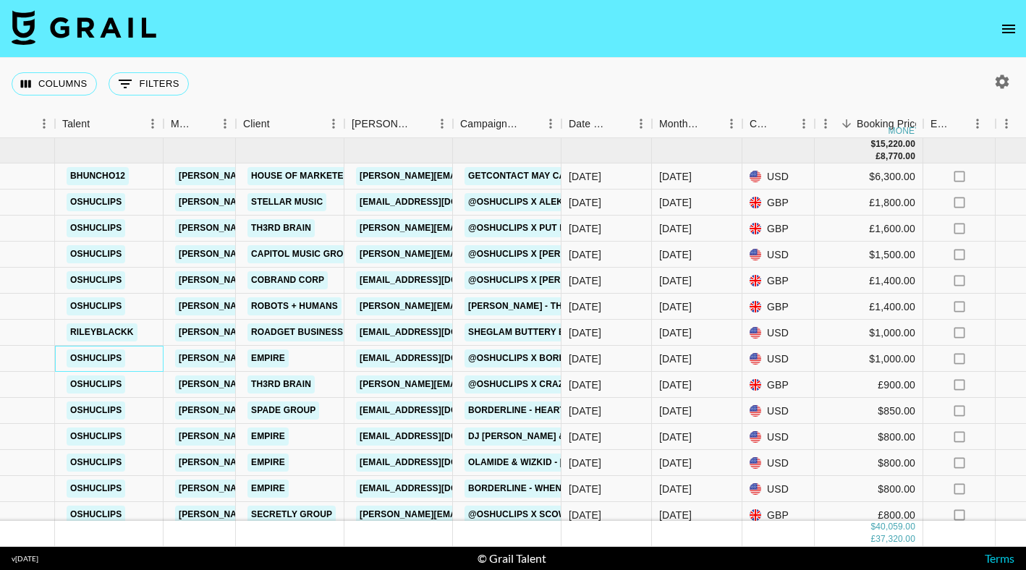
click at [997, 77] on icon "button" at bounding box center [1002, 81] width 14 height 14
select select "[DATE]"
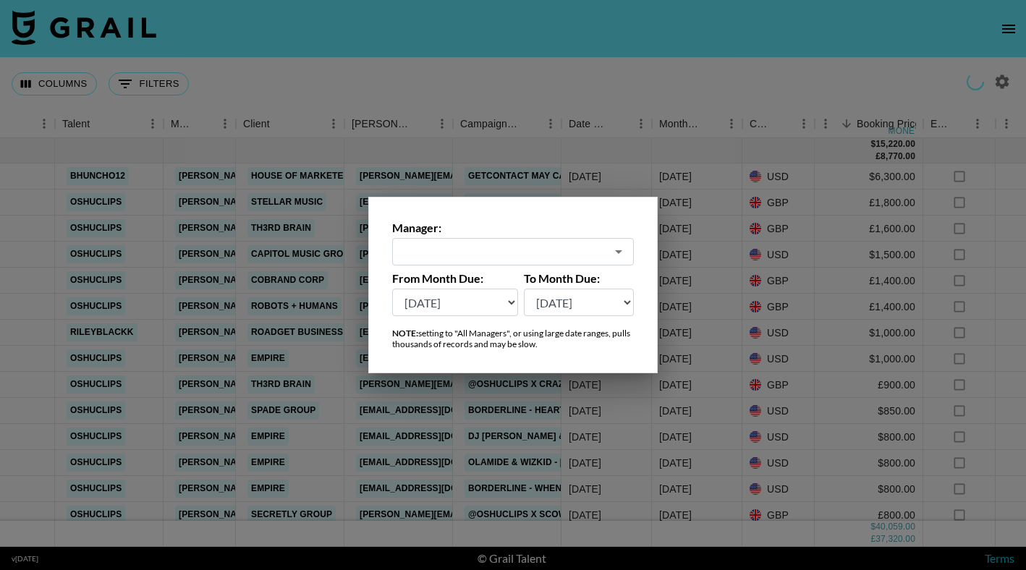
click at [621, 254] on icon "Open" at bounding box center [618, 251] width 17 height 17
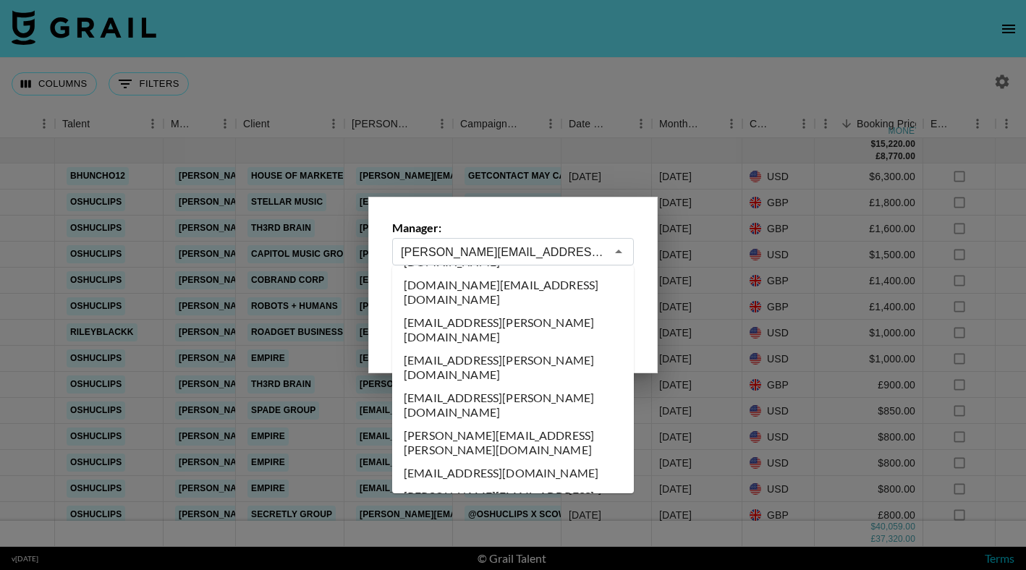
scroll to position [5214, 0]
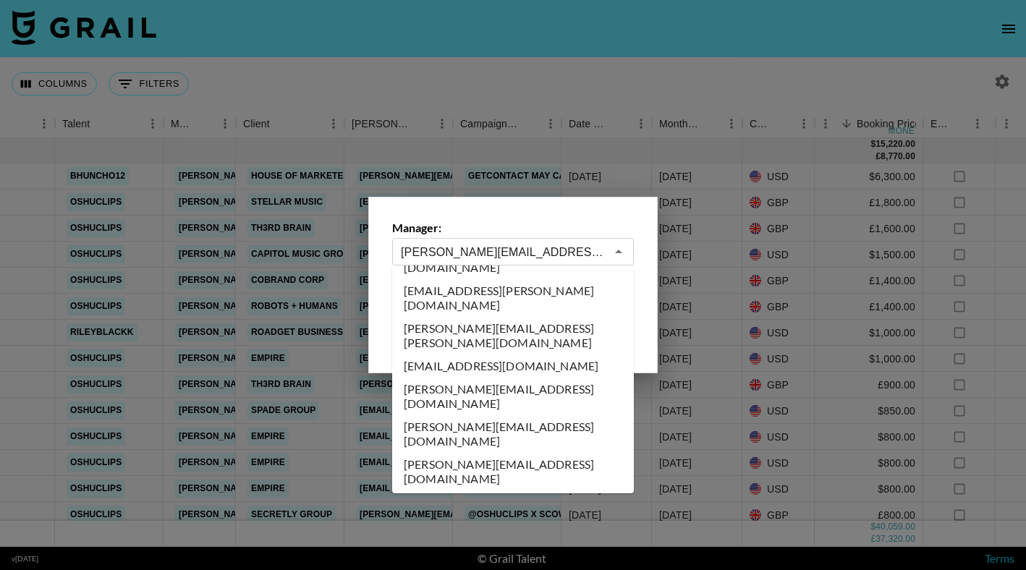
type input "[PERSON_NAME][EMAIL_ADDRESS][PERSON_NAME][DOMAIN_NAME]"
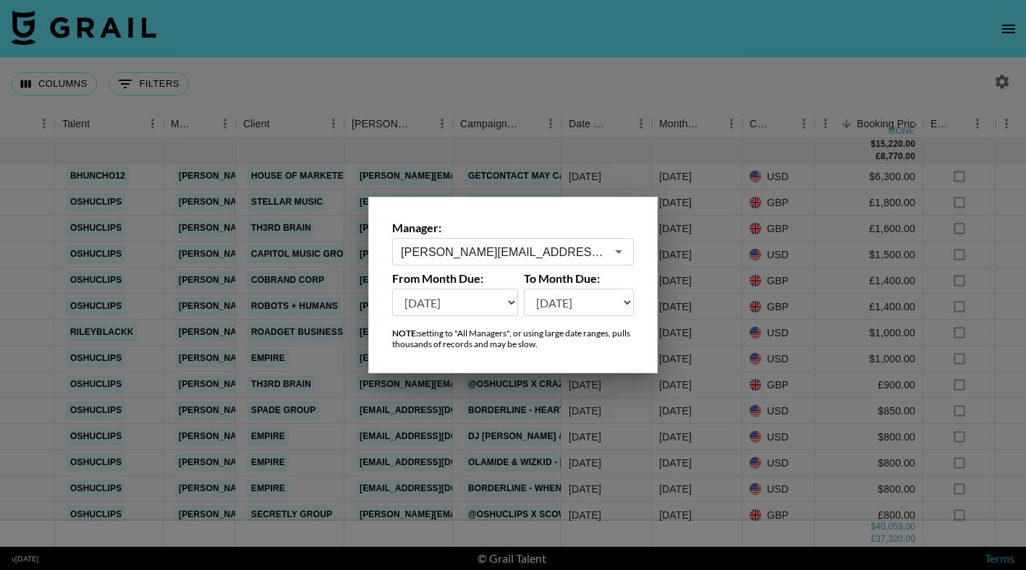
click at [587, 12] on div at bounding box center [513, 285] width 1026 height 570
click at [588, 38] on nav at bounding box center [513, 29] width 1026 height 58
click at [584, 77] on div "Columns 0 Filters + Booking" at bounding box center [513, 84] width 1026 height 52
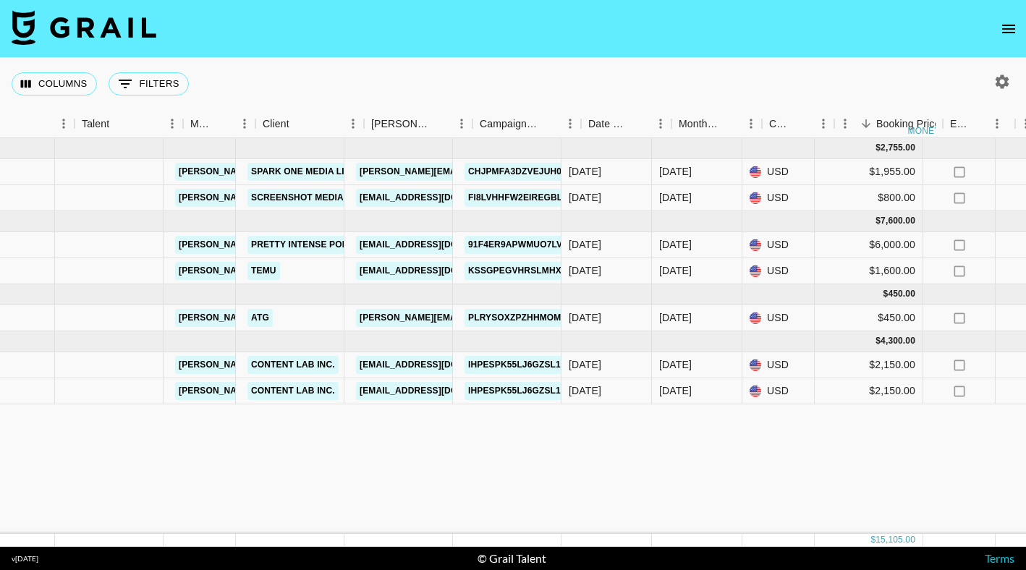
scroll to position [0, 226]
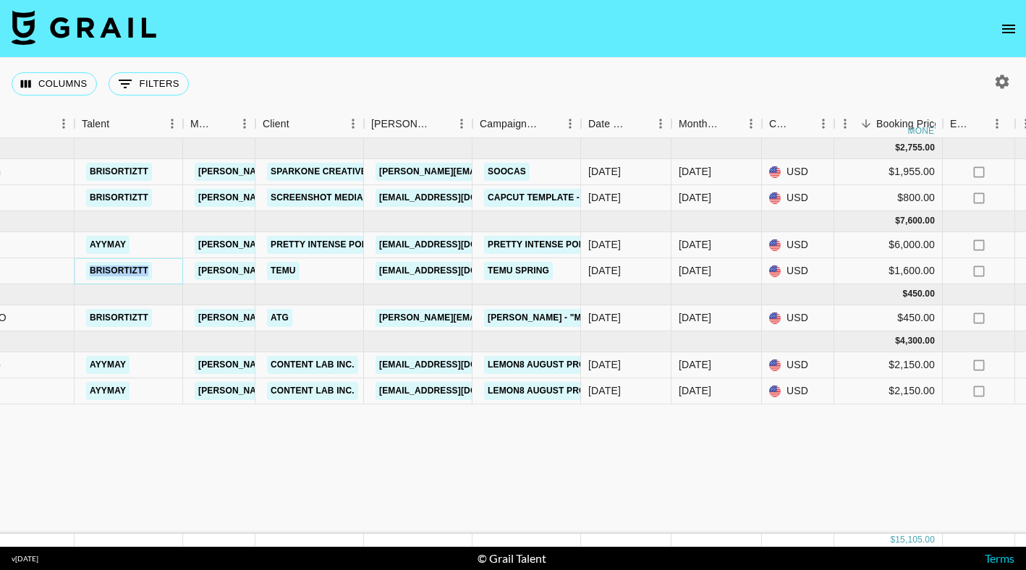
copy link "brisortiztt"
copy link "ayymay"
click at [1002, 77] on icon "button" at bounding box center [1002, 81] width 14 height 14
select select "[DATE]"
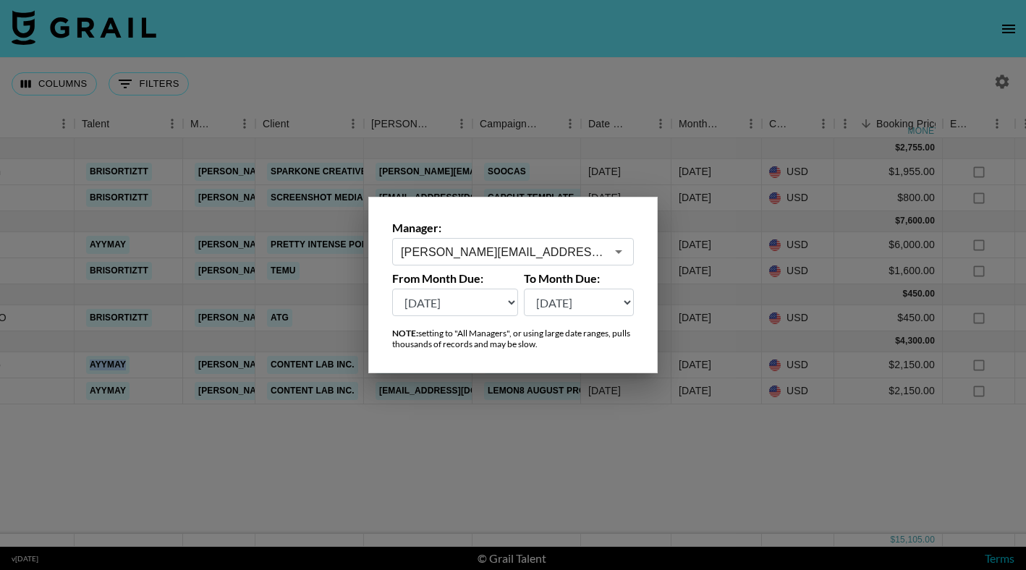
click at [595, 255] on input "[PERSON_NAME][EMAIL_ADDRESS][PERSON_NAME][DOMAIN_NAME]" at bounding box center [503, 252] width 205 height 17
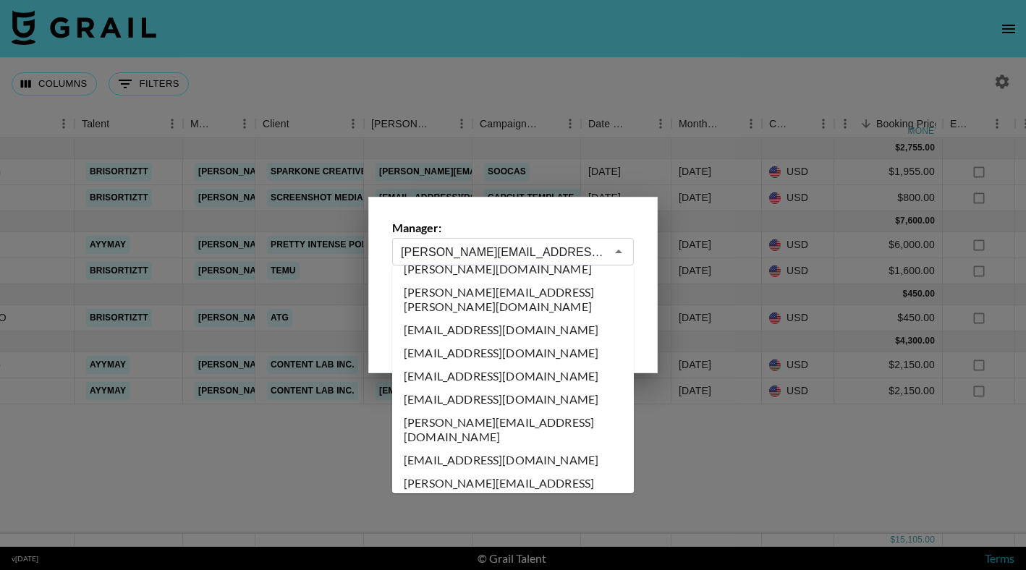
scroll to position [5782, 0]
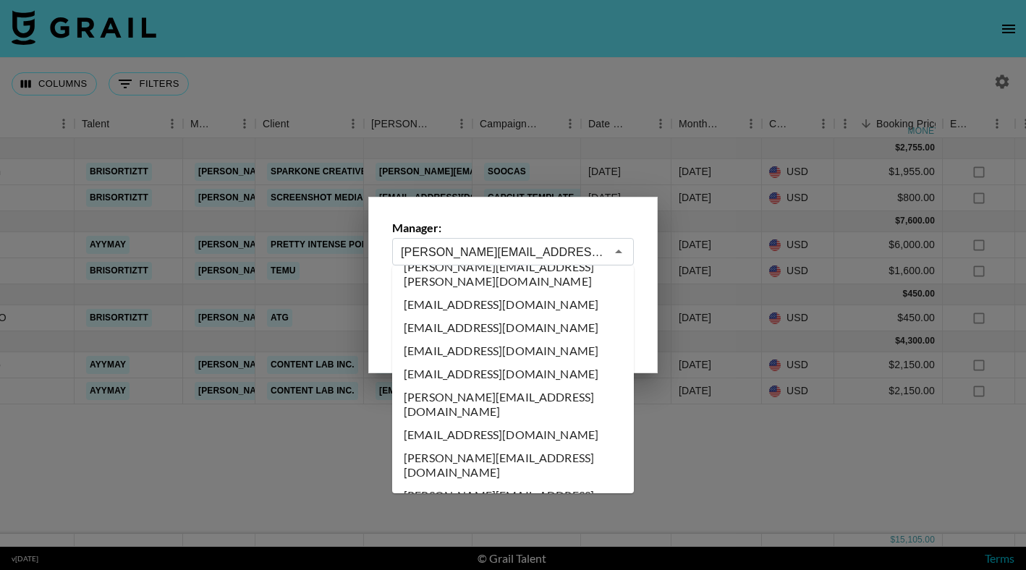
type input "[EMAIL_ADDRESS][PERSON_NAME][DOMAIN_NAME]"
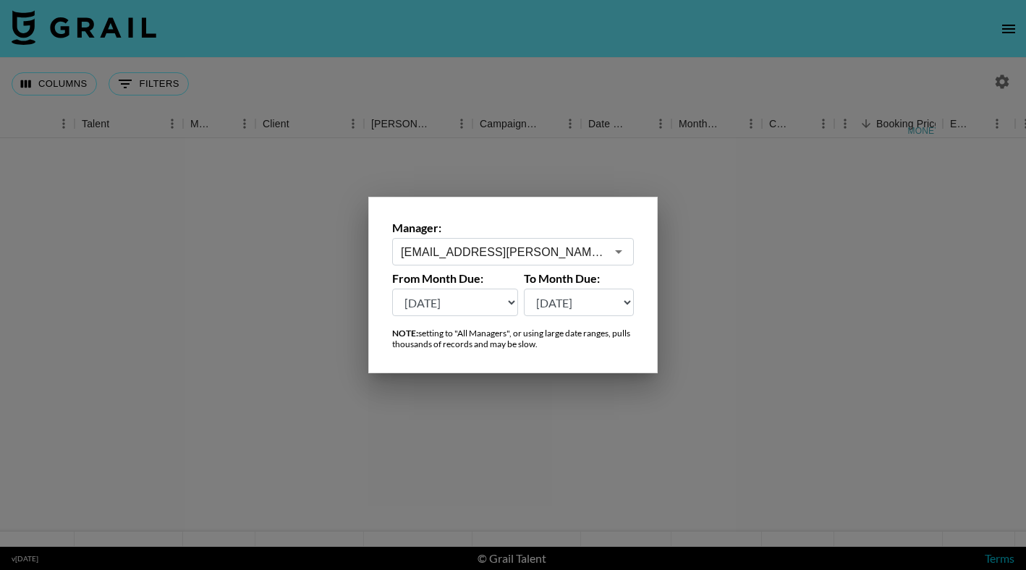
click at [537, 472] on div at bounding box center [513, 285] width 1026 height 570
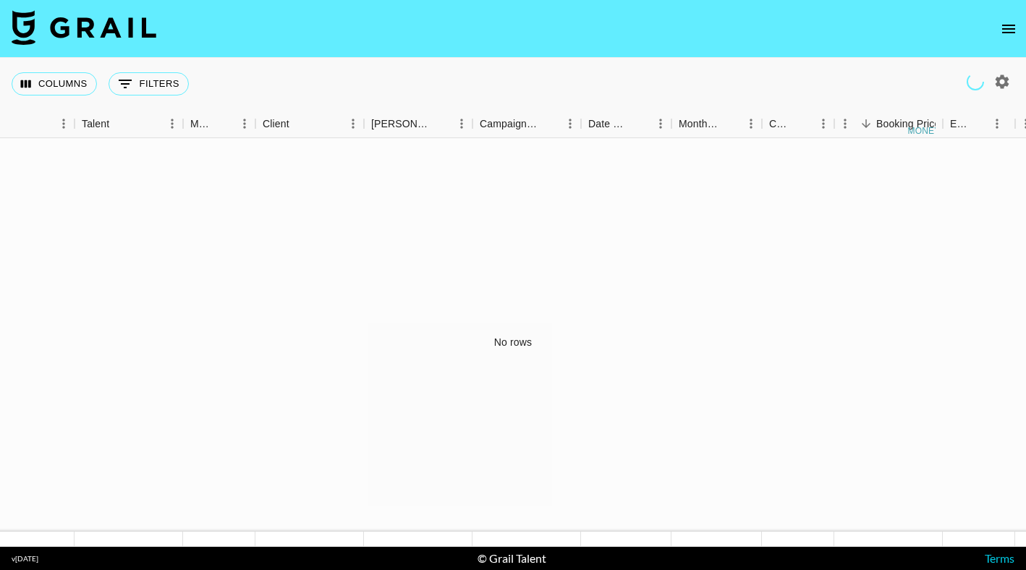
click at [1000, 85] on icon "button" at bounding box center [1002, 81] width 14 height 14
select select "[DATE]"
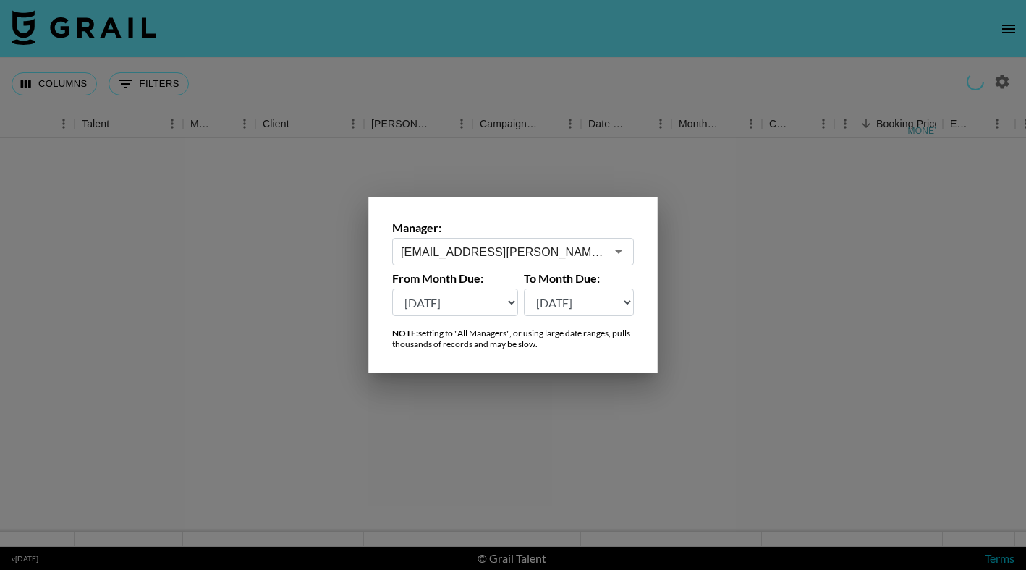
click at [601, 251] on input "[EMAIL_ADDRESS][PERSON_NAME][DOMAIN_NAME]" at bounding box center [503, 252] width 205 height 17
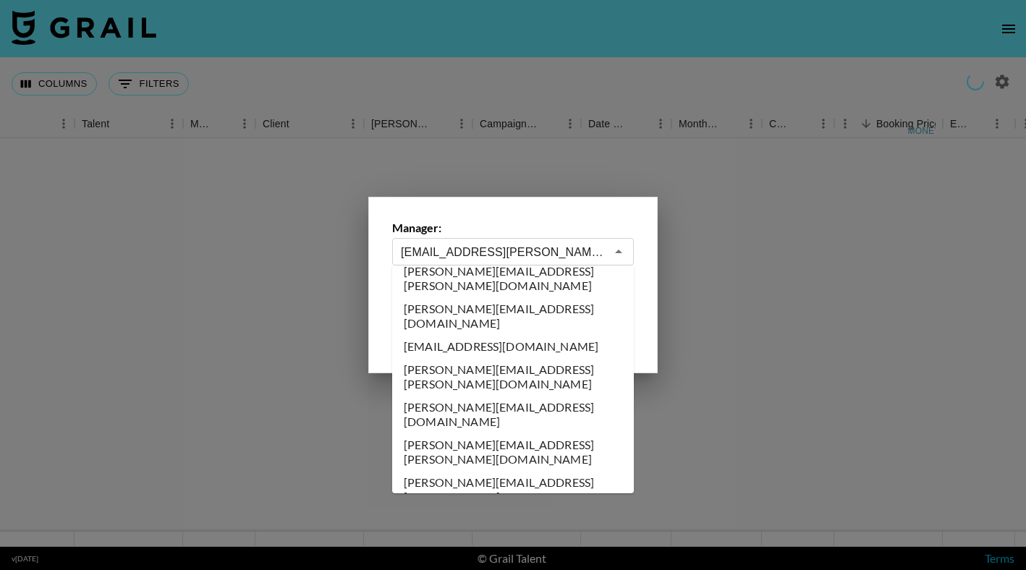
scroll to position [6284, 0]
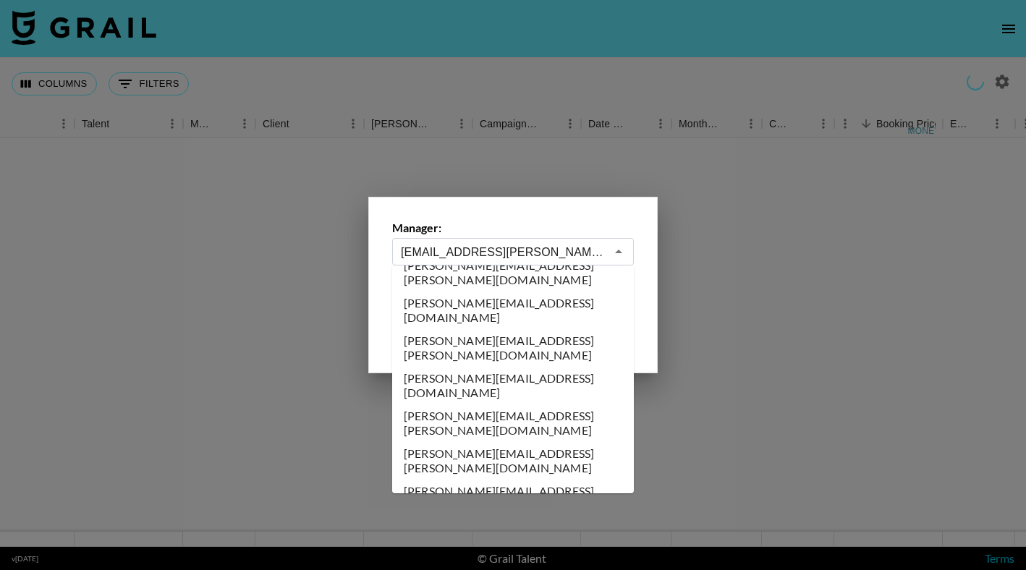
type input "[PERSON_NAME][EMAIL_ADDRESS][DOMAIN_NAME]"
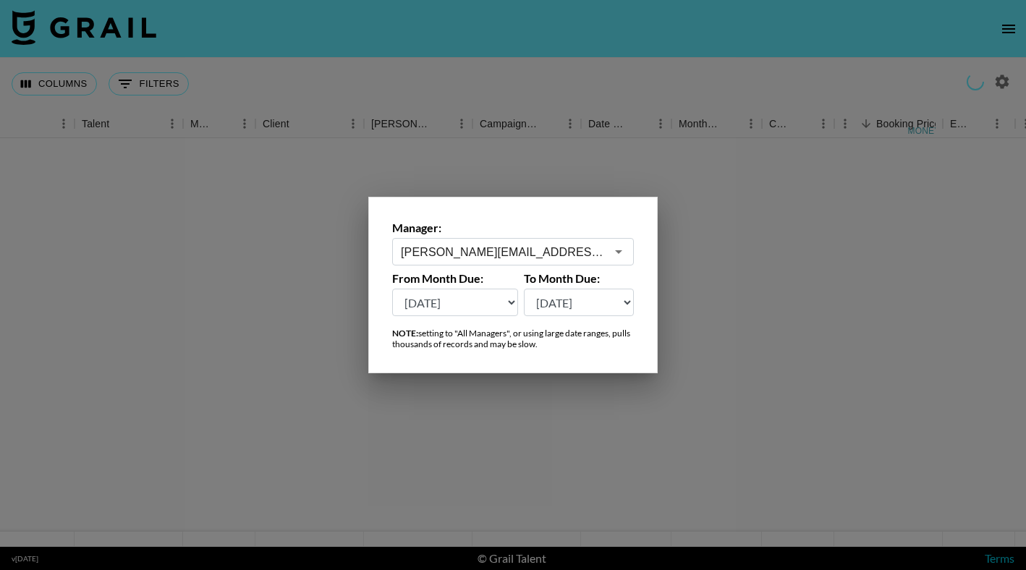
click at [651, 276] on div "Manager: naomi@grail-talent.com ​ From Month Due: Aug '26 Jul '26 Jun '26 May '…" at bounding box center [512, 285] width 289 height 176
click at [713, 251] on div at bounding box center [513, 285] width 1026 height 570
click at [713, 251] on div at bounding box center [513, 342] width 1026 height 409
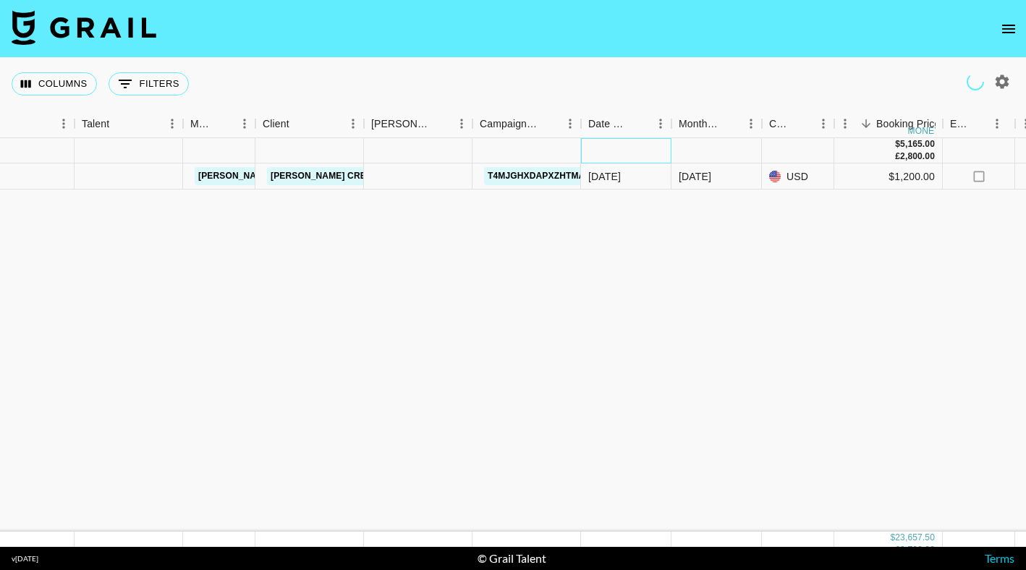
click at [638, 150] on div at bounding box center [626, 150] width 90 height 25
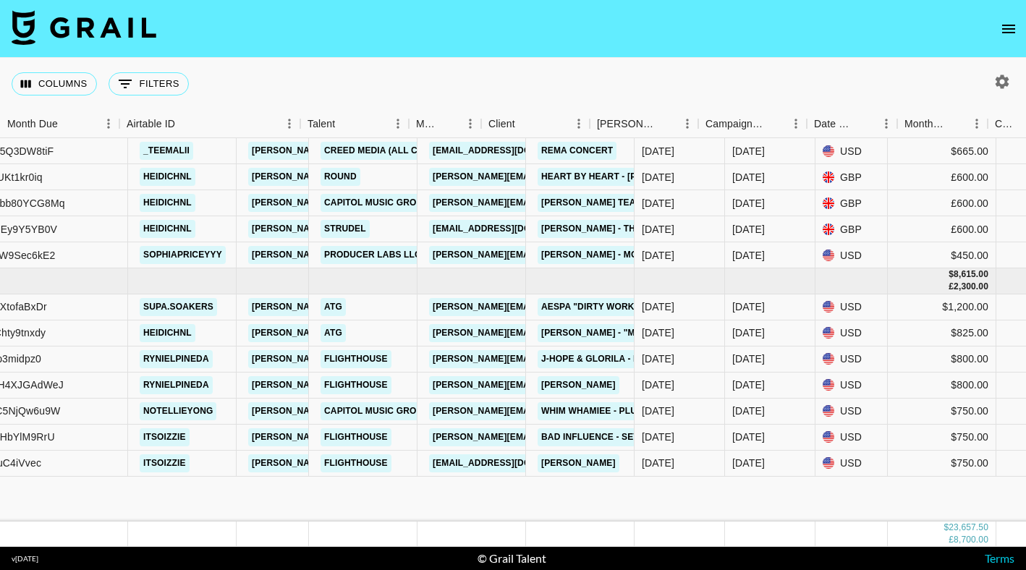
scroll to position [0, 0]
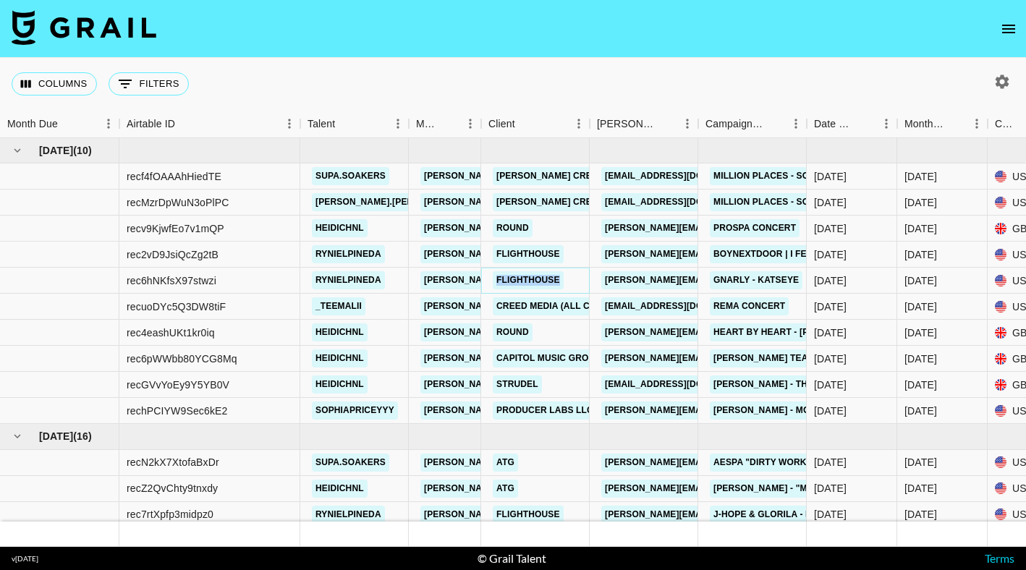
copy link "Flighthouse"
